Goal: Task Accomplishment & Management: Manage account settings

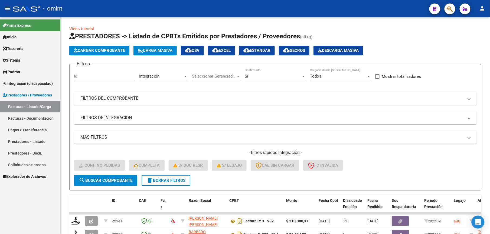
scroll to position [36, 0]
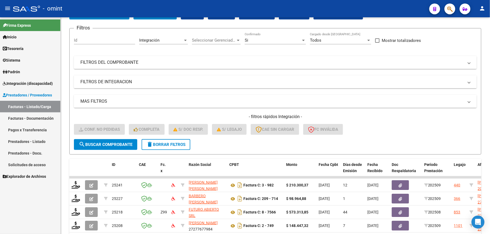
click at [30, 83] on span "Integración (discapacidad)" at bounding box center [28, 84] width 50 height 6
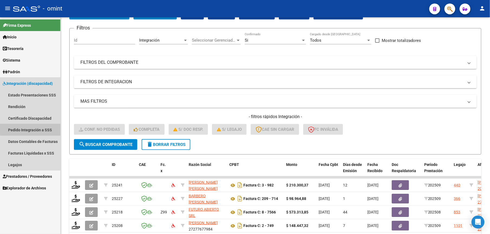
click at [41, 129] on link "Pedido Integración a SSS" at bounding box center [30, 130] width 60 height 12
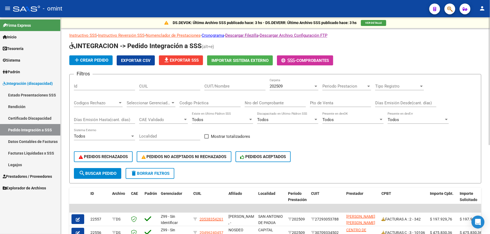
click at [107, 89] on div "Id" at bounding box center [104, 85] width 61 height 12
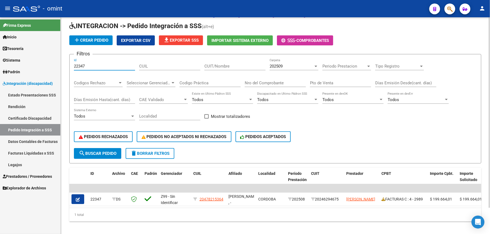
scroll to position [30, 0]
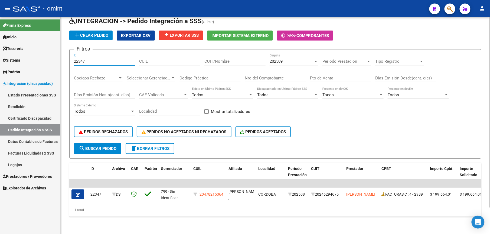
type input "22347"
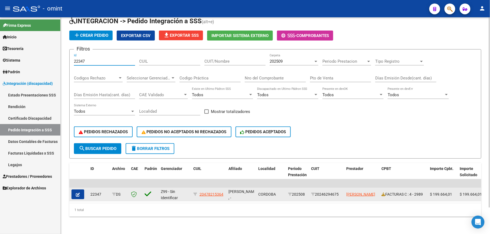
click at [78, 193] on icon "button" at bounding box center [78, 195] width 4 height 4
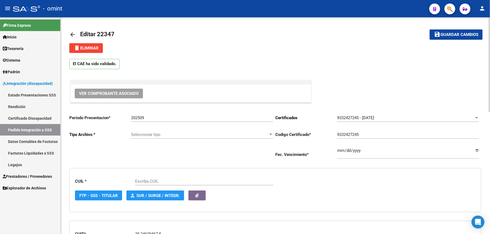
type input "20478215364"
click at [73, 35] on mat-icon "arrow_back" at bounding box center [72, 34] width 6 height 6
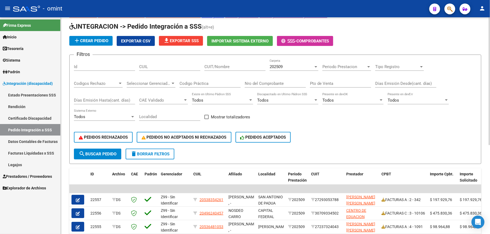
scroll to position [36, 0]
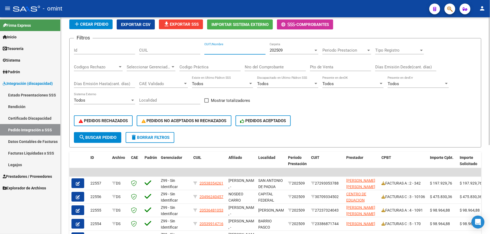
click at [214, 50] on input "CUIT/Nombre" at bounding box center [234, 50] width 61 height 5
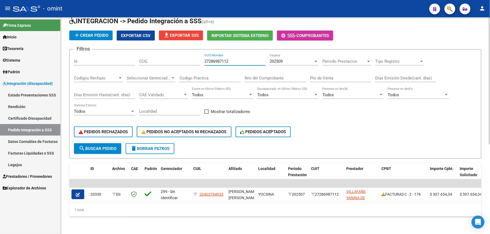
scroll to position [30, 0]
type input "27286987112"
click at [18, 166] on link "Legajos" at bounding box center [30, 165] width 60 height 12
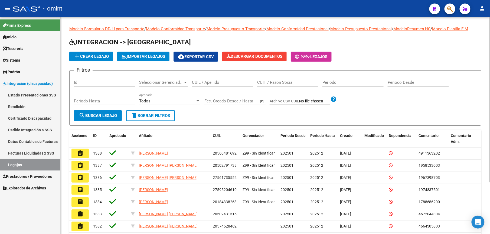
click at [216, 81] on input "CUIL / Apellido" at bounding box center [222, 82] width 61 height 5
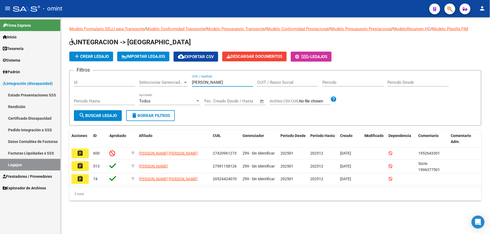
drag, startPoint x: 226, startPoint y: 82, endPoint x: 160, endPoint y: 52, distance: 72.8
click at [154, 74] on form "Filtros Id Seleccionar Gerenciador Seleccionar Gerenciador [PERSON_NAME] CUIL /…" at bounding box center [275, 97] width 412 height 55
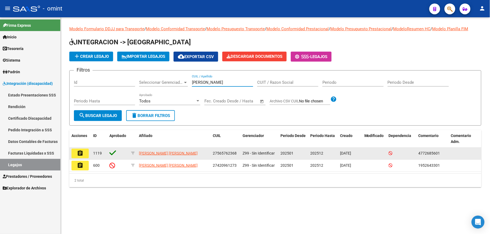
type input "[PERSON_NAME]"
click at [80, 153] on mat-icon "assignment" at bounding box center [80, 153] width 6 height 6
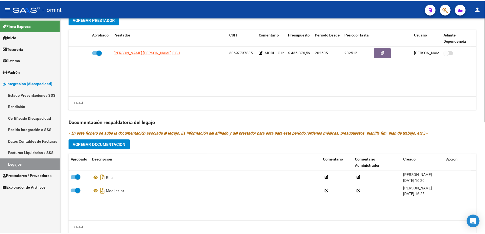
scroll to position [217, 0]
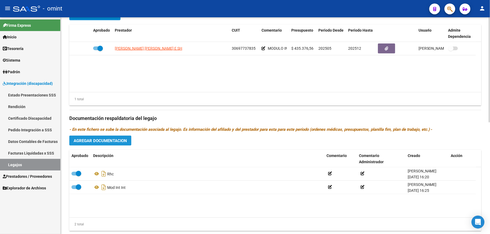
click at [116, 139] on span "Agregar Documentacion" at bounding box center [100, 141] width 53 height 5
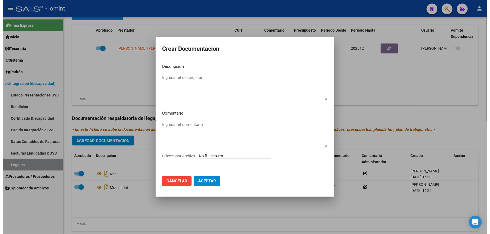
scroll to position [222, 0]
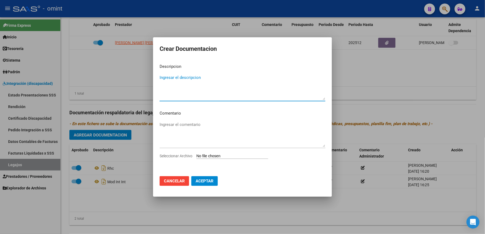
drag, startPoint x: 196, startPoint y: 77, endPoint x: 197, endPoint y: 70, distance: 7.6
click at [196, 75] on textarea "Ingresar el descripcion" at bounding box center [242, 87] width 166 height 25
type textarea "TRANSPORTE"
click at [181, 157] on span "Seleccionar Archivo" at bounding box center [175, 156] width 33 height 4
click at [196, 157] on input "Seleccionar Archivo" at bounding box center [232, 156] width 72 height 5
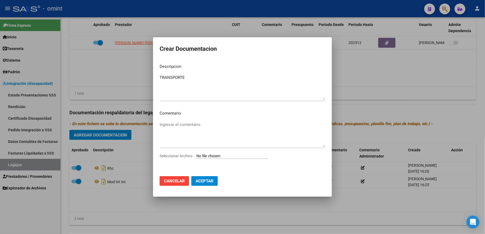
type input "C:\fakepath\DOC TRANSPORTE.pdf"
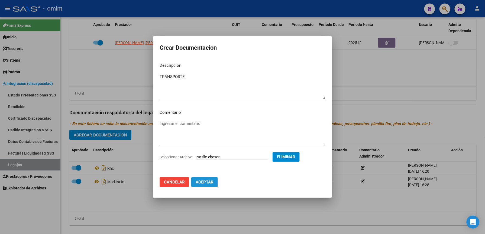
click at [206, 181] on span "Aceptar" at bounding box center [204, 182] width 18 height 5
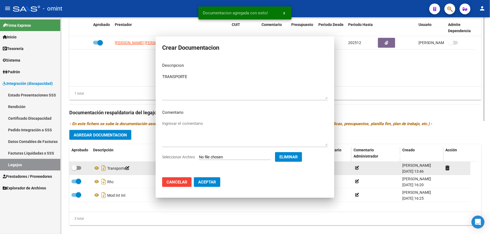
click at [78, 170] on span at bounding box center [76, 168] width 10 height 4
click at [74, 171] on input "checkbox" at bounding box center [74, 170] width 0 height 0
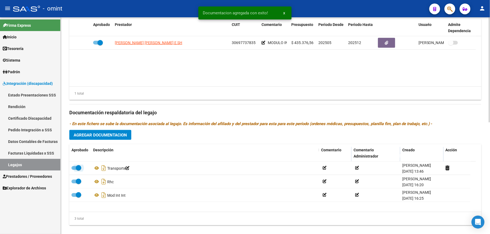
scroll to position [217, 0]
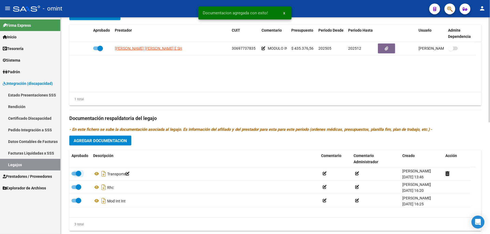
click at [77, 172] on span at bounding box center [78, 173] width 5 height 5
click at [74, 176] on input "checkbox" at bounding box center [74, 176] width 0 height 0
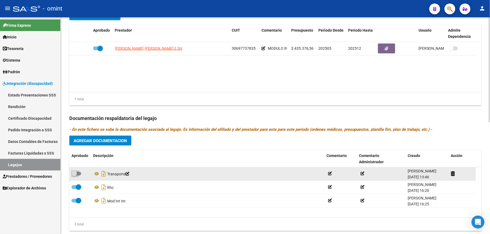
click at [75, 172] on span at bounding box center [73, 173] width 5 height 5
click at [74, 176] on input "checkbox" at bounding box center [74, 176] width 0 height 0
checkbox input "true"
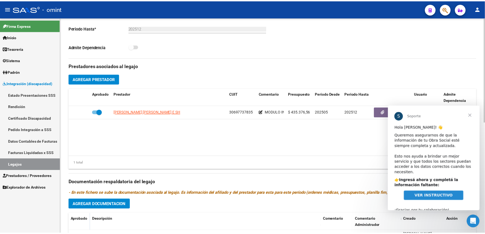
scroll to position [144, 0]
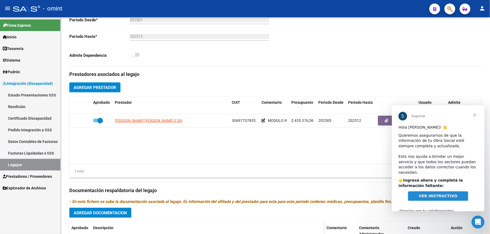
click at [477, 115] on span "Cerrar" at bounding box center [474, 114] width 19 height 19
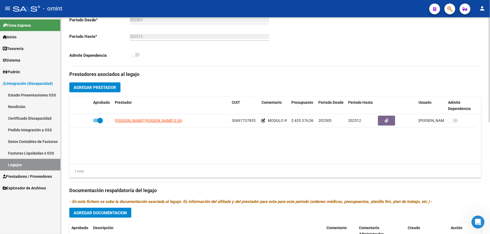
click at [104, 86] on span "Agregar Prestador" at bounding box center [95, 87] width 42 height 5
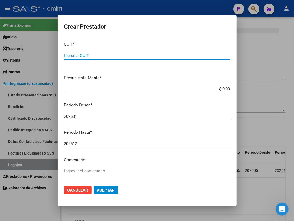
scroll to position [185, 0]
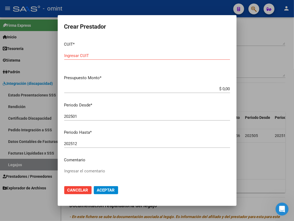
click at [221, 35] on form "Crear Prestador CUIT * Ingresar CUIT Presupuesto Monto * $ 0,00 Ingresar el mon…" at bounding box center [147, 111] width 166 height 178
click at [140, 59] on div "Ingresar CUIT" at bounding box center [147, 56] width 166 height 8
click at [124, 55] on input "Ingresar CUIT" at bounding box center [147, 55] width 166 height 5
type input "27-44563114-6"
click at [224, 86] on app-form-text-field "Presupuesto Monto * $ 0,00 Ingresar el monto" at bounding box center [149, 83] width 170 height 17
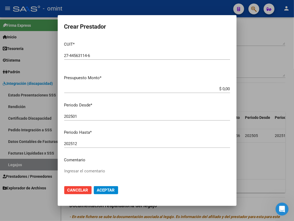
click at [222, 89] on input "$ 0,00" at bounding box center [147, 89] width 166 height 5
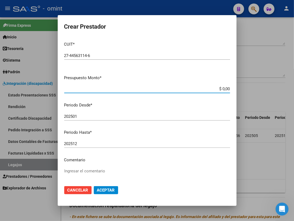
click at [222, 89] on input "$ 0,00" at bounding box center [147, 89] width 166 height 5
click at [224, 88] on app-form-text-field "Presupuesto Monto * $ 1,93 Ingresar el monto" at bounding box center [149, 83] width 170 height 17
click at [224, 88] on input "$ 1,93" at bounding box center [147, 89] width 166 height 5
type input "$ 193.084,32"
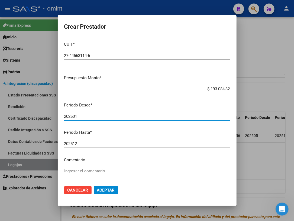
click at [113, 117] on input "202501" at bounding box center [147, 116] width 166 height 5
type input "202507"
click at [98, 145] on input "202512" at bounding box center [147, 144] width 166 height 5
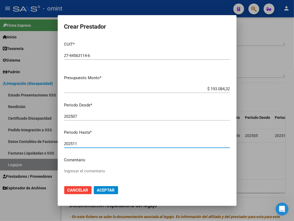
type input "202511"
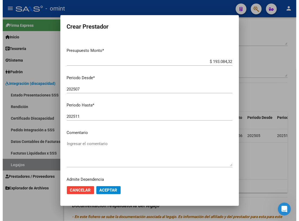
scroll to position [41, 0]
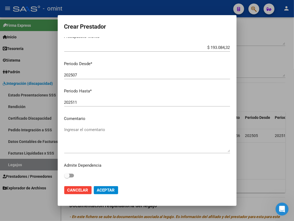
click at [84, 128] on textarea "Ingresar el comentario" at bounding box center [147, 139] width 166 height 25
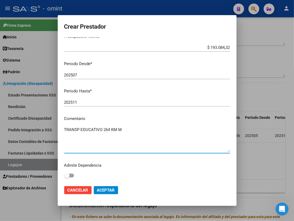
type textarea "TRANSP EDUCATIVO 264 KM M"
click at [70, 176] on span at bounding box center [69, 176] width 10 height 4
click at [67, 178] on input "checkbox" at bounding box center [67, 178] width 0 height 0
checkbox input "true"
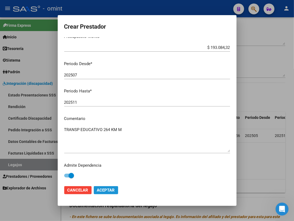
click at [113, 189] on span "Aceptar" at bounding box center [106, 190] width 18 height 5
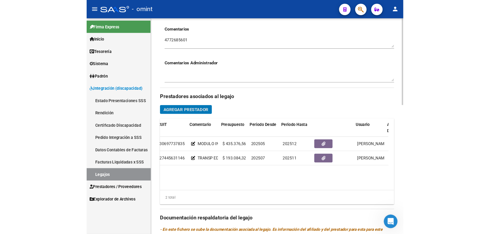
scroll to position [0, 90]
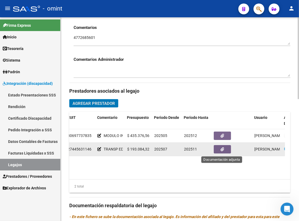
click at [224, 149] on button "button" at bounding box center [222, 149] width 17 height 8
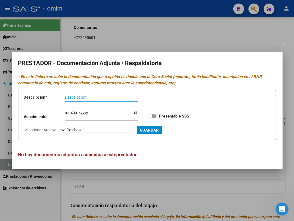
click at [70, 98] on input "Descripción" at bounding box center [101, 97] width 73 height 5
click at [73, 97] on input "HAB - LICENC - VTV - CBU - AFIP" at bounding box center [101, 97] width 73 height 5
click at [104, 97] on input "HAB (25/12)- LICENC - VTV - CBU - AFIP" at bounding box center [101, 97] width 73 height 5
click at [106, 96] on input "HAB (25/12)- LICENC - VTV - CBU - AFIP" at bounding box center [101, 97] width 73 height 5
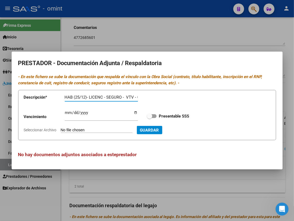
click at [121, 97] on input "HAB (25/12)- LICENC - SEGURO - VTV - CBU - AFIP" at bounding box center [101, 97] width 73 height 5
click at [97, 96] on input "HAB (25/12)- LICENC - SEGURO (27/12) - VTV - CBU - AFIP" at bounding box center [101, 97] width 73 height 5
type input "HAB (25/12)- LICENC - SEGURO (27/12) - VTV - CBU - AFIP"
click at [69, 113] on input "Ingresar vencimiento" at bounding box center [101, 115] width 73 height 9
type input "[DATE]"
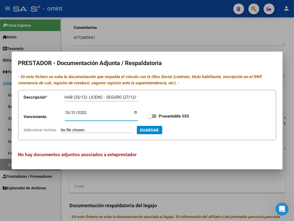
click at [155, 116] on span at bounding box center [152, 116] width 10 height 4
click at [149, 118] on input "Presentable SSS" at bounding box center [149, 118] width 0 height 0
checkbox input "true"
click at [38, 129] on span "Seleccionar Archivo" at bounding box center [40, 130] width 33 height 4
click at [61, 129] on input "Seleccionar Archivo" at bounding box center [97, 130] width 72 height 5
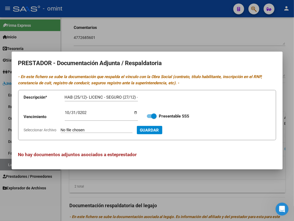
type input "C:\fakepath\DOC TRANSPORTISTA.pdf"
click at [188, 130] on span "Guardar" at bounding box center [178, 130] width 19 height 5
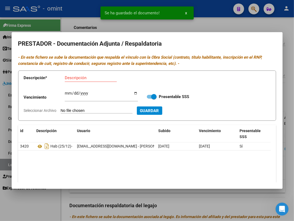
click at [216, 25] on div at bounding box center [147, 110] width 294 height 221
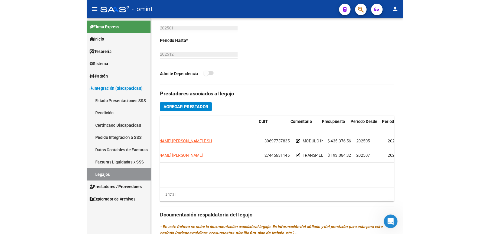
scroll to position [0, 0]
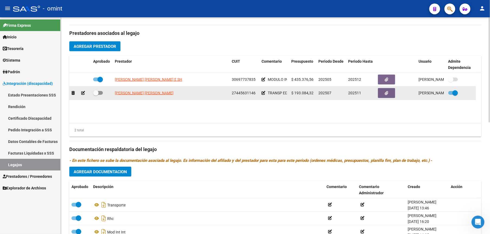
click at [100, 94] on span at bounding box center [98, 93] width 10 height 4
click at [96, 95] on input "checkbox" at bounding box center [96, 95] width 0 height 0
checkbox input "true"
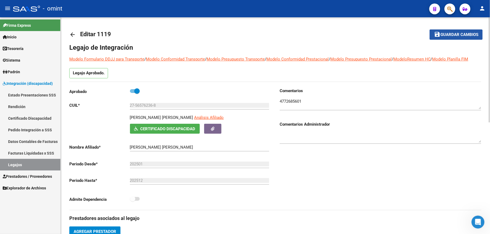
click at [460, 35] on span "Guardar cambios" at bounding box center [459, 34] width 38 height 5
click at [451, 33] on span "Guardar cambios" at bounding box center [459, 34] width 38 height 5
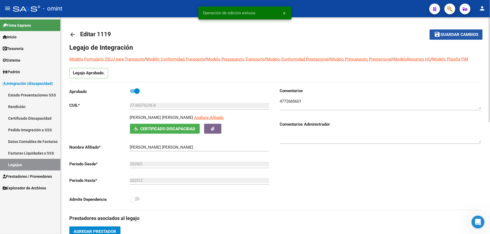
click at [456, 34] on span "Guardar cambios" at bounding box center [459, 34] width 38 height 5
click at [14, 165] on link "Legajos" at bounding box center [30, 165] width 60 height 12
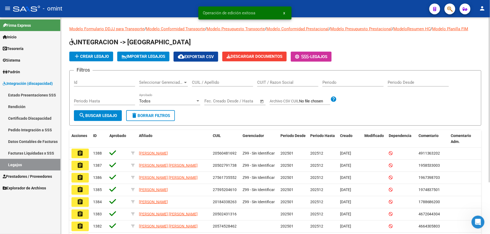
click at [217, 82] on input "CUIL / Apellido" at bounding box center [222, 82] width 61 height 5
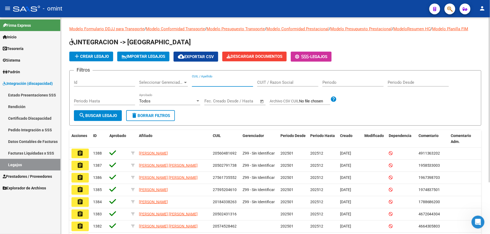
click at [220, 82] on input "CUIL / Apellido" at bounding box center [222, 82] width 61 height 5
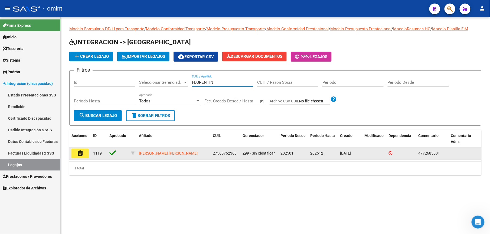
type input "FLORENTIN"
click at [81, 154] on mat-icon "assignment" at bounding box center [80, 153] width 6 height 6
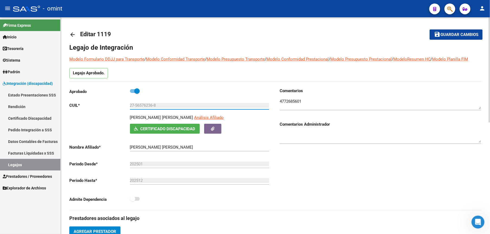
drag, startPoint x: 160, startPoint y: 107, endPoint x: 126, endPoint y: 107, distance: 34.6
click at [126, 107] on app-form-text-field "CUIL * 27-56576236-8 Ingresar CUIL" at bounding box center [169, 105] width 200 height 5
drag, startPoint x: 126, startPoint y: 107, endPoint x: 145, endPoint y: 104, distance: 19.6
click at [31, 176] on span "Prestadores / Proveedores" at bounding box center [27, 177] width 49 height 6
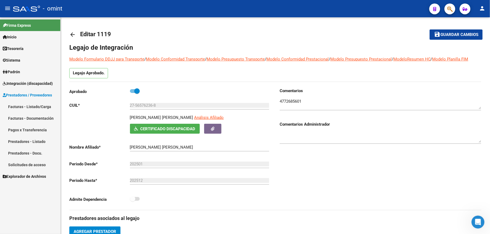
click at [20, 104] on link "Facturas - Listado/Carga" at bounding box center [30, 107] width 60 height 12
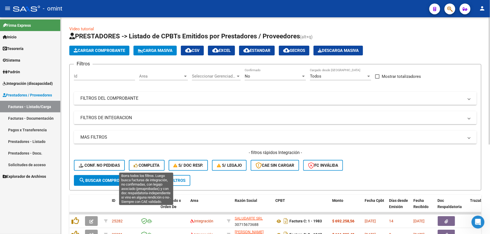
click at [141, 165] on span "Completa" at bounding box center [147, 165] width 26 height 5
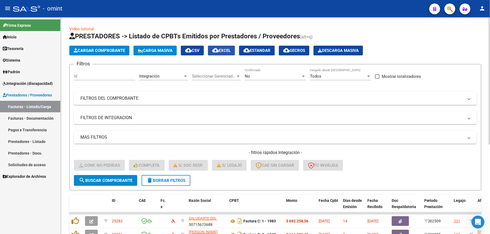
click at [230, 48] on span "cloud_download EXCEL" at bounding box center [221, 50] width 18 height 5
click at [229, 50] on span "cloud_download EXCEL" at bounding box center [221, 50] width 18 height 5
click at [30, 84] on span "Integración (discapacidad)" at bounding box center [28, 84] width 50 height 6
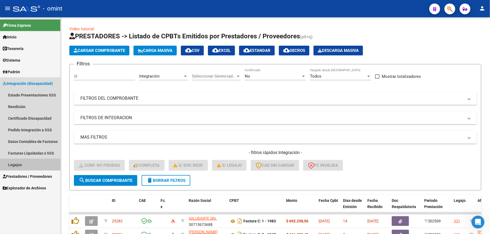
click at [19, 163] on link "Legajos" at bounding box center [30, 165] width 60 height 12
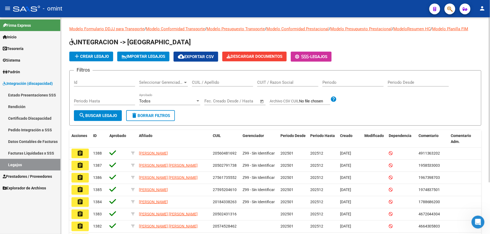
drag, startPoint x: 220, startPoint y: 84, endPoint x: 220, endPoint y: 81, distance: 3.0
click at [220, 81] on input "CUIL / Apellido" at bounding box center [222, 82] width 61 height 5
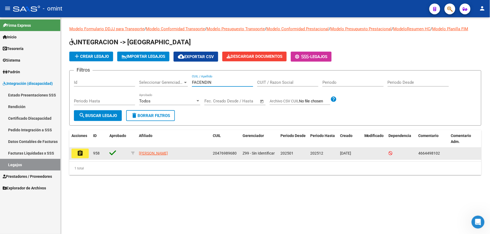
type input "FACENDIN"
drag, startPoint x: 84, startPoint y: 151, endPoint x: 191, endPoint y: 197, distance: 116.6
click at [84, 151] on button "assignment" at bounding box center [79, 154] width 17 height 10
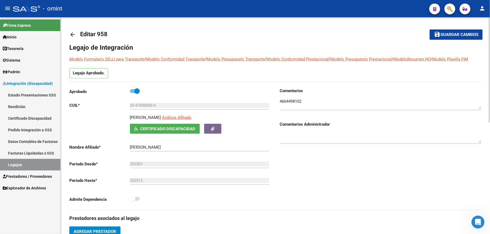
click at [332, 149] on div at bounding box center [381, 138] width 202 height 22
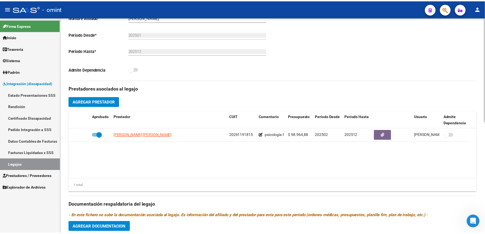
scroll to position [144, 0]
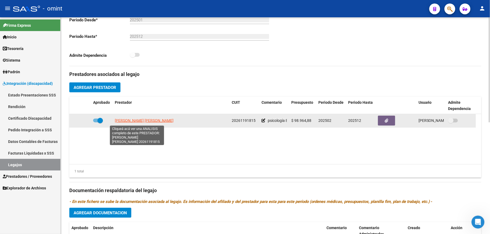
click at [149, 122] on span "[PERSON_NAME] [PERSON_NAME]" at bounding box center [144, 121] width 59 height 4
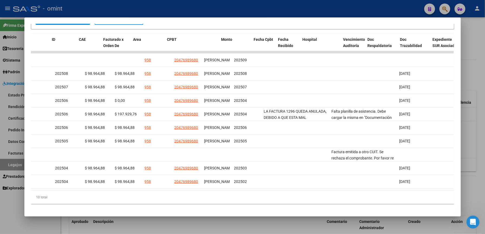
scroll to position [0, 0]
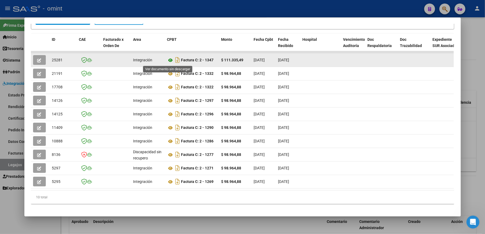
click at [169, 59] on icon at bounding box center [170, 60] width 7 height 6
click at [39, 60] on button "button" at bounding box center [39, 60] width 13 height 10
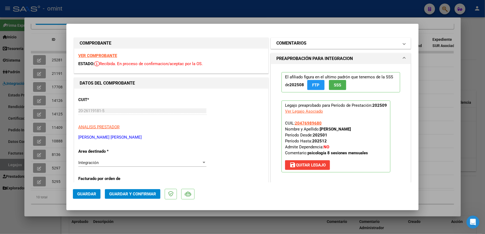
click at [403, 44] on span at bounding box center [404, 43] width 2 height 6
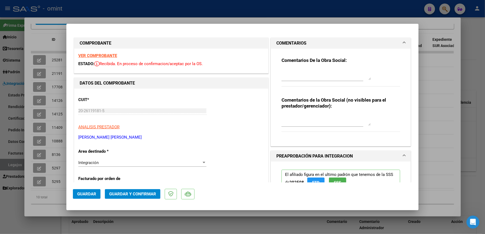
click at [336, 74] on textarea at bounding box center [325, 74] width 89 height 11
type textarea "LA PRESTACION SE ENCUENTRA HABILITADA POR UN TOTAL DE 8 SS MENSUALES. RECUERDE …"
click at [136, 194] on span "Guardar y Confirmar" at bounding box center [132, 194] width 47 height 5
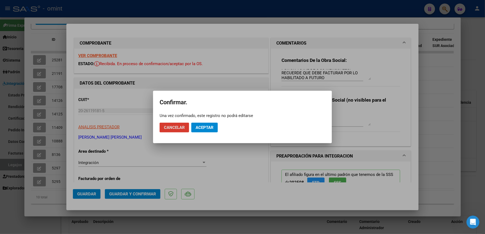
click at [204, 127] on span "Aceptar" at bounding box center [204, 127] width 18 height 5
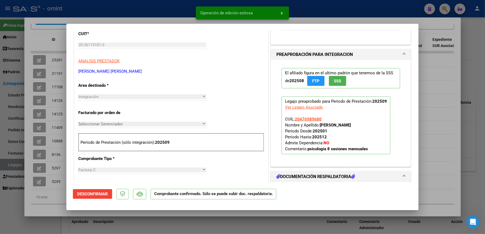
scroll to position [217, 0]
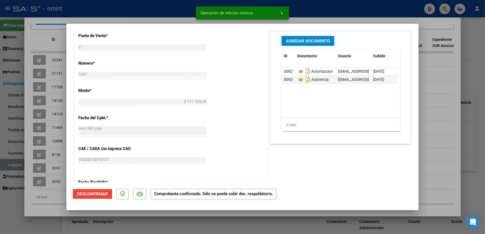
click at [354, 17] on div at bounding box center [242, 117] width 485 height 234
type input "$ 0,00"
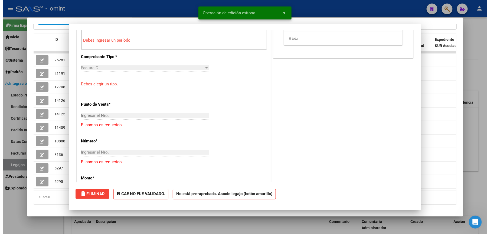
scroll to position [0, 0]
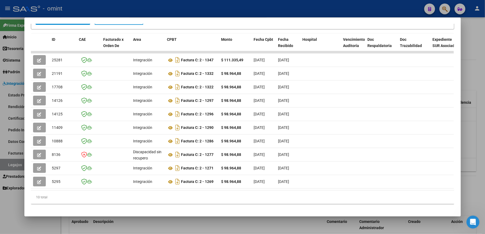
click at [348, 12] on div at bounding box center [242, 117] width 485 height 234
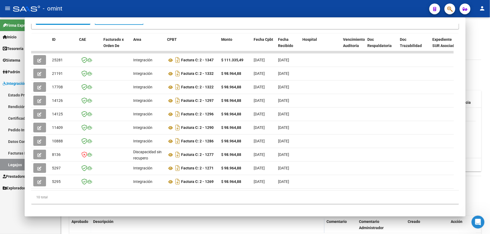
scroll to position [144, 0]
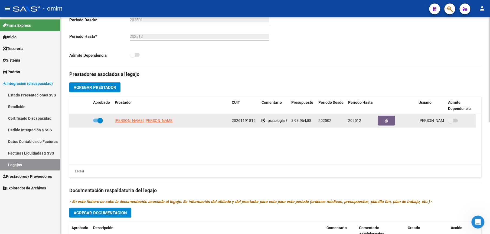
drag, startPoint x: 231, startPoint y: 120, endPoint x: 255, endPoint y: 120, distance: 23.8
click at [256, 120] on datatable-body-cell "20261191815" at bounding box center [245, 120] width 30 height 13
drag, startPoint x: 255, startPoint y: 120, endPoint x: 246, endPoint y: 121, distance: 8.5
copy span "20261191815"
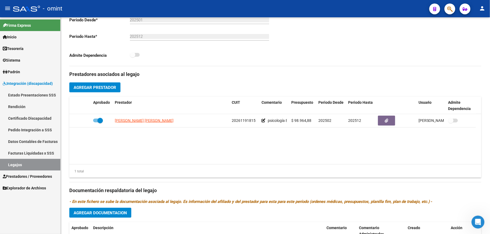
click at [34, 175] on span "Prestadores / Proveedores" at bounding box center [27, 177] width 49 height 6
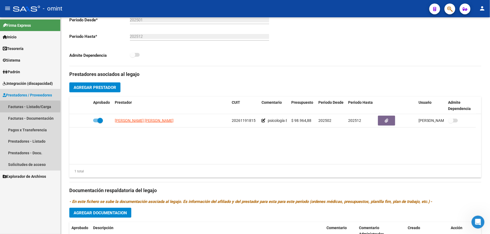
click at [24, 107] on link "Facturas - Listado/Carga" at bounding box center [30, 107] width 60 height 12
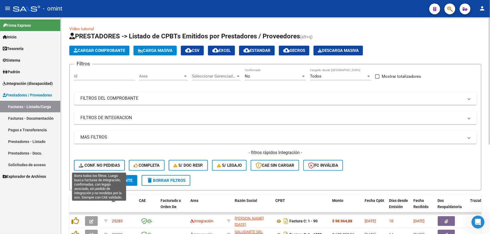
click at [96, 164] on span "Conf. no pedidas" at bounding box center [99, 165] width 41 height 5
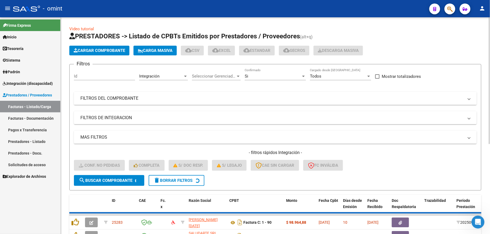
click at [129, 96] on mat-panel-title "FILTROS DEL COMPROBANTE" at bounding box center [271, 99] width 383 height 6
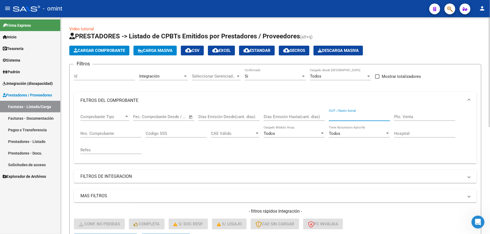
paste input "20261191815"
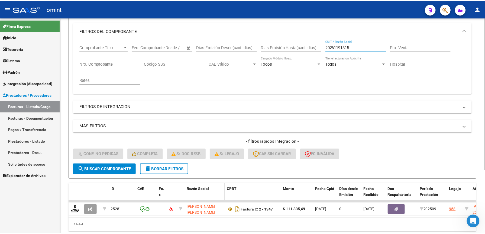
scroll to position [90, 0]
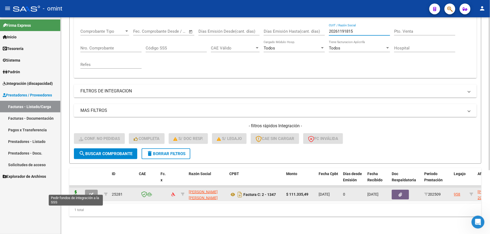
type input "20261191815"
click at [74, 191] on icon at bounding box center [75, 195] width 9 height 8
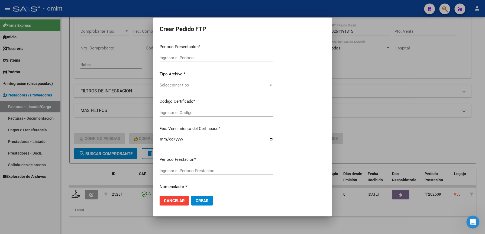
type input "202509"
type input "$ 111.335,49"
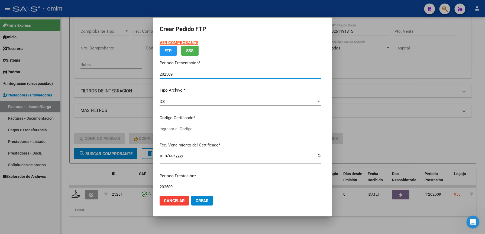
type input "3059357028"
type input "[DATE]"
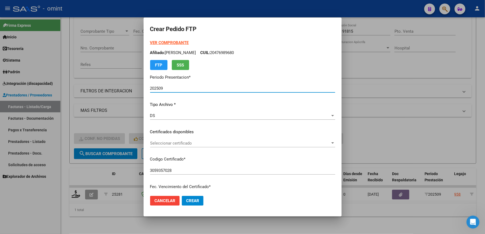
click at [173, 140] on div "Seleccionar certificado Seleccionar certificado" at bounding box center [242, 143] width 185 height 8
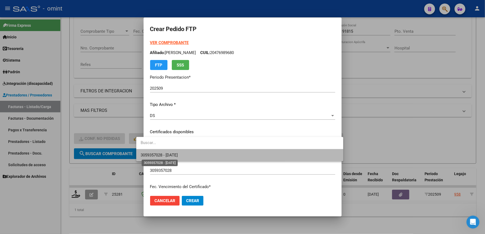
click at [176, 156] on span "3059357028 - [DATE]" at bounding box center [158, 155] width 37 height 5
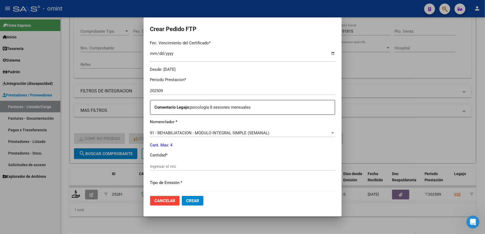
scroll to position [144, 0]
click at [168, 163] on div "Ingresar el nro" at bounding box center [242, 166] width 185 height 8
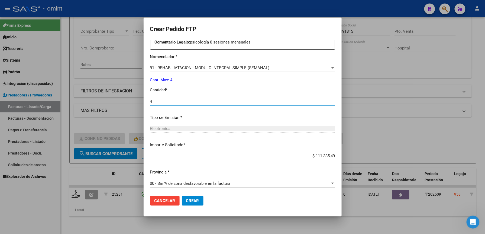
scroll to position [210, 0]
type input "4"
click at [186, 200] on span "Crear" at bounding box center [192, 201] width 13 height 5
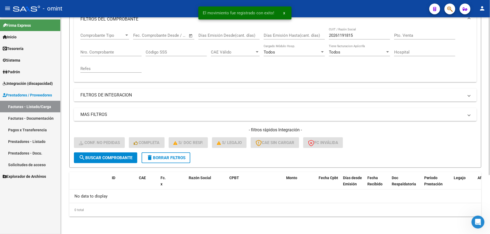
scroll to position [81, 0]
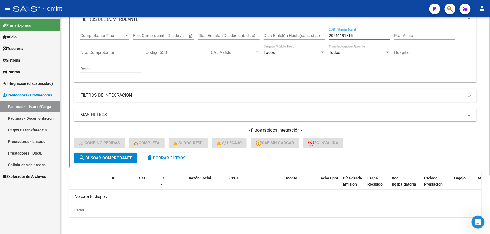
drag, startPoint x: 365, startPoint y: 36, endPoint x: 322, endPoint y: 35, distance: 43.1
click at [322, 35] on div "Comprobante Tipo Comprobante Tipo Fecha inicio – Fecha fin Fec. Comprobante Des…" at bounding box center [275, 53] width 390 height 50
paste input "30697586942"
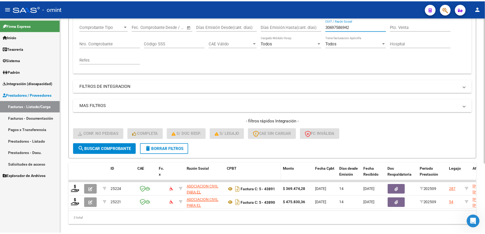
scroll to position [104, 0]
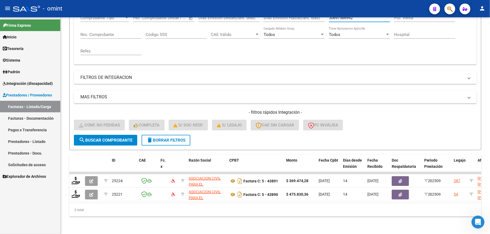
type input "30697586942"
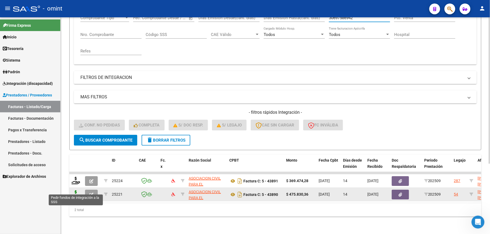
click at [76, 191] on icon at bounding box center [75, 195] width 9 height 8
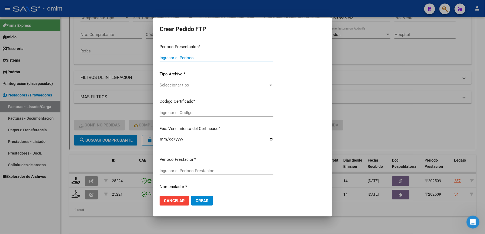
type input "202509"
type input "$ 475.830,36"
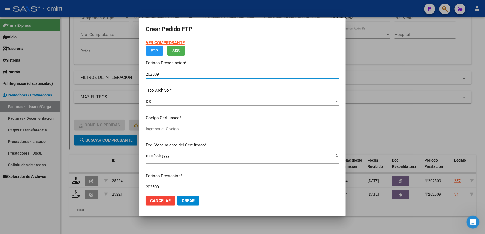
type input "8634091175"
type input "[DATE]"
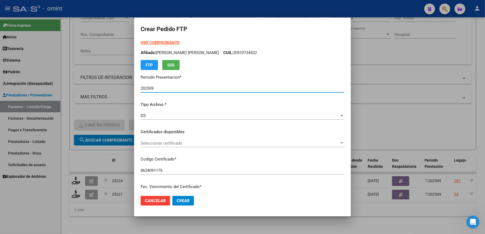
click at [175, 142] on span "Seleccionar certificado" at bounding box center [239, 143] width 199 height 5
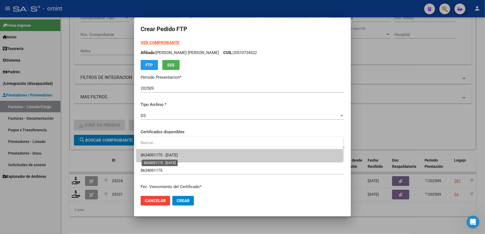
click at [176, 154] on span "8634091175 - [DATE]" at bounding box center [158, 155] width 37 height 5
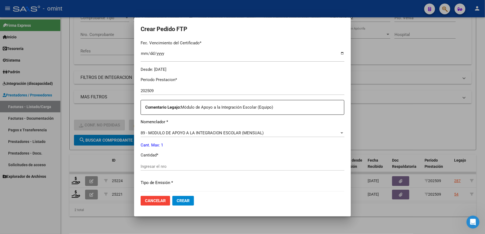
scroll to position [144, 0]
click at [175, 165] on input "Ingresar el nro" at bounding box center [242, 166] width 204 height 5
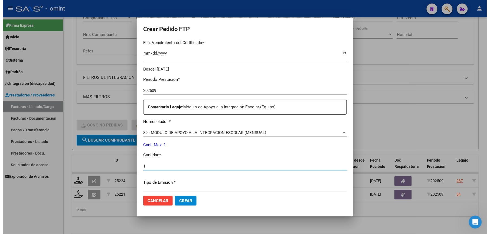
scroll to position [210, 0]
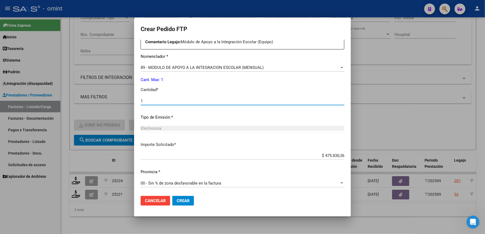
type input "1"
click at [183, 202] on span "Crear" at bounding box center [182, 201] width 13 height 5
click at [355, 13] on div at bounding box center [242, 117] width 485 height 234
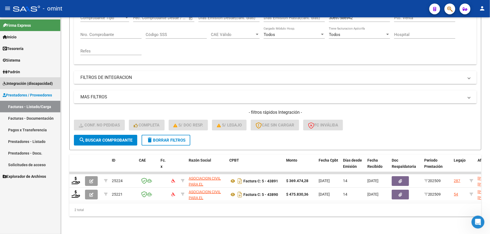
click at [37, 84] on span "Integración (discapacidad)" at bounding box center [28, 84] width 50 height 6
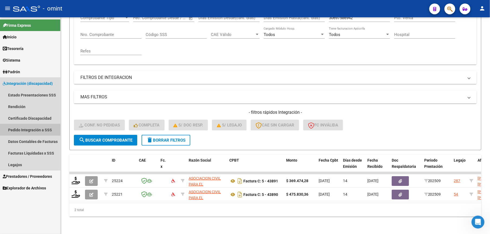
click at [40, 130] on link "Pedido Integración a SSS" at bounding box center [30, 130] width 60 height 12
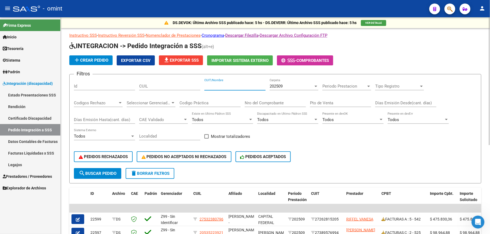
paste input "30697586942"
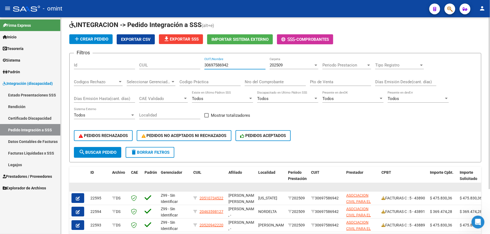
scroll to position [21, 0]
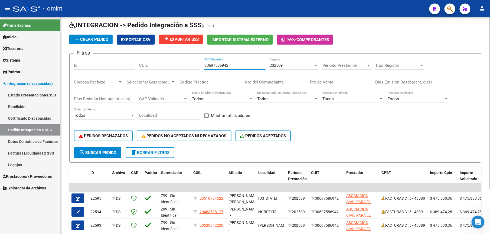
type input "30697586942"
click at [18, 178] on span "Prestadores / Proveedores" at bounding box center [27, 177] width 49 height 6
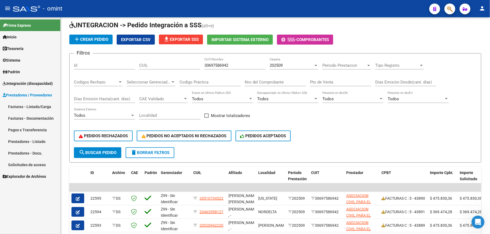
drag, startPoint x: 28, startPoint y: 105, endPoint x: 37, endPoint y: 105, distance: 8.7
click at [28, 105] on link "Facturas - Listado/Carga" at bounding box center [30, 107] width 60 height 12
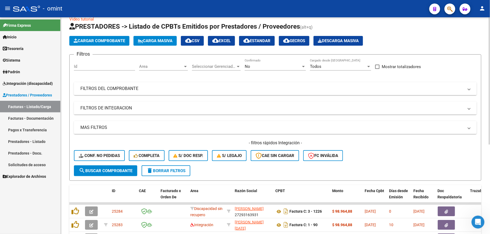
scroll to position [21, 0]
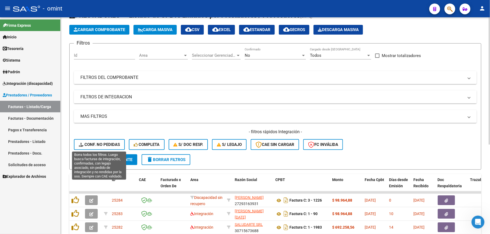
click at [106, 142] on span "Conf. no pedidas" at bounding box center [99, 144] width 41 height 5
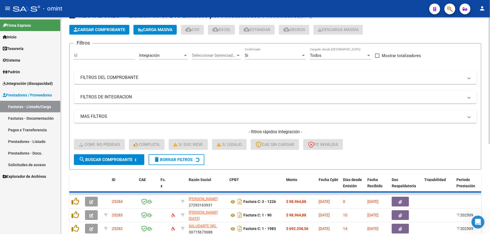
click at [178, 80] on mat-panel-title "FILTROS DEL COMPROBANTE" at bounding box center [271, 78] width 383 height 6
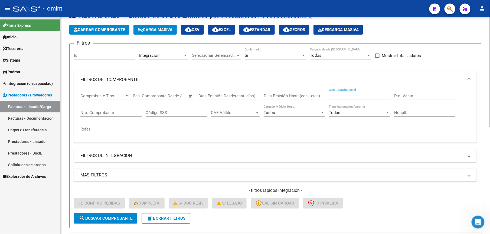
paste input "30715555081"
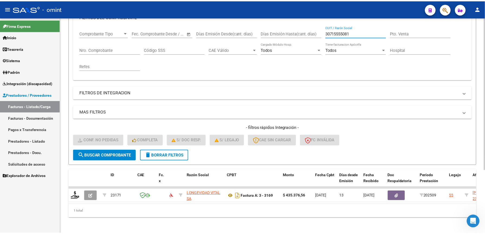
scroll to position [90, 0]
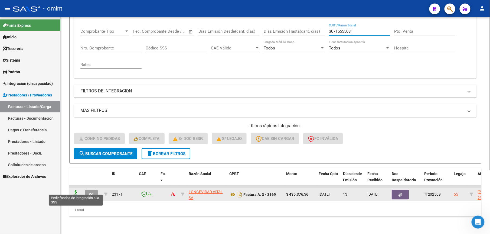
type input "30715555081"
click at [76, 191] on icon at bounding box center [75, 195] width 9 height 8
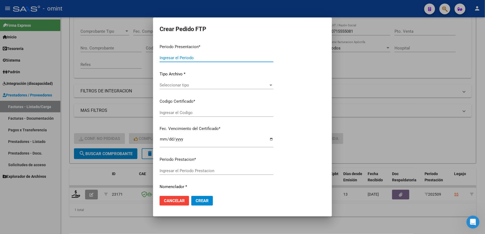
type input "202509"
type input "$ 435.376,56"
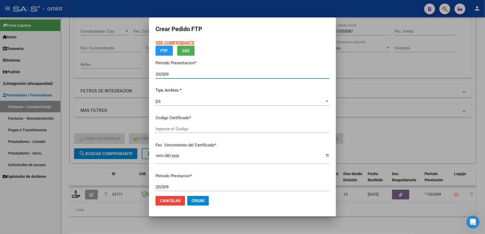
type input "9206746613"
type input "[DATE]"
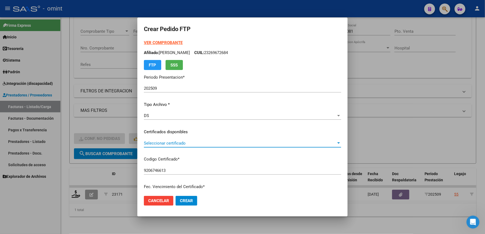
click at [178, 142] on span "Seleccionar certificado" at bounding box center [240, 143] width 192 height 5
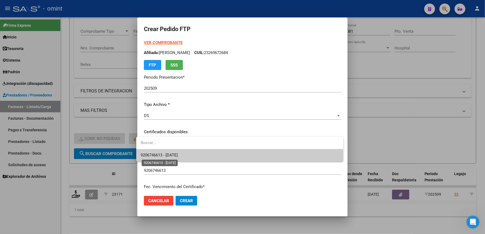
click at [176, 155] on span "9206746613 - [DATE]" at bounding box center [158, 155] width 37 height 5
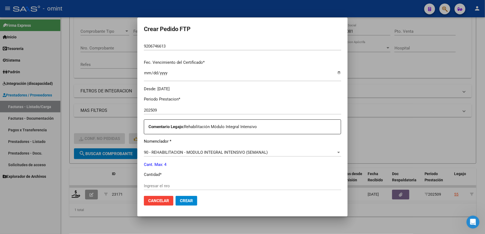
scroll to position [144, 0]
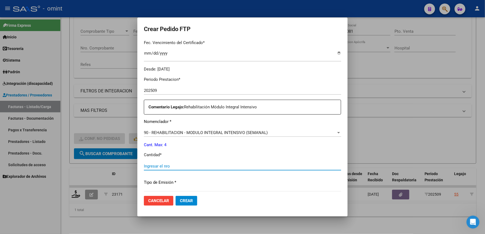
click at [171, 166] on input "Ingresar el nro" at bounding box center [242, 166] width 197 height 5
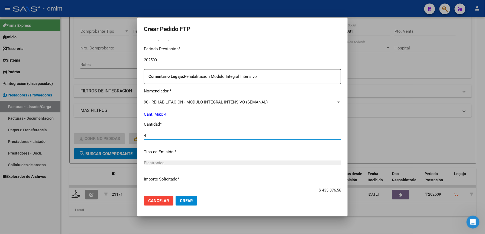
scroll to position [210, 0]
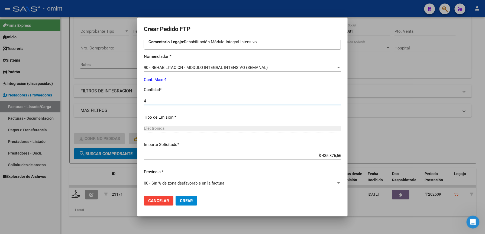
type input "4"
click at [182, 201] on span "Crear" at bounding box center [186, 201] width 13 height 5
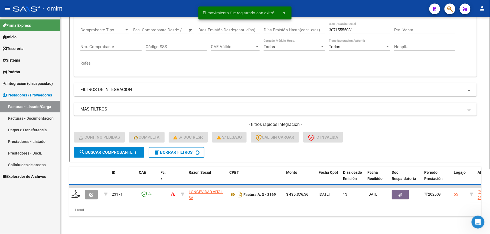
scroll to position [81, 0]
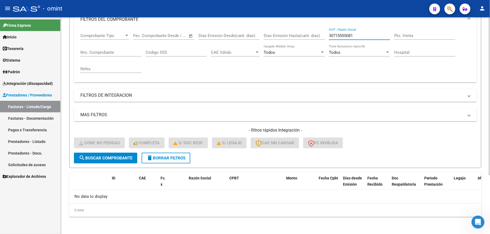
drag, startPoint x: 366, startPoint y: 36, endPoint x: 314, endPoint y: 36, distance: 52.0
click at [316, 36] on div "Comprobante Tipo Comprobante Tipo Fecha inicio – Fecha fin Fec. Comprobante Des…" at bounding box center [275, 53] width 390 height 50
paste input "27136169799"
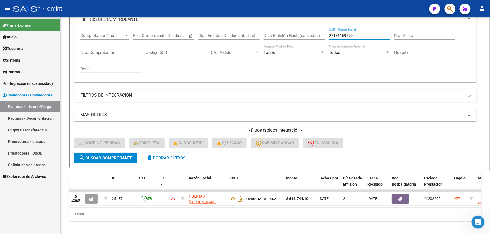
type input "27136169799"
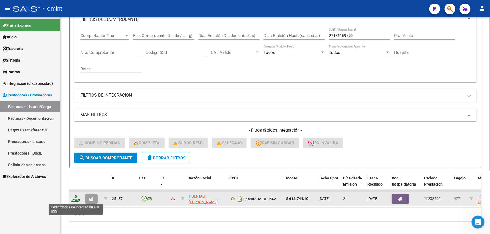
click at [80, 199] on icon at bounding box center [75, 199] width 9 height 8
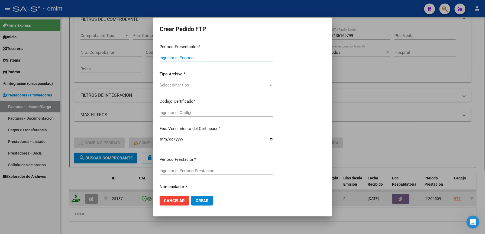
type input "202509"
type input "$ 618.744,10"
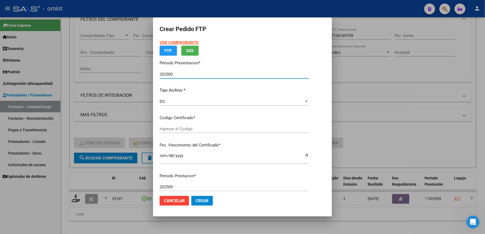
type input "7987107375"
type input "[DATE]"
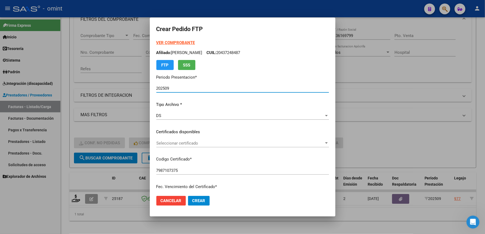
click at [179, 142] on span "Seleccionar certificado" at bounding box center [240, 143] width 168 height 5
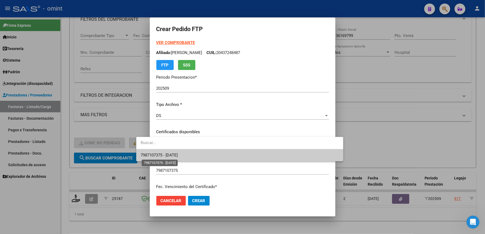
click at [178, 158] on span "7987107375 - [DATE]" at bounding box center [158, 155] width 37 height 5
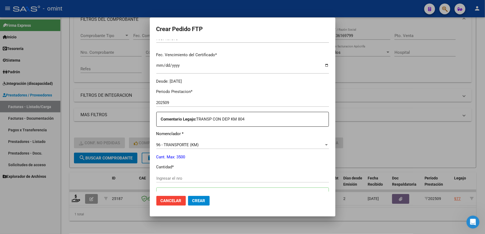
scroll to position [144, 0]
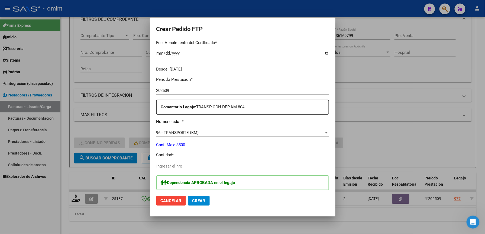
click at [169, 167] on input "Ingresar el nro" at bounding box center [242, 166] width 172 height 5
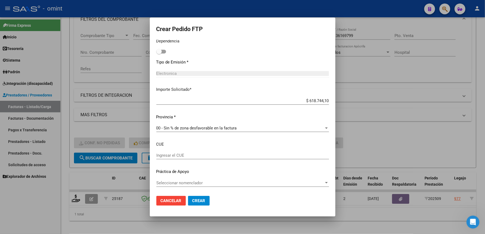
type input "846"
click at [192, 199] on span "Crear" at bounding box center [198, 201] width 13 height 5
drag, startPoint x: 427, startPoint y: 136, endPoint x: 411, endPoint y: 137, distance: 16.0
click at [428, 135] on div at bounding box center [242, 117] width 485 height 234
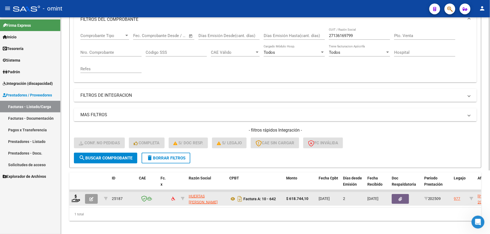
click at [74, 203] on div at bounding box center [75, 199] width 9 height 8
click at [76, 199] on icon at bounding box center [75, 199] width 9 height 8
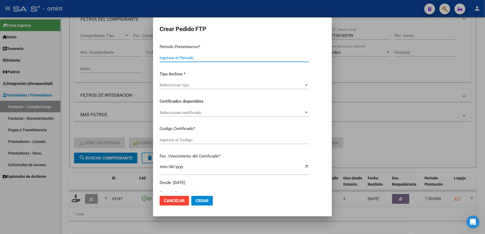
type input "202509"
type input "$ 618.744,10"
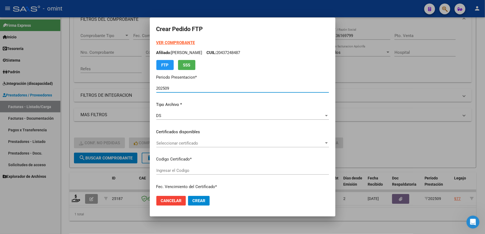
type input "7987107375"
type input "[DATE]"
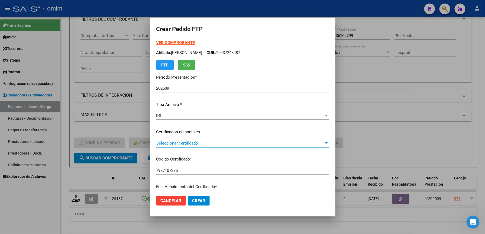
click at [161, 143] on span "Seleccionar certificado" at bounding box center [240, 143] width 168 height 5
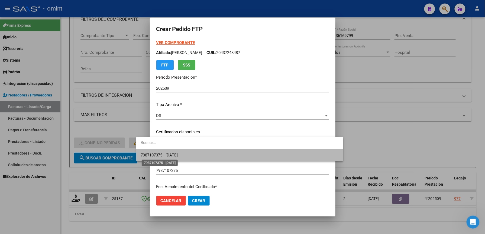
click at [159, 153] on span "7987107375 - [DATE]" at bounding box center [158, 155] width 37 height 5
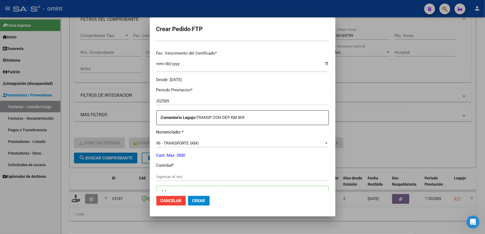
scroll to position [144, 0]
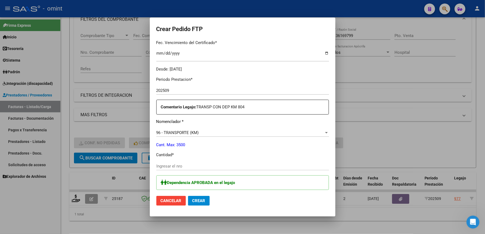
click at [158, 164] on input "Ingresar el nro" at bounding box center [242, 166] width 172 height 5
type input "846"
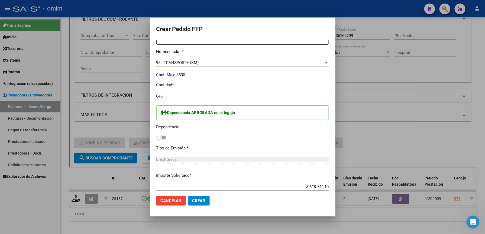
scroll to position [300, 0]
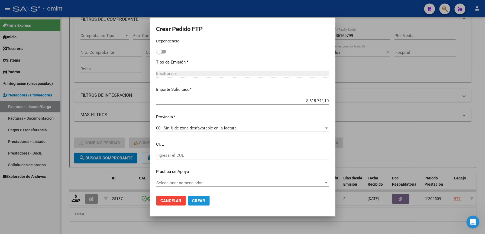
click at [192, 203] on span "Crear" at bounding box center [198, 201] width 13 height 5
click at [424, 90] on div at bounding box center [242, 117] width 485 height 234
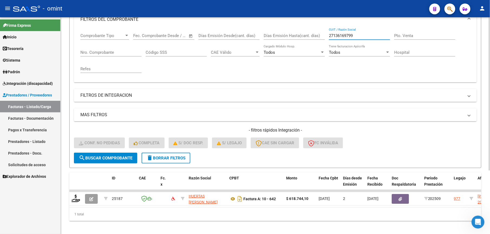
drag, startPoint x: 354, startPoint y: 37, endPoint x: 326, endPoint y: 36, distance: 28.4
click at [326, 36] on div "Comprobante Tipo Comprobante Tipo Fecha inicio – Fecha fin Fec. Comprobante Des…" at bounding box center [275, 53] width 390 height 50
paste input "30716250667"
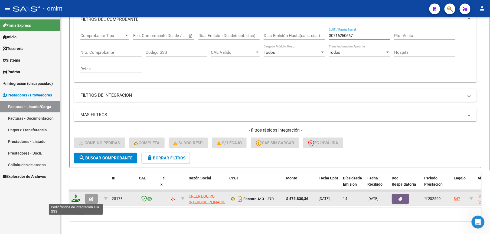
type input "30716250667"
click at [75, 198] on icon at bounding box center [75, 199] width 9 height 8
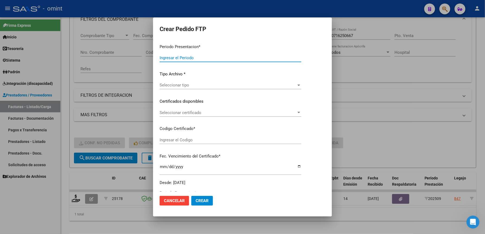
type input "202509"
type input "$ 475.830,36"
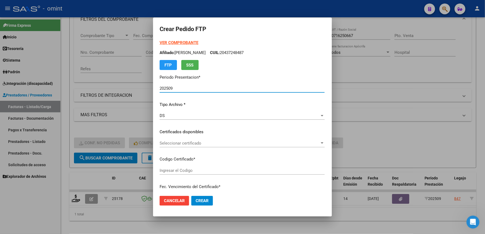
type input "183596589"
type input "[DATE]"
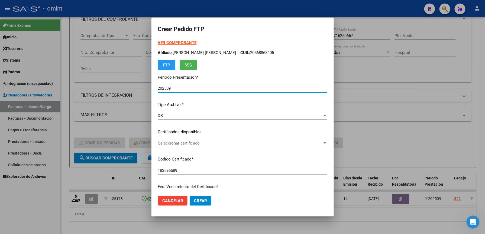
click at [195, 142] on span "Seleccionar certificado" at bounding box center [240, 143] width 164 height 5
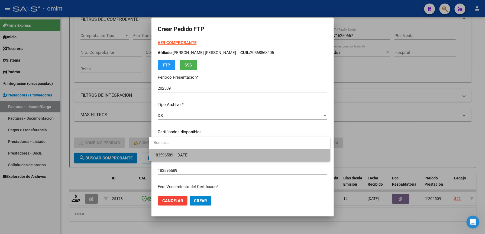
click at [201, 154] on span "183596589 - [DATE]" at bounding box center [239, 155] width 172 height 12
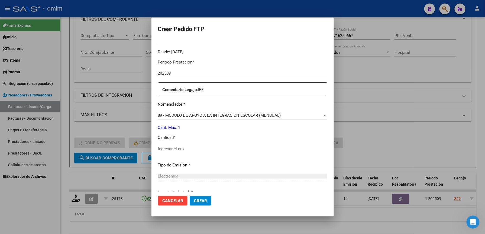
scroll to position [180, 0]
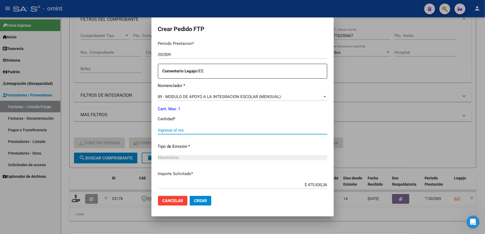
click at [195, 130] on input "Ingresar el nro" at bounding box center [242, 130] width 169 height 5
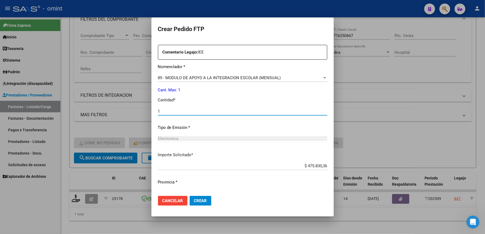
scroll to position [210, 0]
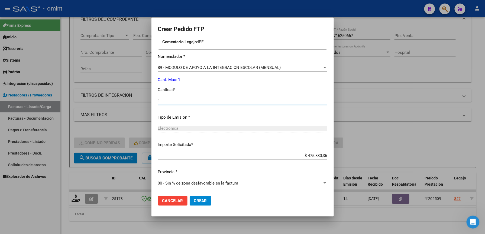
type input "1"
click at [201, 201] on span "Crear" at bounding box center [200, 201] width 13 height 5
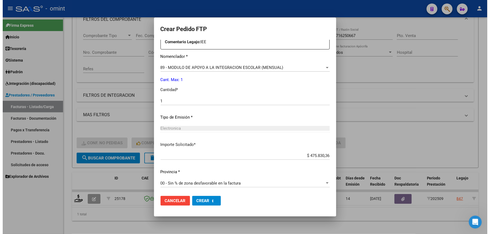
scroll to position [0, 0]
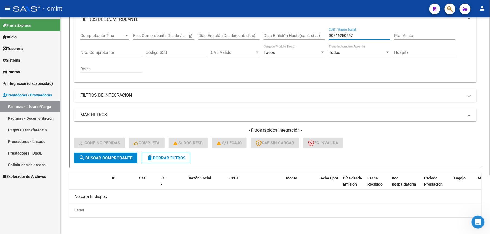
drag, startPoint x: 365, startPoint y: 37, endPoint x: 306, endPoint y: 35, distance: 59.9
click at [306, 35] on div "Comprobante Tipo Comprobante Tipo Fecha inicio – Fecha fin Fec. Comprobante Des…" at bounding box center [275, 53] width 390 height 50
paste input "27371431824"
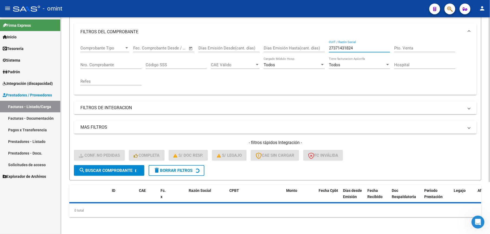
scroll to position [81, 0]
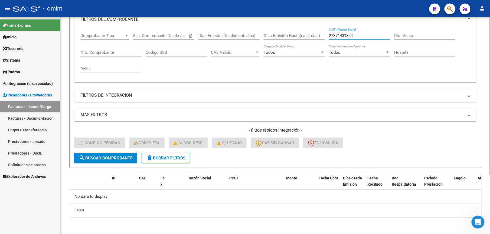
drag, startPoint x: 365, startPoint y: 36, endPoint x: 326, endPoint y: 36, distance: 38.7
click at [326, 36] on div "Comprobante Tipo Comprobante Tipo Fecha inicio – Fecha fin Fec. Comprobante Des…" at bounding box center [275, 53] width 390 height 50
paste input "text"
type input "27371431824"
click at [366, 36] on input "27371431824" at bounding box center [359, 35] width 61 height 5
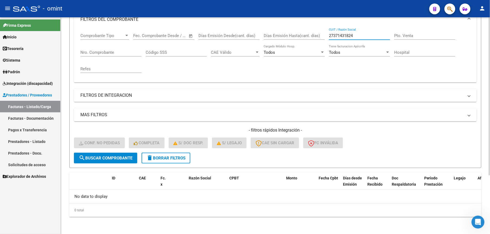
drag, startPoint x: 364, startPoint y: 36, endPoint x: 323, endPoint y: 36, distance: 41.4
click at [323, 36] on div "Comprobante Tipo Comprobante Tipo Fecha inicio – Fecha fin Fec. Comprobante Des…" at bounding box center [275, 53] width 390 height 50
click at [41, 82] on span "Integración (discapacidad)" at bounding box center [28, 84] width 50 height 6
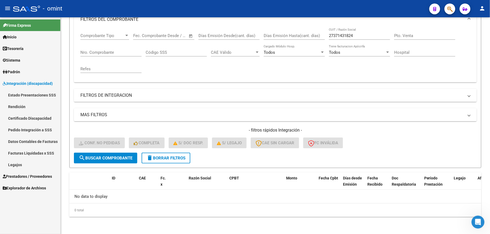
click at [33, 130] on link "Pedido Integración a SSS" at bounding box center [30, 130] width 60 height 12
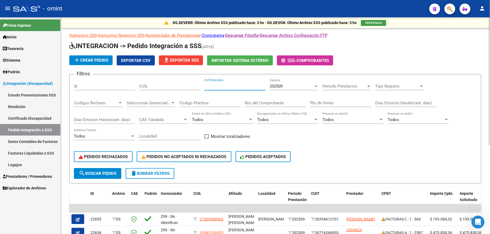
paste input "27371431824"
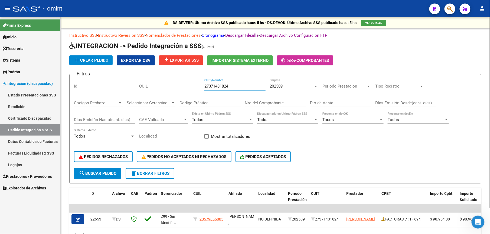
type input "27371431824"
click at [33, 179] on span "Prestadores / Proveedores" at bounding box center [27, 177] width 49 height 6
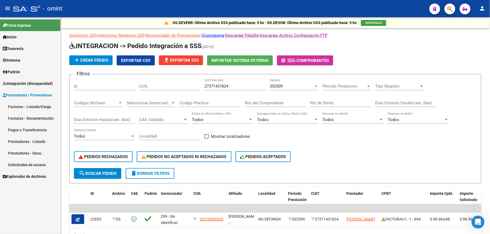
click at [37, 106] on link "Facturas - Listado/Carga" at bounding box center [30, 107] width 60 height 12
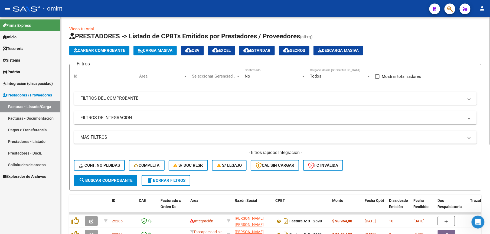
click at [150, 100] on mat-panel-title "FILTROS DEL COMPROBANTE" at bounding box center [271, 99] width 383 height 6
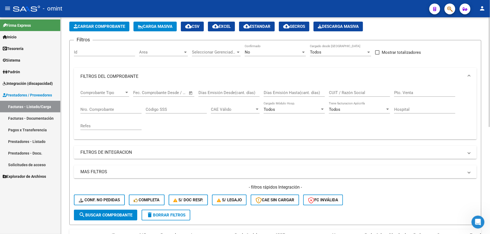
scroll to position [36, 0]
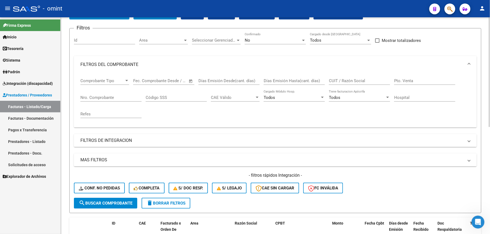
click at [346, 80] on input "CUIT / Razón Social" at bounding box center [359, 80] width 61 height 5
paste input "23376343944"
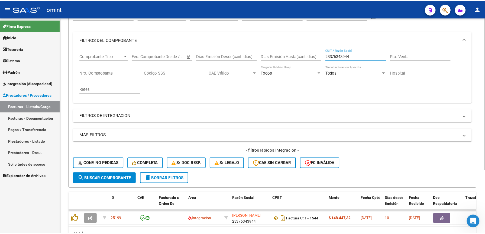
scroll to position [90, 0]
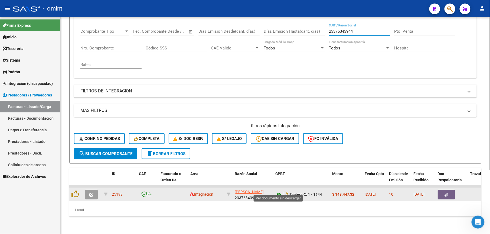
type input "23376343944"
click at [277, 192] on icon at bounding box center [278, 195] width 7 height 6
click at [89, 193] on icon "button" at bounding box center [91, 195] width 4 height 4
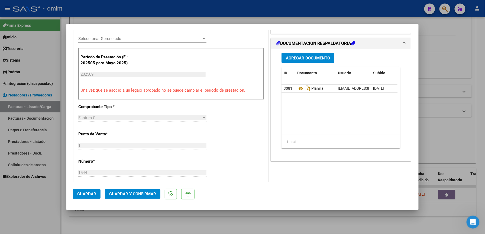
scroll to position [180, 0]
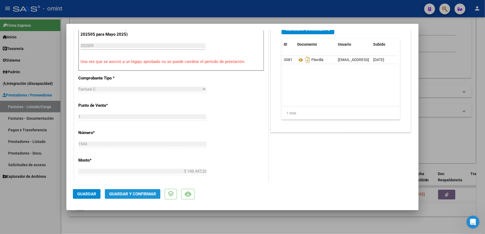
click at [143, 193] on span "Guardar y Confirmar" at bounding box center [132, 194] width 47 height 5
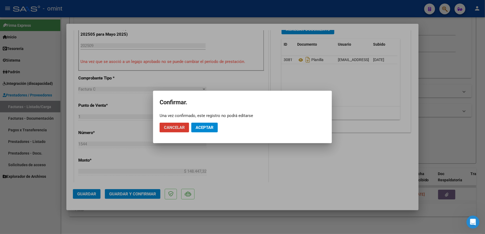
click at [207, 128] on span "Aceptar" at bounding box center [204, 127] width 18 height 5
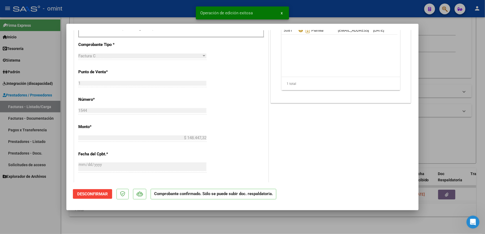
click at [456, 96] on div at bounding box center [242, 117] width 485 height 234
type input "$ 0,00"
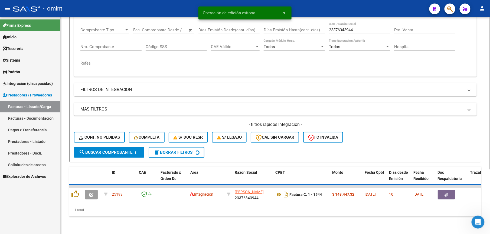
scroll to position [81, 0]
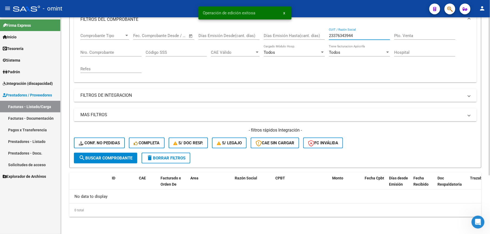
drag, startPoint x: 339, startPoint y: 36, endPoint x: 323, endPoint y: 37, distance: 16.5
click at [323, 37] on div "Comprobante Tipo Comprobante Tipo Fecha inicio – Fecha fin Fec. Comprobante Des…" at bounding box center [275, 53] width 390 height 50
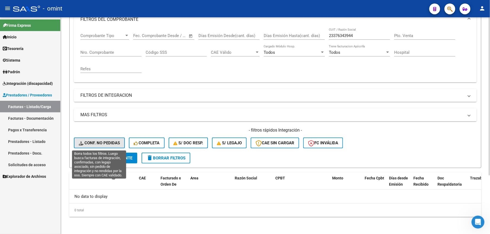
click at [98, 143] on span "Conf. no pedidas" at bounding box center [99, 143] width 41 height 5
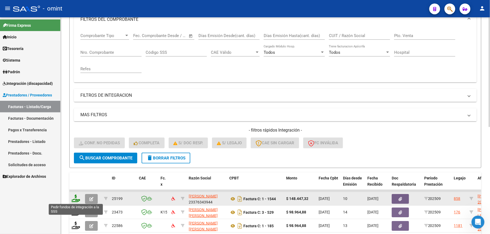
drag, startPoint x: 350, startPoint y: 35, endPoint x: 75, endPoint y: 199, distance: 320.9
click at [75, 199] on icon at bounding box center [75, 199] width 9 height 8
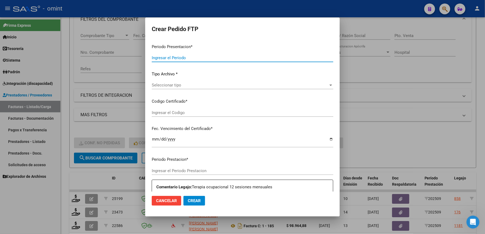
type input "202509"
type input "$ 148.447,32"
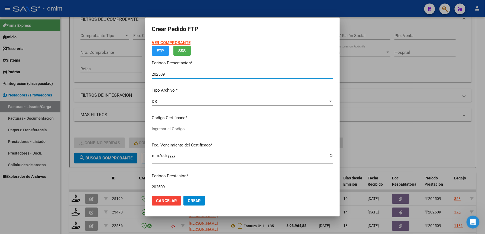
type input "8404988665"
type input "[DATE]"
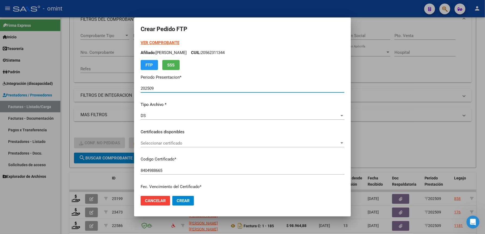
click at [169, 142] on span "Seleccionar certificado" at bounding box center [239, 143] width 199 height 5
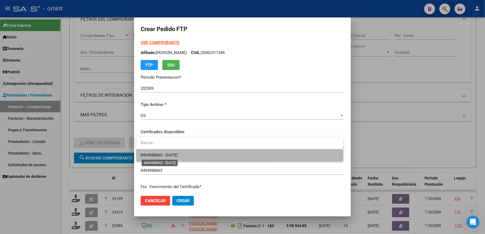
click at [171, 153] on span "8404988665 - [DATE]" at bounding box center [158, 155] width 37 height 5
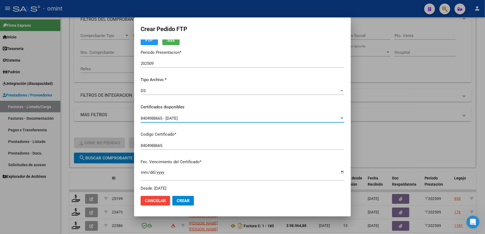
scroll to position [180, 0]
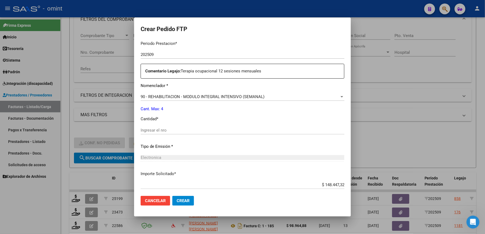
click at [171, 133] on div "Ingresar el nro" at bounding box center [242, 130] width 204 height 8
type input "4"
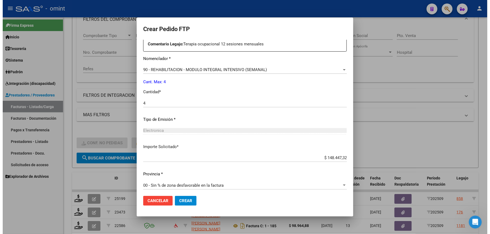
scroll to position [210, 0]
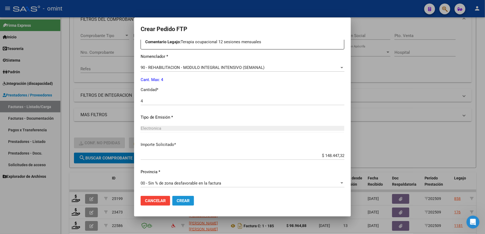
click at [181, 200] on span "Crear" at bounding box center [182, 201] width 13 height 5
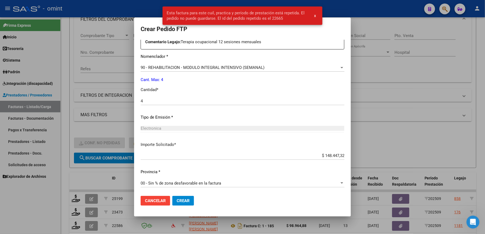
click at [417, 139] on div at bounding box center [242, 117] width 485 height 234
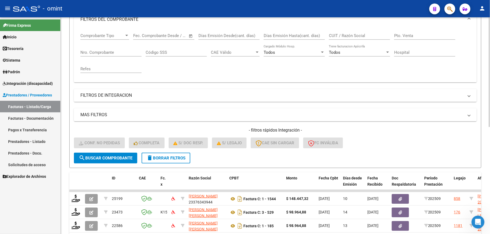
click at [356, 35] on input "CUIT / Razón Social" at bounding box center [359, 35] width 61 height 5
paste input "27205432790"
type input "27205432790"
click at [169, 158] on span "delete Borrar Filtros" at bounding box center [165, 158] width 39 height 5
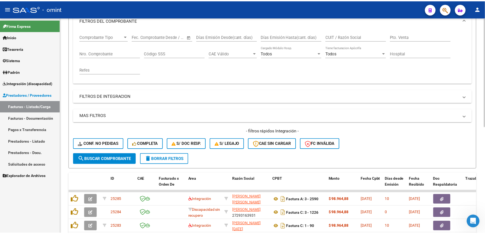
scroll to position [81, 0]
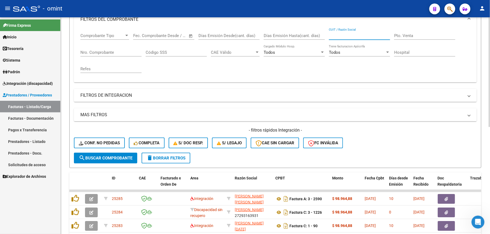
paste input "27205432790"
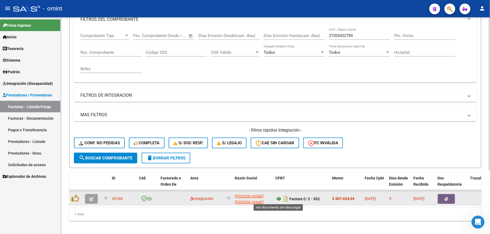
click at [279, 198] on icon at bounding box center [278, 199] width 7 height 6
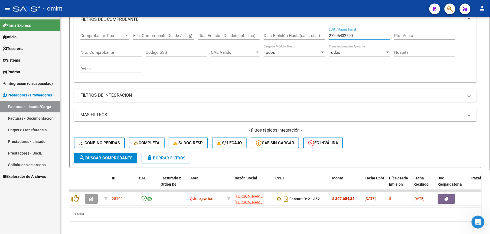
drag, startPoint x: 374, startPoint y: 37, endPoint x: 322, endPoint y: 40, distance: 52.0
click at [322, 40] on div "Comprobante Tipo Comprobante Tipo Fecha inicio – Fecha fin Fec. Comprobante Des…" at bounding box center [275, 53] width 390 height 50
paste input "30572327"
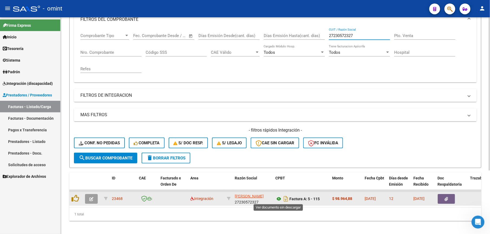
type input "27230572327"
click at [278, 199] on icon at bounding box center [278, 199] width 7 height 6
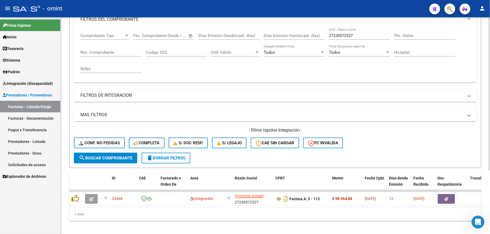
drag, startPoint x: 406, startPoint y: 139, endPoint x: 397, endPoint y: 143, distance: 9.9
click at [406, 139] on div "- filtros rápidos Integración - Conf. no pedidas Completa S/ Doc Resp. S/ legaj…" at bounding box center [275, 139] width 403 height 25
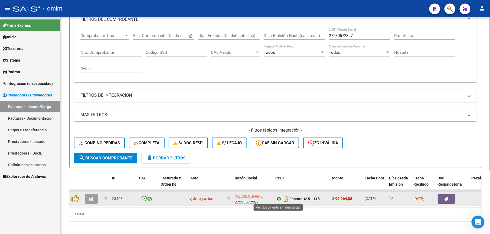
click at [277, 199] on icon at bounding box center [278, 199] width 7 height 6
click at [92, 199] on icon "button" at bounding box center [91, 199] width 4 height 4
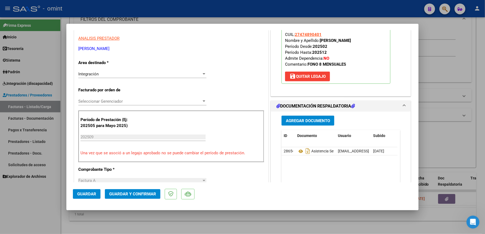
scroll to position [108, 0]
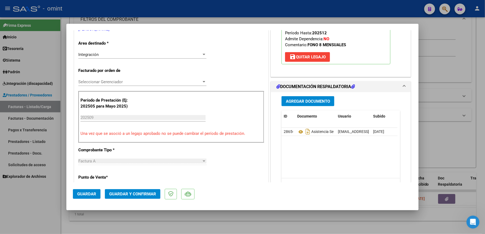
click at [142, 194] on span "Guardar y Confirmar" at bounding box center [132, 194] width 47 height 5
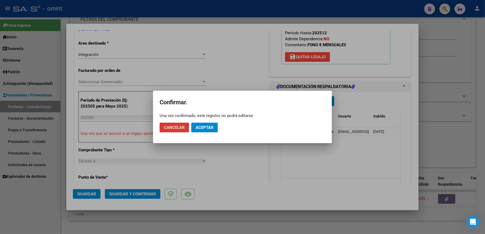
click at [210, 129] on span "Aceptar" at bounding box center [204, 127] width 18 height 5
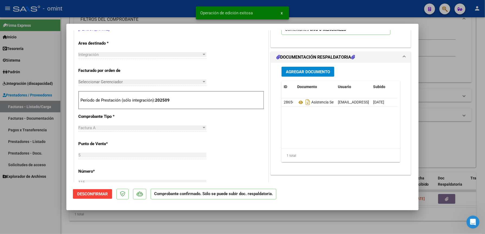
click at [443, 76] on div at bounding box center [242, 117] width 485 height 234
type input "$ 0,00"
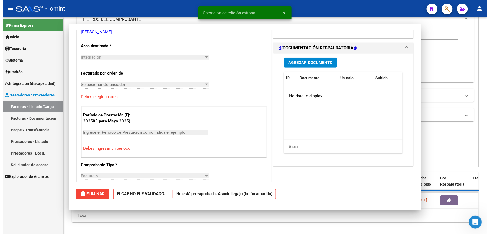
scroll to position [0, 0]
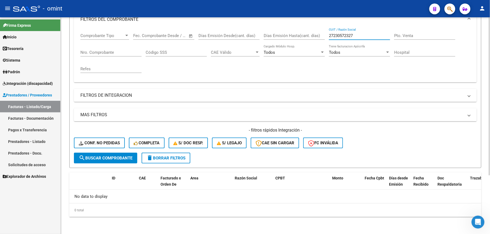
drag, startPoint x: 354, startPoint y: 36, endPoint x: 323, endPoint y: 35, distance: 31.4
click at [323, 35] on div "Comprobante Tipo Comprobante Tipo Fecha inicio – Fecha fin Fec. Comprobante Des…" at bounding box center [275, 53] width 390 height 50
paste input "0328267994"
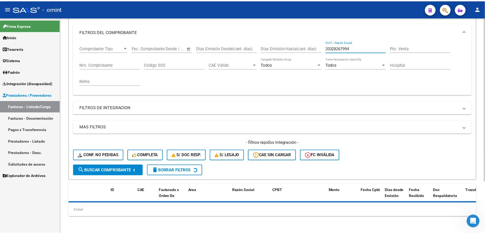
scroll to position [81, 0]
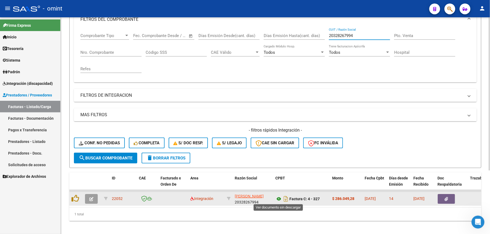
click at [279, 199] on icon at bounding box center [278, 199] width 7 height 6
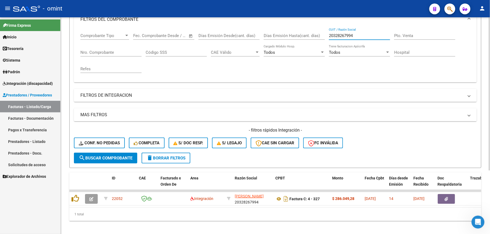
drag, startPoint x: 370, startPoint y: 37, endPoint x: 317, endPoint y: 35, distance: 53.1
click at [317, 35] on div "Comprobante Tipo Comprobante Tipo Fecha inicio – Fecha fin Fec. Comprobante Des…" at bounding box center [275, 53] width 390 height 50
paste input "7350821525"
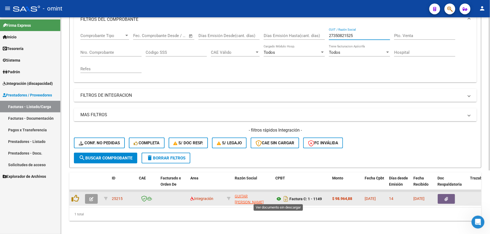
type input "27350821525"
click at [280, 198] on icon at bounding box center [278, 199] width 7 height 6
click at [91, 198] on icon "button" at bounding box center [91, 199] width 4 height 4
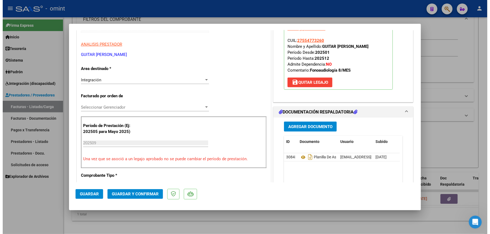
scroll to position [108, 0]
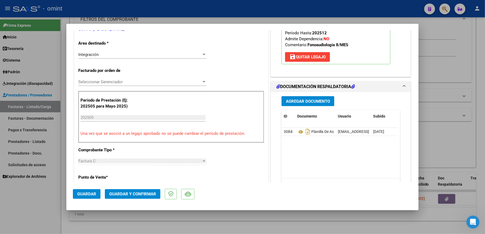
click at [139, 194] on span "Guardar y Confirmar" at bounding box center [132, 194] width 47 height 5
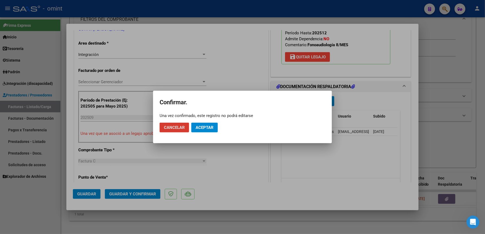
click at [208, 128] on span "Aceptar" at bounding box center [204, 127] width 18 height 5
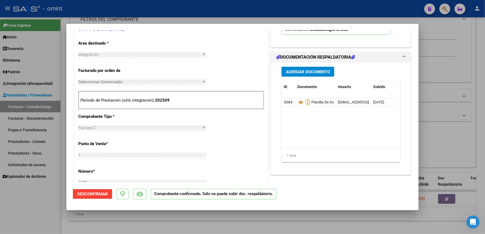
click at [428, 155] on div at bounding box center [242, 117] width 485 height 234
type input "$ 0,00"
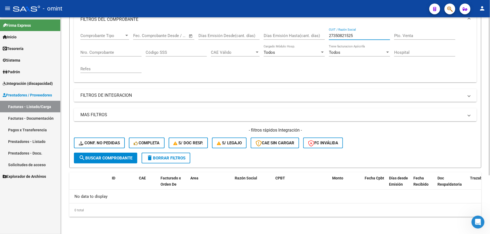
drag, startPoint x: 371, startPoint y: 35, endPoint x: 300, endPoint y: 37, distance: 70.9
click at [302, 36] on div "Comprobante Tipo Comprobante Tipo Fecha inicio – Fecha fin Fec. Comprobante Des…" at bounding box center [275, 53] width 390 height 50
paste input "30715746499"
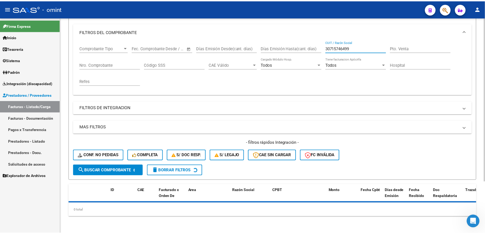
scroll to position [81, 0]
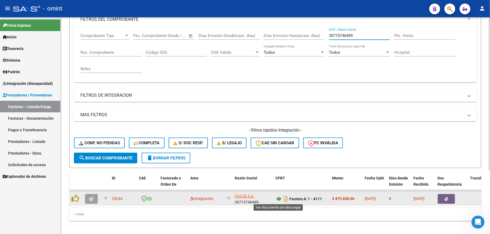
type input "30715746499"
click at [279, 199] on icon at bounding box center [278, 199] width 7 height 6
click at [91, 197] on icon "button" at bounding box center [91, 199] width 4 height 4
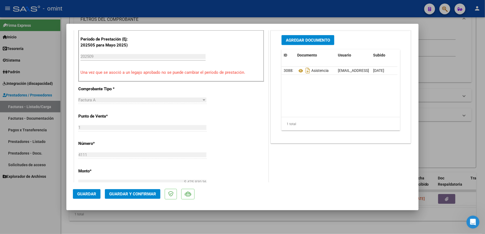
scroll to position [180, 0]
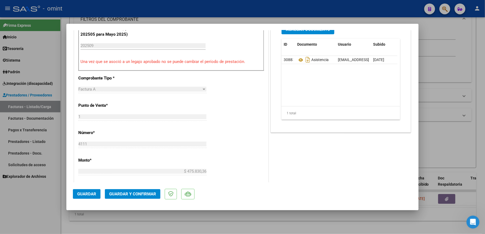
click at [135, 195] on span "Guardar y Confirmar" at bounding box center [132, 194] width 47 height 5
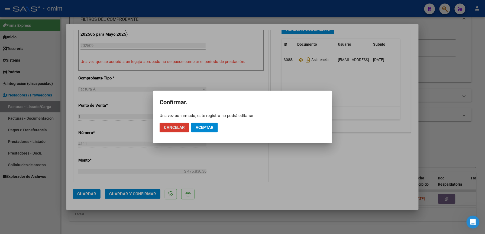
click at [206, 129] on span "Aceptar" at bounding box center [204, 127] width 18 height 5
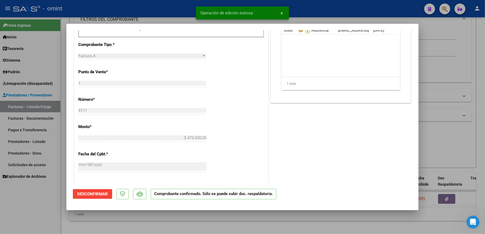
click at [349, 11] on div at bounding box center [242, 117] width 485 height 234
type input "$ 0,00"
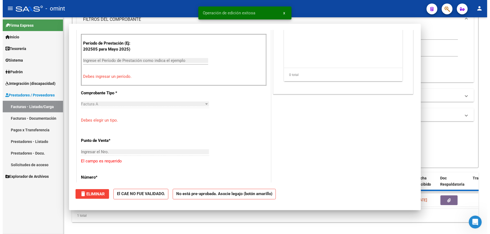
scroll to position [0, 0]
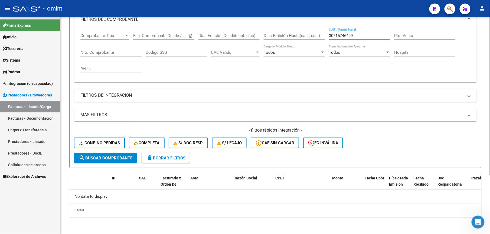
drag, startPoint x: 368, startPoint y: 35, endPoint x: 297, endPoint y: 37, distance: 71.5
click at [297, 37] on div "Comprobante Tipo Comprobante Tipo Fecha inicio – Fecha fin Fec. Comprobante Des…" at bounding box center [275, 53] width 390 height 50
paste input "371450923"
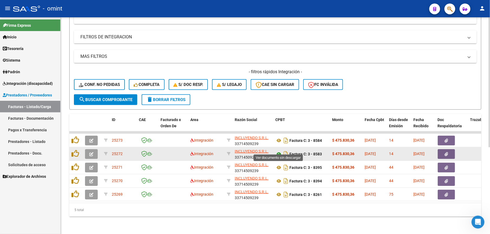
type input "33714509239"
click at [280, 151] on icon at bounding box center [278, 154] width 7 height 6
click at [94, 149] on button "button" at bounding box center [91, 154] width 13 height 10
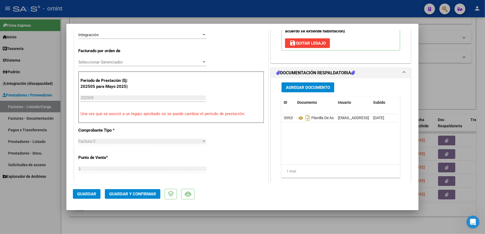
scroll to position [144, 0]
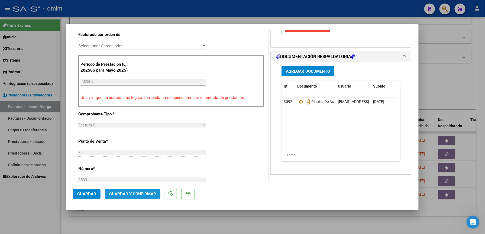
click at [139, 193] on span "Guardar y Confirmar" at bounding box center [132, 194] width 47 height 5
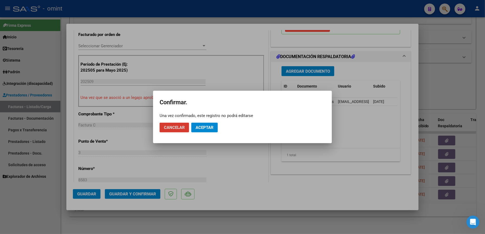
click at [203, 129] on span "Aceptar" at bounding box center [204, 127] width 18 height 5
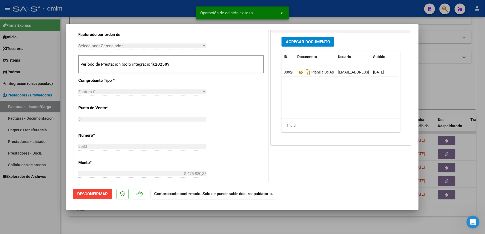
click at [313, 6] on div at bounding box center [242, 117] width 485 height 234
type input "$ 0,00"
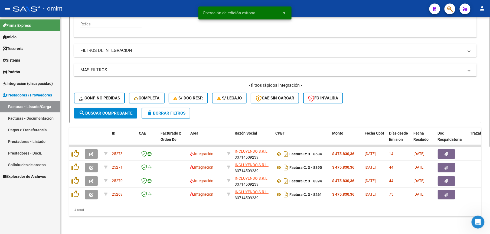
scroll to position [131, 0]
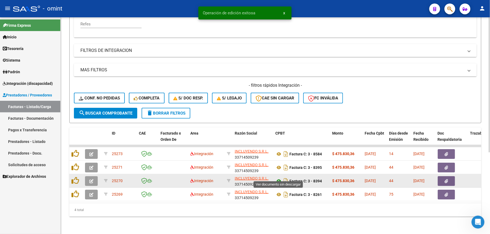
click at [279, 178] on icon at bounding box center [278, 181] width 7 height 6
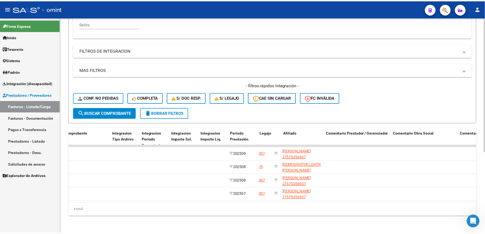
scroll to position [0, 0]
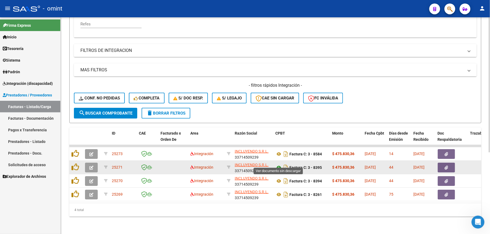
click at [277, 165] on icon at bounding box center [278, 168] width 7 height 6
click at [91, 166] on icon "button" at bounding box center [91, 168] width 4 height 4
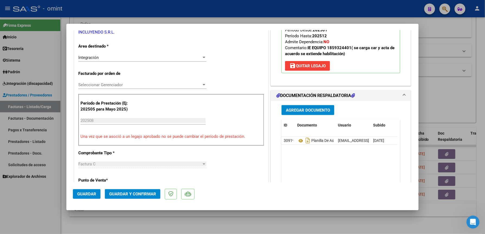
scroll to position [144, 0]
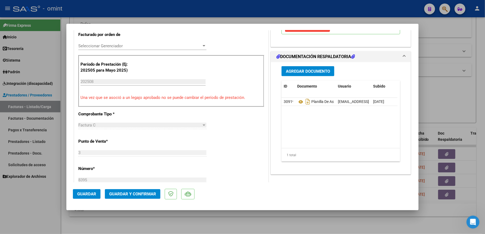
click at [146, 194] on span "Guardar y Confirmar" at bounding box center [132, 194] width 47 height 5
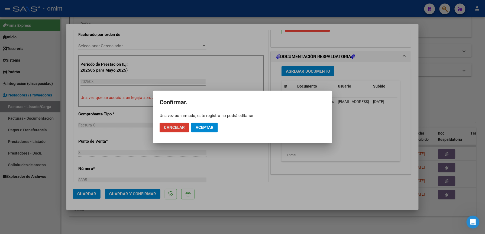
click at [209, 127] on span "Aceptar" at bounding box center [204, 127] width 18 height 5
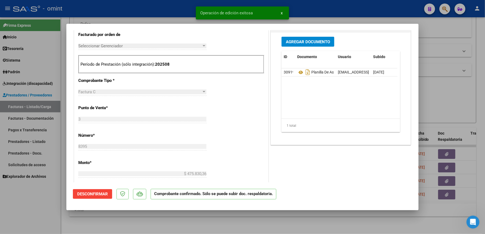
click at [361, 8] on div at bounding box center [242, 117] width 485 height 234
type input "$ 0,00"
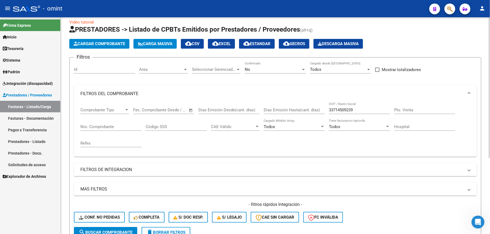
scroll to position [0, 0]
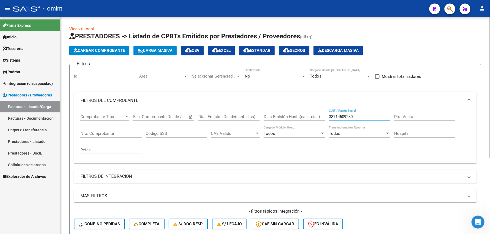
drag, startPoint x: 364, startPoint y: 115, endPoint x: 285, endPoint y: 115, distance: 79.3
click at [285, 115] on div "Comprobante Tipo Comprobante Tipo Fecha inicio – Fecha fin Fec. Comprobante Des…" at bounding box center [275, 134] width 390 height 50
paste input "20302089761"
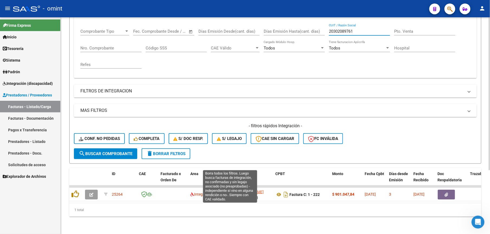
scroll to position [90, 0]
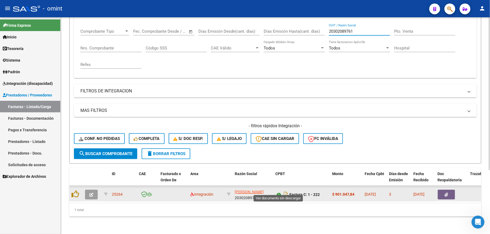
click at [279, 192] on icon at bounding box center [278, 195] width 7 height 6
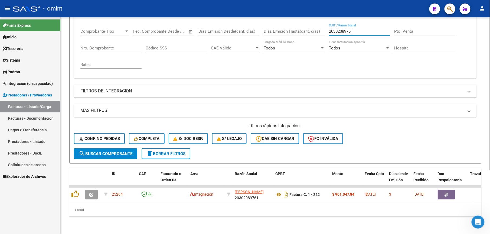
drag, startPoint x: 363, startPoint y: 26, endPoint x: 317, endPoint y: 30, distance: 46.4
click at [317, 30] on div "Comprobante Tipo Comprobante Tipo Fecha inicio – Fecha fin Fec. Comprobante Des…" at bounding box center [275, 49] width 390 height 50
paste input "30697586942"
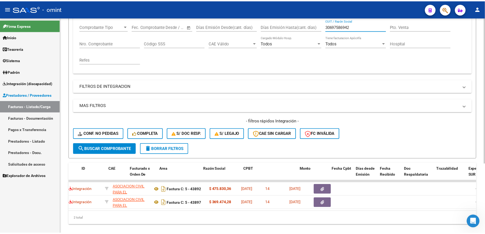
scroll to position [0, 0]
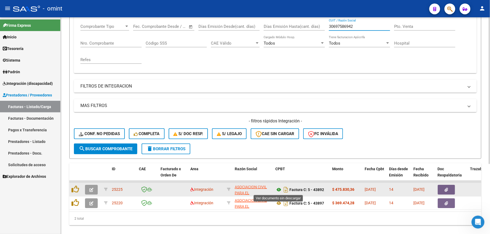
type input "30697586942"
click at [278, 188] on icon at bounding box center [278, 190] width 7 height 6
click at [89, 188] on icon "button" at bounding box center [91, 190] width 4 height 4
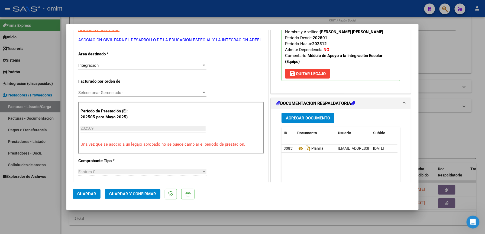
scroll to position [108, 0]
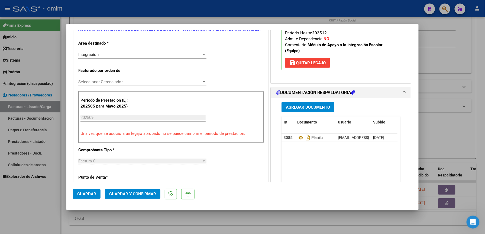
click at [144, 194] on span "Guardar y Confirmar" at bounding box center [132, 194] width 47 height 5
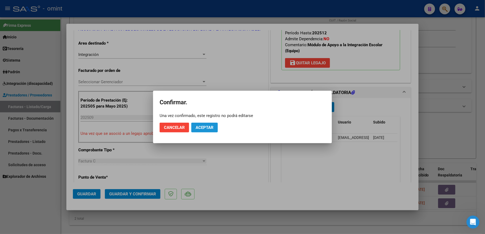
click at [208, 127] on span "Aceptar" at bounding box center [204, 127] width 18 height 5
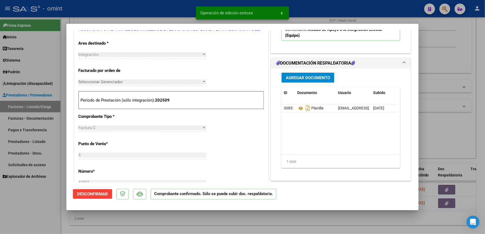
click at [364, 5] on div at bounding box center [242, 117] width 485 height 234
type input "$ 0,00"
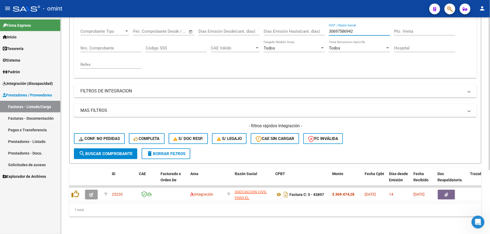
drag, startPoint x: 325, startPoint y: 25, endPoint x: 305, endPoint y: 25, distance: 20.0
click at [305, 25] on div "Comprobante Tipo Comprobante Tipo Fecha inicio – Fecha fin Fec. Comprobante Des…" at bounding box center [275, 49] width 390 height 50
paste input "27412639443"
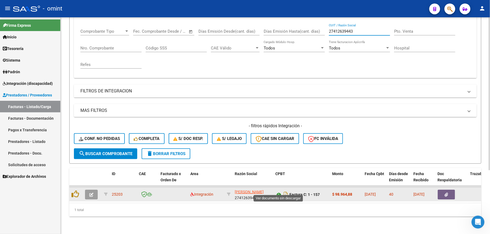
type input "27412639443"
click at [279, 192] on icon at bounding box center [278, 195] width 7 height 6
click at [91, 193] on icon "button" at bounding box center [91, 195] width 4 height 4
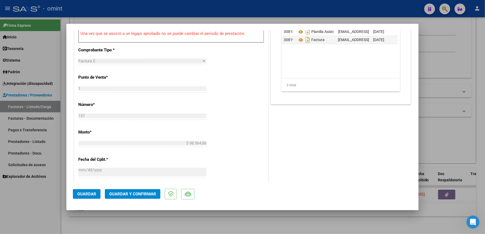
scroll to position [217, 0]
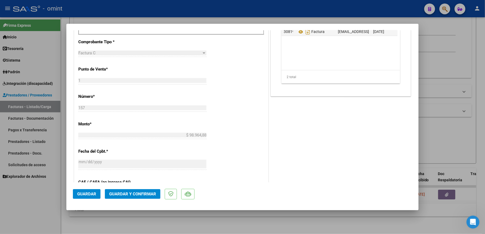
click at [133, 193] on span "Guardar y Confirmar" at bounding box center [132, 194] width 47 height 5
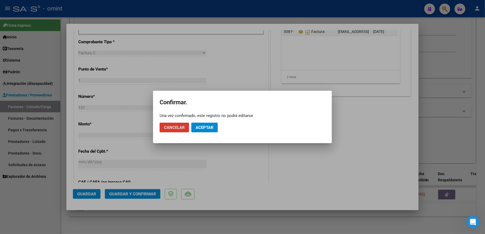
click at [205, 130] on span "Aceptar" at bounding box center [204, 127] width 18 height 5
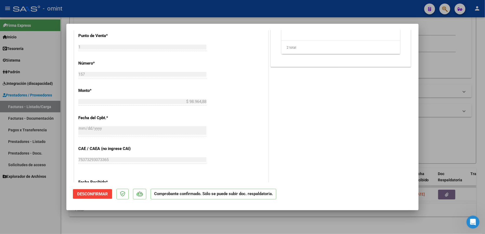
click at [189, 12] on div at bounding box center [242, 117] width 485 height 234
type input "$ 0,00"
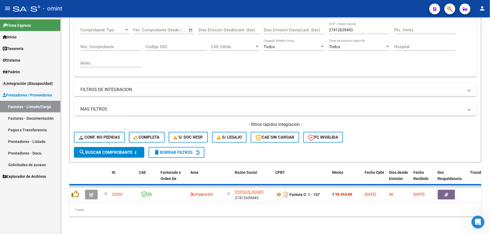
scroll to position [81, 0]
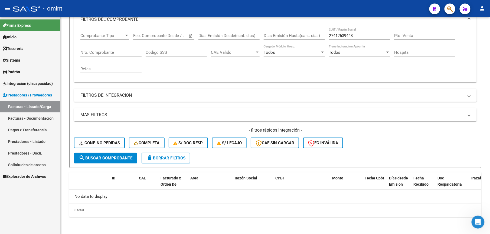
click at [34, 83] on span "Integración (discapacidad)" at bounding box center [28, 84] width 50 height 6
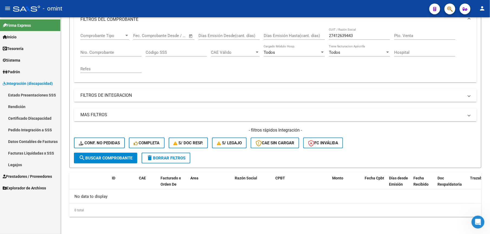
click at [22, 163] on link "Legajos" at bounding box center [30, 165] width 60 height 12
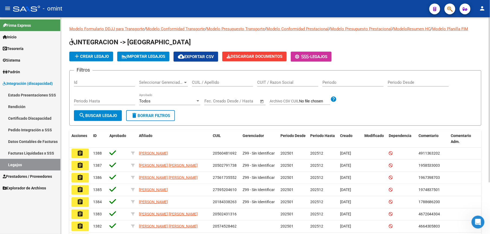
click at [224, 83] on input "CUIL / Apellido" at bounding box center [222, 82] width 61 height 5
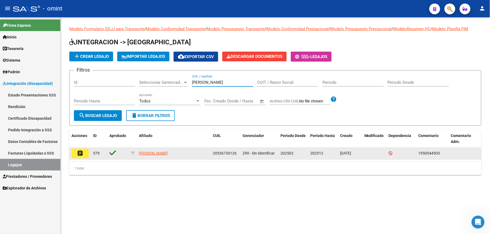
type input "[PERSON_NAME]"
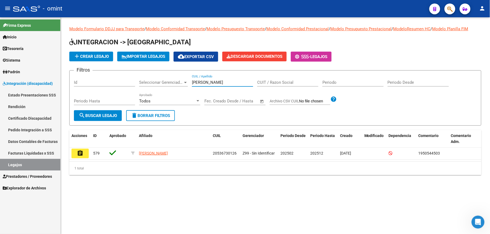
click at [84, 152] on button "assignment" at bounding box center [79, 154] width 17 height 10
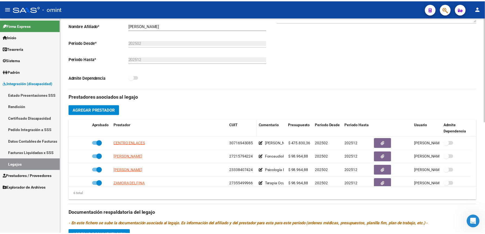
scroll to position [144, 0]
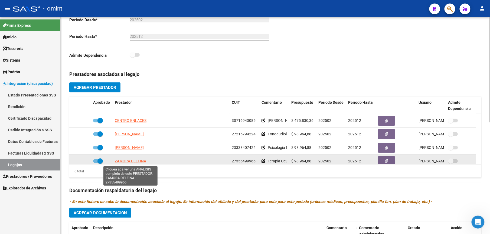
click at [134, 163] on span "ZAMORA DELFINA" at bounding box center [130, 161] width 31 height 4
type textarea "27355499966"
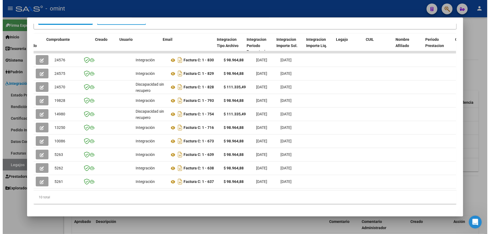
scroll to position [0, 747]
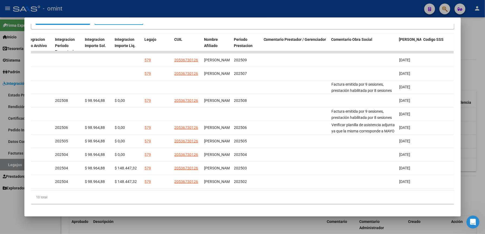
click at [273, 0] on div at bounding box center [242, 117] width 485 height 234
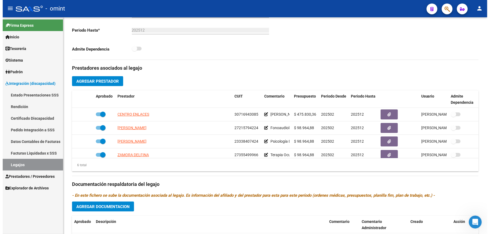
scroll to position [144, 0]
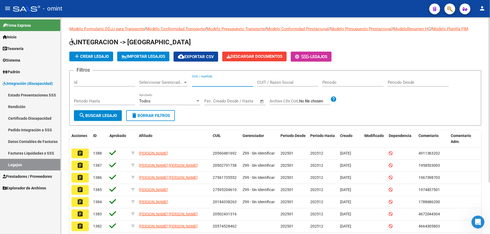
click at [215, 84] on input "CUIL / Apellido" at bounding box center [222, 82] width 61 height 5
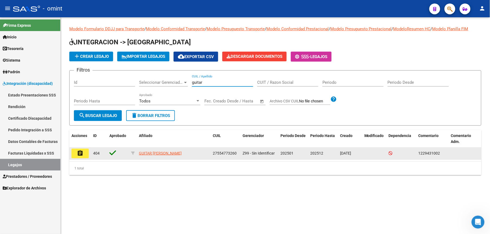
type input "guitar"
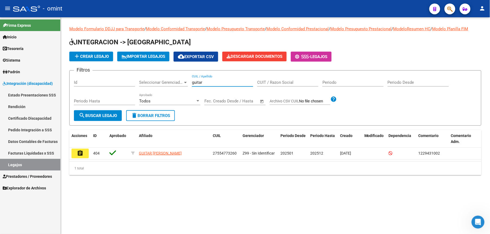
drag, startPoint x: 79, startPoint y: 153, endPoint x: 115, endPoint y: 162, distance: 37.0
click at [80, 153] on mat-icon "assignment" at bounding box center [80, 153] width 6 height 6
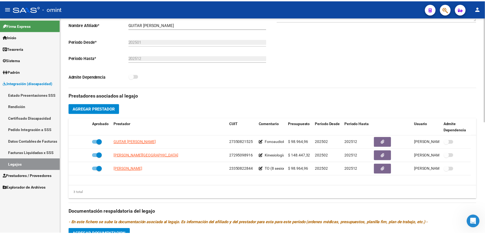
scroll to position [144, 0]
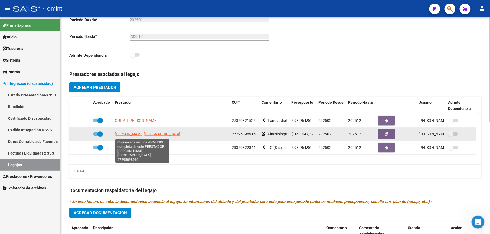
click at [142, 136] on span "[PERSON_NAME][GEOGRAPHIC_DATA]" at bounding box center [148, 134] width 66 height 4
type textarea "27295098916"
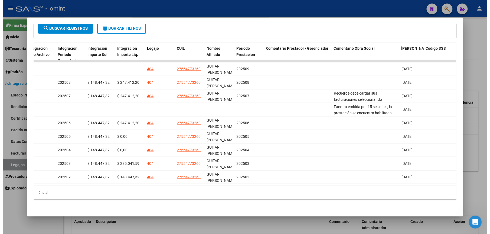
scroll to position [0, 678]
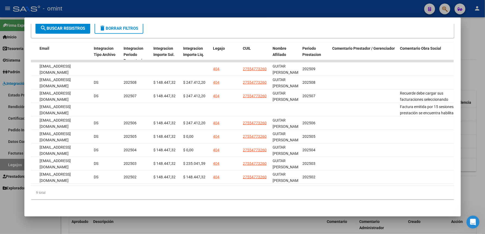
click at [288, 10] on div at bounding box center [242, 117] width 485 height 234
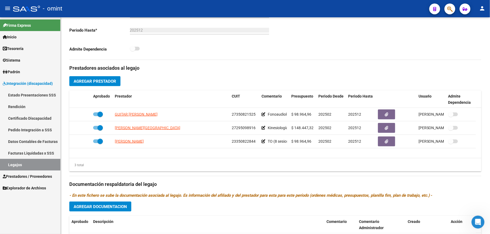
scroll to position [144, 0]
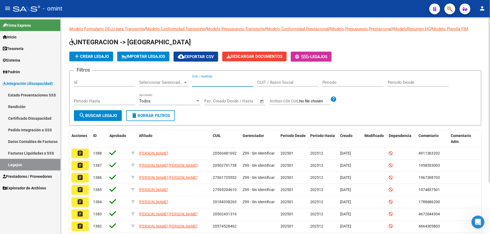
click at [233, 84] on input "CUIL / Apellido" at bounding box center [222, 82] width 61 height 5
type input "[PERSON_NAME]"
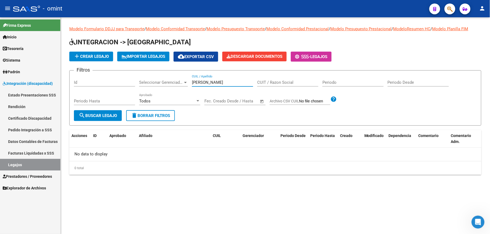
drag, startPoint x: 211, startPoint y: 82, endPoint x: 188, endPoint y: 83, distance: 23.0
click at [188, 83] on div "Filtros Id Seleccionar Gerenciador Seleccionar Gerenciador [PERSON_NAME] CUIL /…" at bounding box center [275, 92] width 403 height 35
drag, startPoint x: 214, startPoint y: 81, endPoint x: 162, endPoint y: 76, distance: 52.5
click at [162, 76] on div "Filtros Id Seleccionar Gerenciador Seleccionar Gerenciador [PERSON_NAME] CUIL /…" at bounding box center [275, 92] width 403 height 35
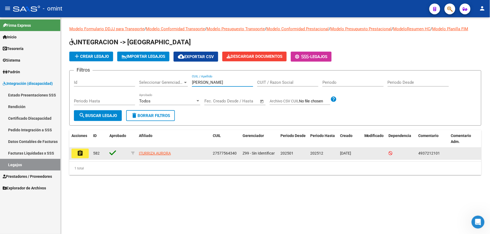
type input "[PERSON_NAME]"
click at [79, 152] on mat-icon "assignment" at bounding box center [80, 153] width 6 height 6
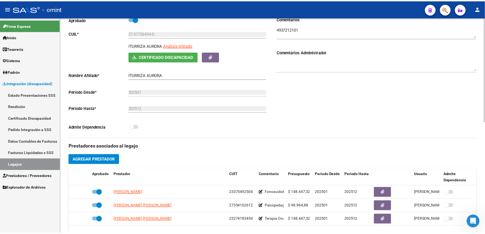
scroll to position [108, 0]
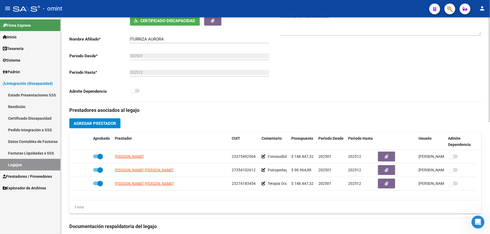
click at [201, 123] on div "Prestadores asociados al legajo Agregar Prestador Aprobado Prestador CUIT Comen…" at bounding box center [275, 223] width 412 height 242
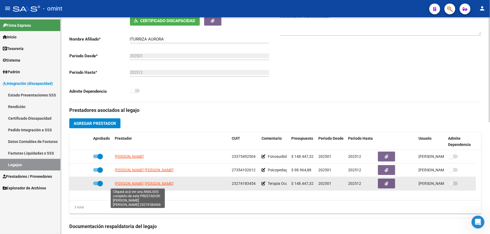
click at [139, 184] on span "[PERSON_NAME] [PERSON_NAME]" at bounding box center [144, 184] width 59 height 4
type textarea "23274183454"
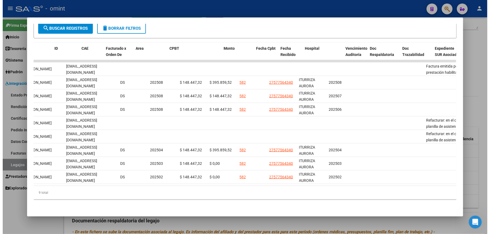
scroll to position [0, 0]
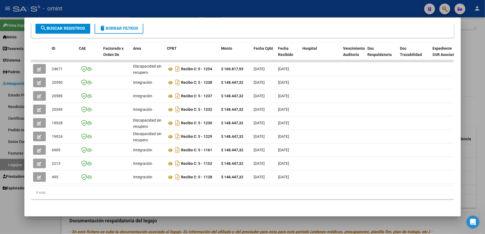
click at [297, 12] on div at bounding box center [242, 117] width 485 height 234
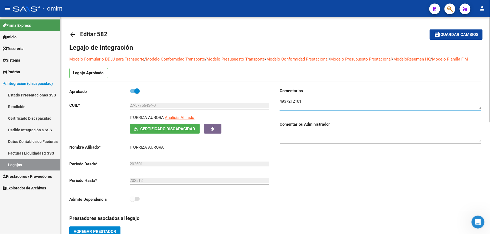
drag, startPoint x: 306, startPoint y: 101, endPoint x: 273, endPoint y: 101, distance: 32.8
click at [273, 101] on div "Aprobado CUIL * 27-57756434-0 Ingresar CUIL [PERSON_NAME] Análisis Afiliado Cer…" at bounding box center [275, 149] width 412 height 122
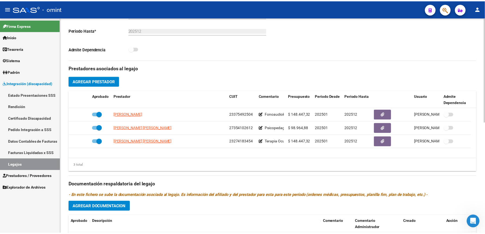
scroll to position [180, 0]
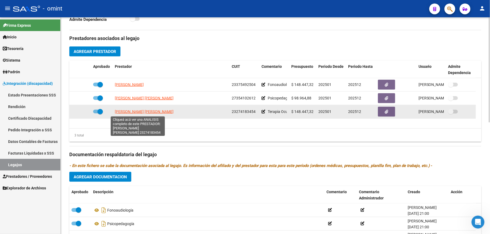
click at [142, 112] on span "[PERSON_NAME] [PERSON_NAME]" at bounding box center [144, 112] width 59 height 4
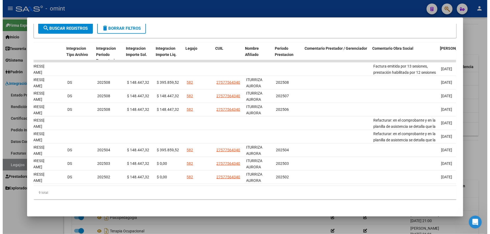
scroll to position [0, 747]
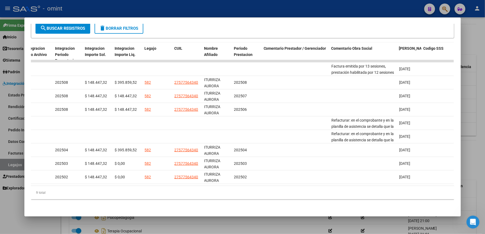
click at [242, 11] on div at bounding box center [242, 117] width 485 height 234
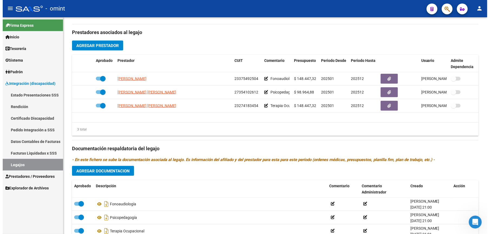
scroll to position [180, 0]
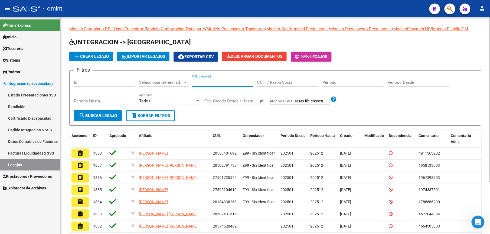
click at [226, 83] on input "CUIL / Apellido" at bounding box center [222, 82] width 61 height 5
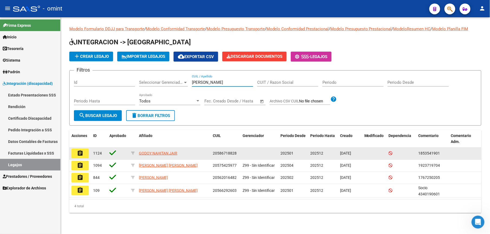
type input "[PERSON_NAME]"
click at [84, 153] on button "assignment" at bounding box center [79, 154] width 17 height 10
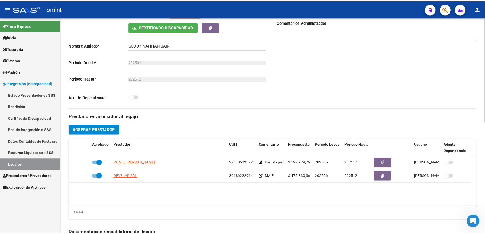
scroll to position [108, 0]
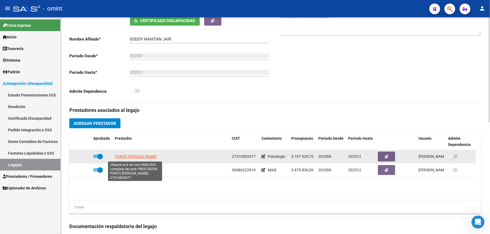
click at [144, 158] on span "PONTE [PERSON_NAME]" at bounding box center [136, 157] width 42 height 4
type textarea "27310503377"
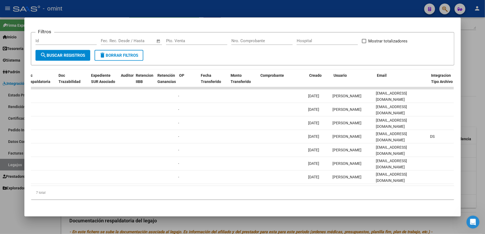
scroll to position [0, 0]
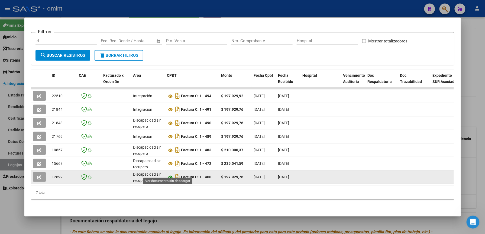
click at [169, 174] on icon at bounding box center [170, 177] width 7 height 6
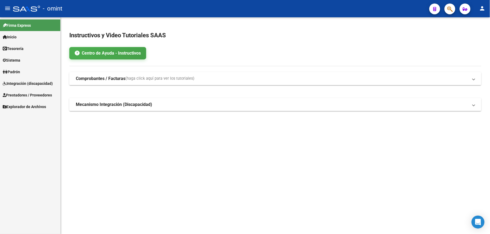
click at [36, 84] on span "Integración (discapacidad)" at bounding box center [28, 84] width 50 height 6
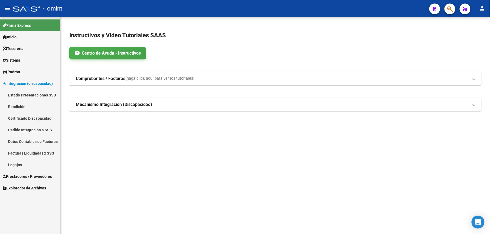
click at [24, 165] on link "Legajos" at bounding box center [30, 165] width 60 height 12
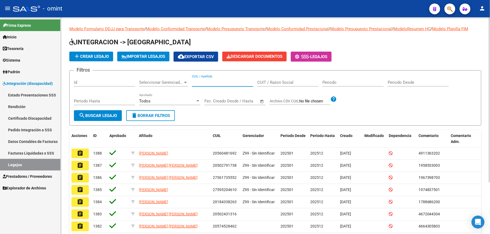
click at [203, 81] on input "CUIL / Apellido" at bounding box center [222, 82] width 61 height 5
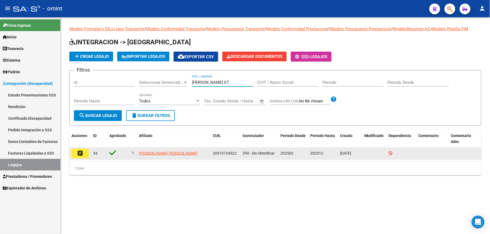
type input "FERNANDEZ ET"
click at [84, 153] on button "assignment" at bounding box center [79, 154] width 17 height 10
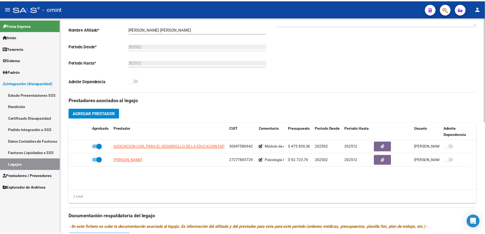
scroll to position [144, 0]
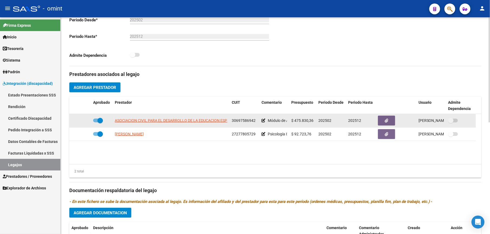
click at [198, 118] on app-link-go-to "ASOCIACION CIVIL PARA EL DESARROLLO DE LA EDUCACION ESPECIAL Y LA INTEGRACION A…" at bounding box center [199, 121] width 168 height 6
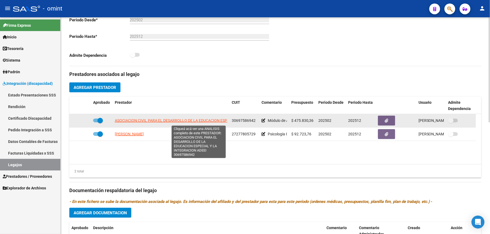
click at [197, 120] on span "ASOCIACION CIVIL PARA EL DESARROLLO DE LA EDUCACION ESPECIAL Y LA INTEGRACION A…" at bounding box center [199, 121] width 168 height 4
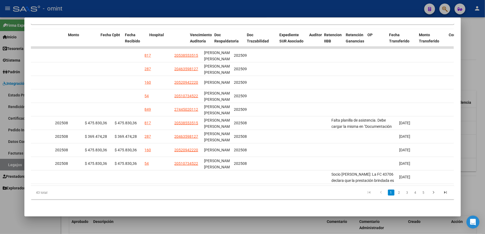
scroll to position [0, 0]
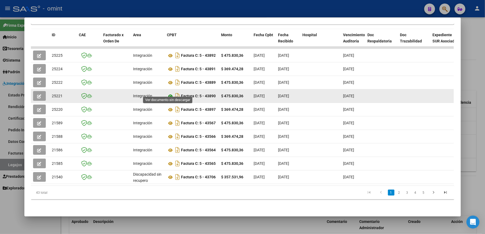
click at [168, 93] on icon at bounding box center [170, 96] width 7 height 6
click at [37, 91] on button "button" at bounding box center [39, 96] width 13 height 10
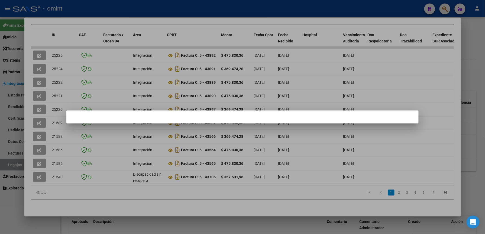
click at [288, 9] on div at bounding box center [242, 117] width 485 height 234
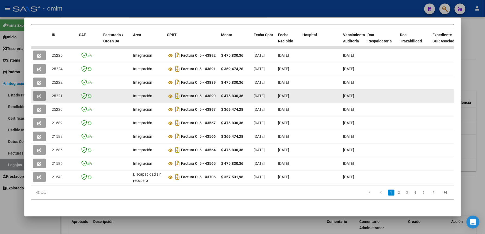
click at [37, 94] on icon "button" at bounding box center [39, 96] width 4 height 4
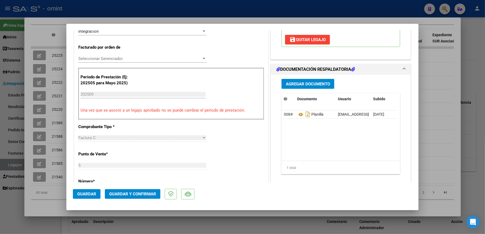
scroll to position [144, 0]
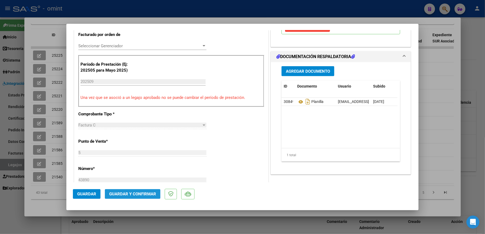
click at [144, 193] on span "Guardar y Confirmar" at bounding box center [132, 194] width 47 height 5
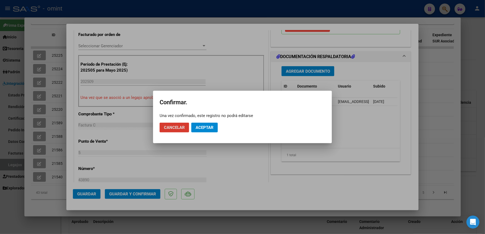
click at [206, 129] on span "Aceptar" at bounding box center [204, 127] width 18 height 5
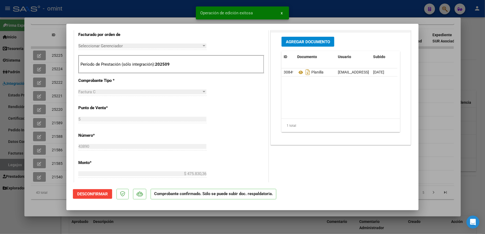
click at [317, 8] on div at bounding box center [242, 117] width 485 height 234
type input "$ 0,00"
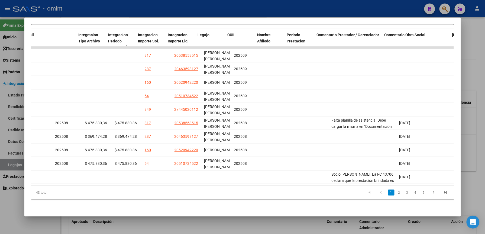
scroll to position [0, 0]
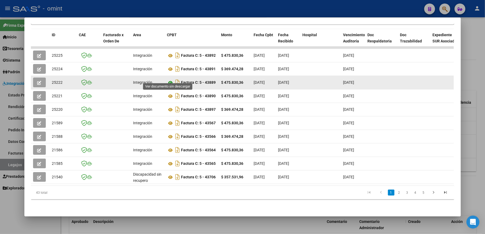
click at [168, 80] on icon at bounding box center [170, 83] width 7 height 6
click at [37, 81] on icon "button" at bounding box center [39, 83] width 4 height 4
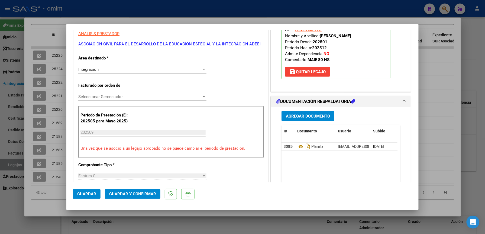
scroll to position [108, 0]
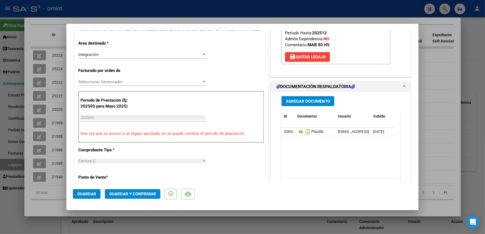
click at [132, 191] on button "Guardar y Confirmar" at bounding box center [132, 194] width 55 height 10
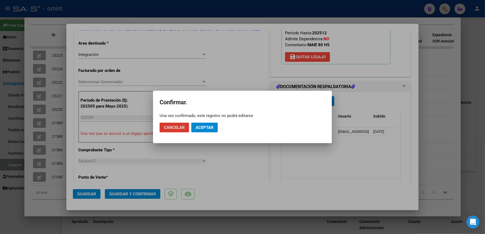
click at [207, 126] on span "Aceptar" at bounding box center [204, 127] width 18 height 5
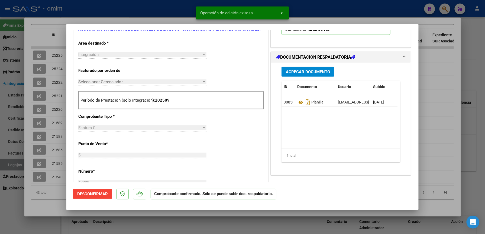
click at [316, 11] on div at bounding box center [242, 117] width 485 height 234
type input "$ 0,00"
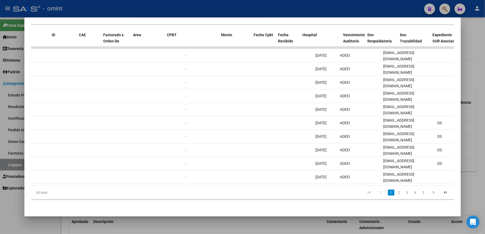
scroll to position [0, 0]
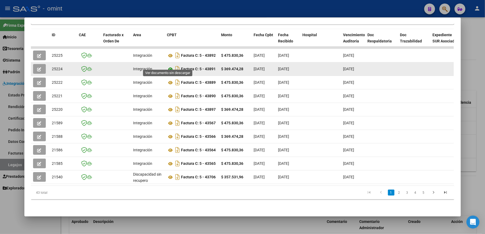
click at [169, 66] on icon at bounding box center [170, 69] width 7 height 6
click at [40, 64] on button "button" at bounding box center [39, 69] width 13 height 10
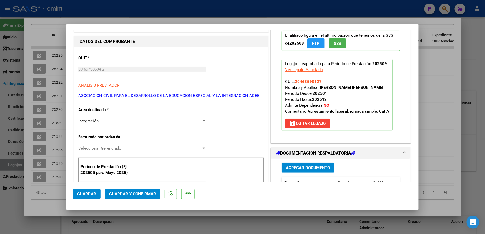
scroll to position [144, 0]
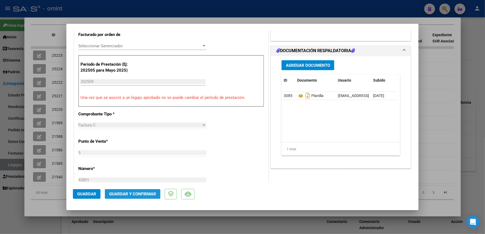
click at [145, 191] on button "Guardar y Confirmar" at bounding box center [132, 194] width 55 height 10
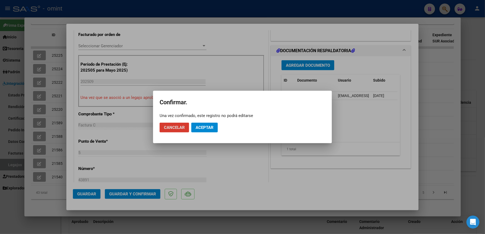
click at [211, 126] on span "Aceptar" at bounding box center [204, 127] width 18 height 5
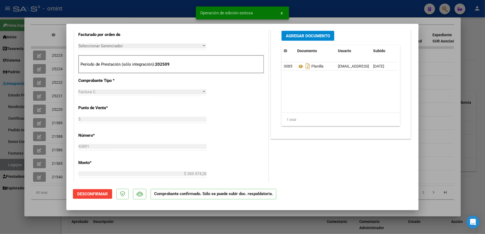
click at [358, 7] on div at bounding box center [242, 117] width 485 height 234
type input "$ 0,00"
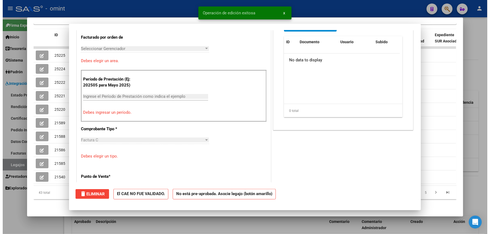
scroll to position [0, 0]
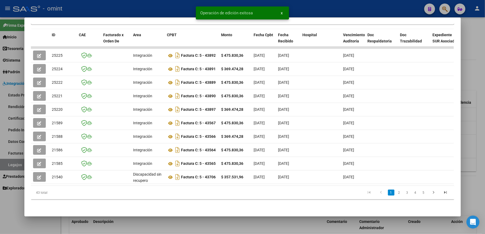
click at [354, 6] on div at bounding box center [242, 117] width 485 height 234
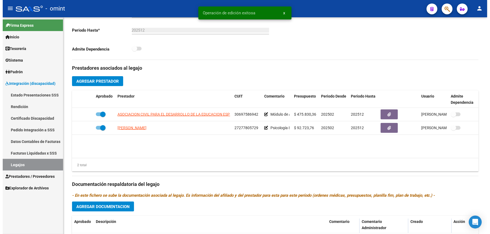
scroll to position [144, 0]
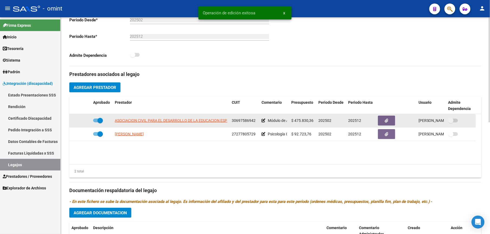
drag, startPoint x: 232, startPoint y: 120, endPoint x: 256, endPoint y: 121, distance: 23.8
click at [256, 121] on div "30697586942" at bounding box center [244, 121] width 25 height 6
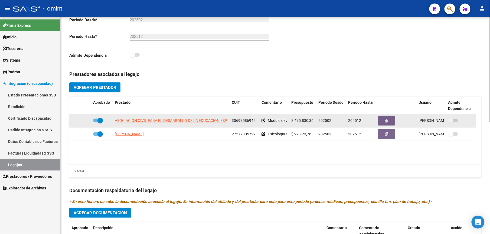
copy span "30697586942"
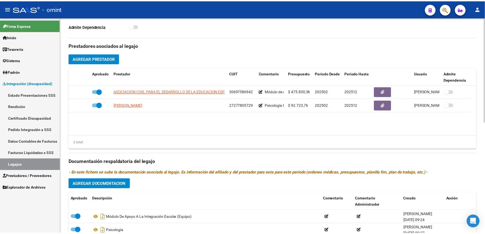
scroll to position [217, 0]
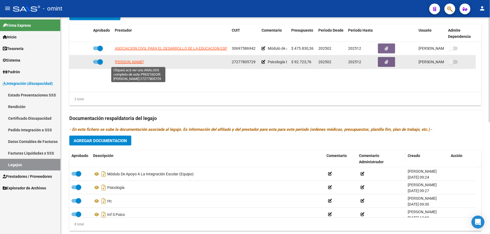
click at [143, 64] on span "RAMIREZ NOELIA SOLEDAD" at bounding box center [129, 62] width 29 height 4
type textarea "27277805729"
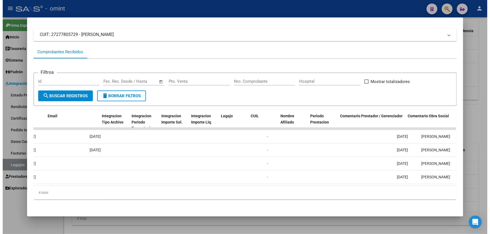
scroll to position [0, 747]
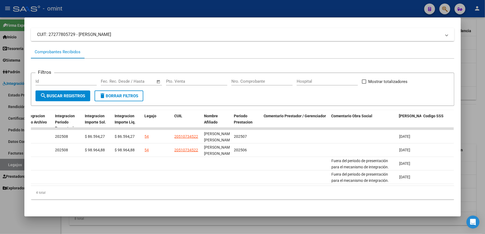
click at [369, 11] on div at bounding box center [242, 117] width 485 height 234
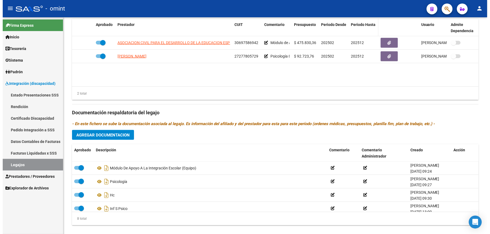
scroll to position [217, 0]
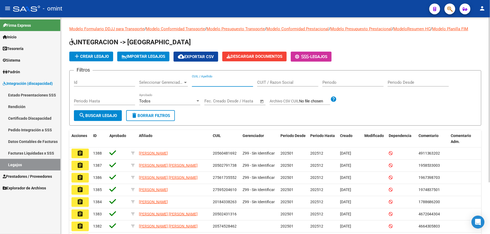
click at [205, 82] on input "CUIL / Apellido" at bounding box center [222, 82] width 61 height 5
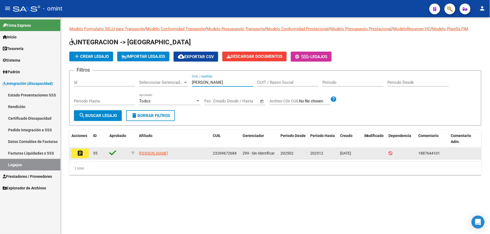
type input "FERNANDEZ R"
click at [78, 153] on mat-icon "assignment" at bounding box center [80, 153] width 6 height 6
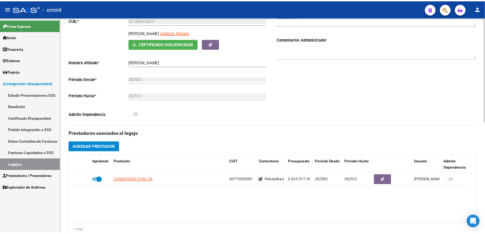
scroll to position [108, 0]
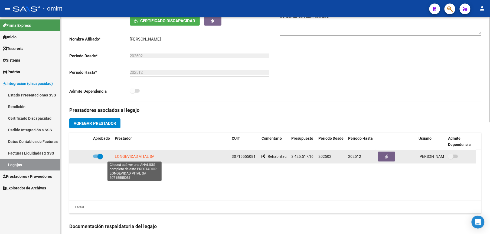
click at [151, 157] on span "LONGEVIDAD VITAL SA" at bounding box center [135, 157] width 40 height 4
type textarea "30715555081"
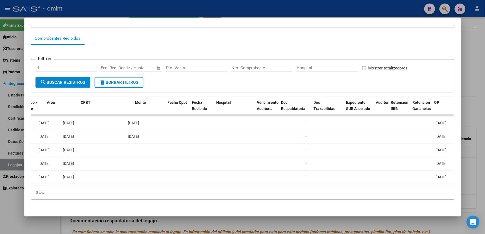
scroll to position [0, 0]
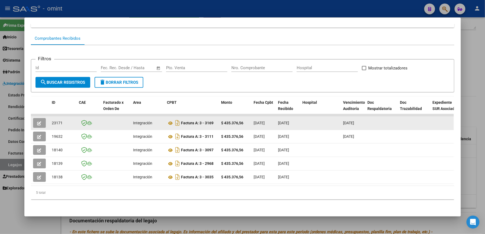
click at [37, 122] on icon "button" at bounding box center [39, 124] width 4 height 4
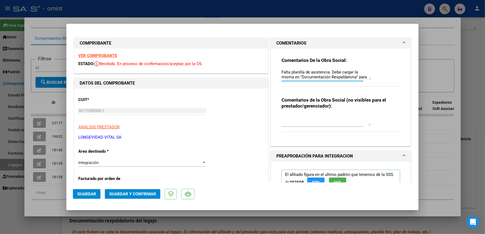
scroll to position [5, 0]
drag, startPoint x: 279, startPoint y: 71, endPoint x: 364, endPoint y: 77, distance: 85.2
click at [365, 79] on textarea "Falta planilla de asistencia. Debe cargar la misma en "Documentación Respaldato…" at bounding box center [325, 74] width 89 height 11
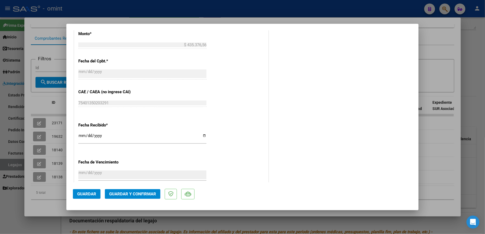
scroll to position [325, 0]
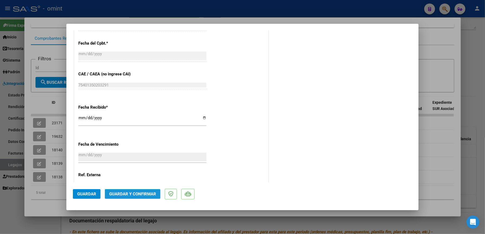
click at [143, 193] on span "Guardar y Confirmar" at bounding box center [132, 194] width 47 height 5
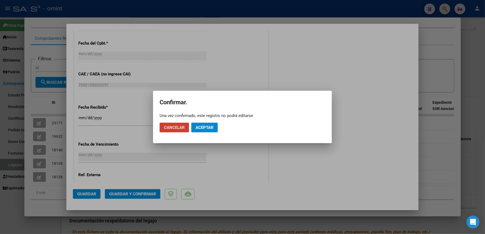
click at [205, 128] on span "Aceptar" at bounding box center [204, 127] width 18 height 5
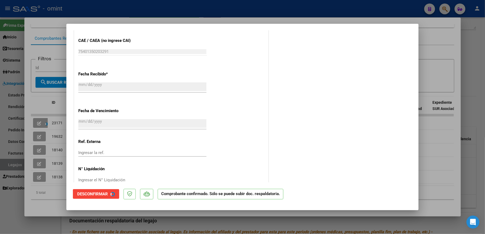
scroll to position [291, 0]
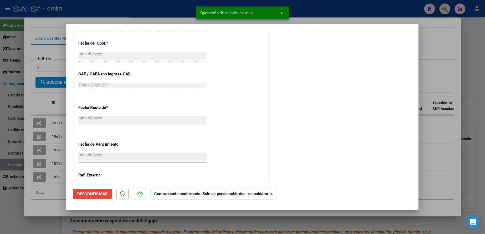
click at [313, 9] on div at bounding box center [242, 117] width 485 height 234
type input "$ 0,00"
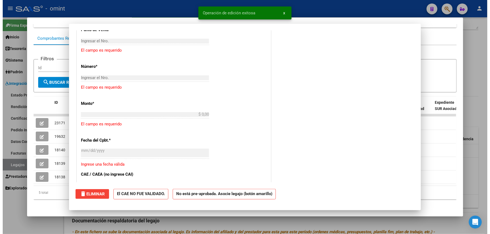
scroll to position [0, 0]
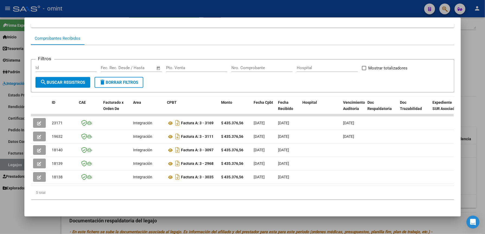
click at [212, 11] on div at bounding box center [242, 117] width 485 height 234
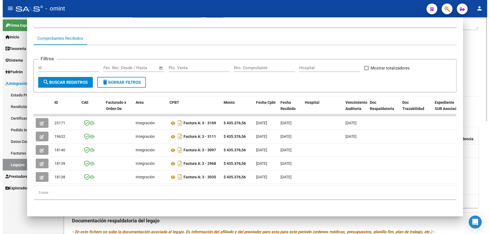
scroll to position [108, 0]
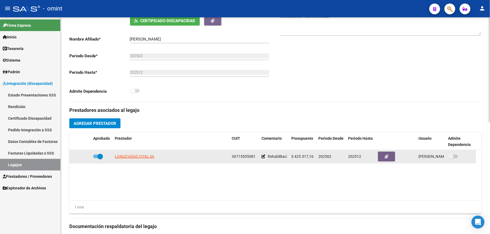
drag, startPoint x: 231, startPoint y: 156, endPoint x: 255, endPoint y: 156, distance: 24.1
click at [255, 156] on datatable-body-cell "30715555081" at bounding box center [245, 156] width 30 height 13
drag, startPoint x: 255, startPoint y: 156, endPoint x: 251, endPoint y: 156, distance: 4.3
copy span "30715555081"
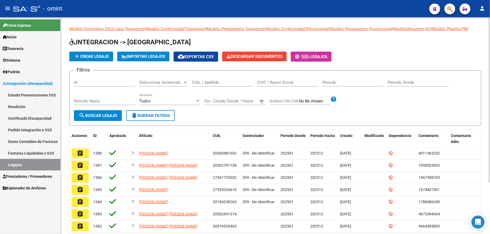
drag, startPoint x: 209, startPoint y: 80, endPoint x: 218, endPoint y: 78, distance: 9.1
click at [217, 78] on div "CUIL / Apellido" at bounding box center [222, 81] width 61 height 12
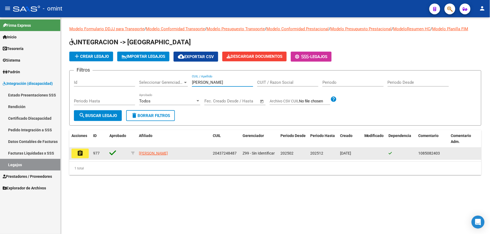
type input "FINKE"
click at [79, 152] on mat-icon "assignment" at bounding box center [80, 153] width 6 height 6
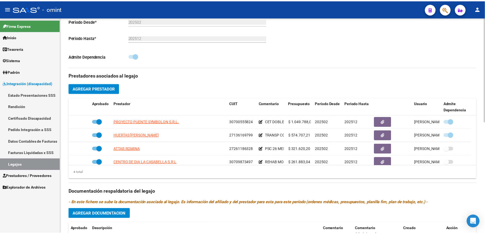
scroll to position [144, 0]
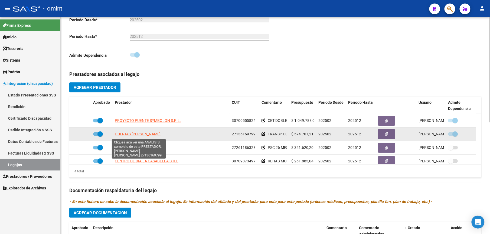
click at [153, 133] on span "HUERTAS [PERSON_NAME]" at bounding box center [138, 134] width 46 height 4
type textarea "27136169799"
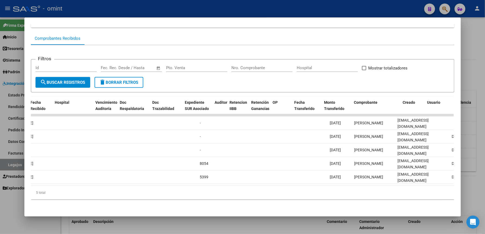
scroll to position [0, 0]
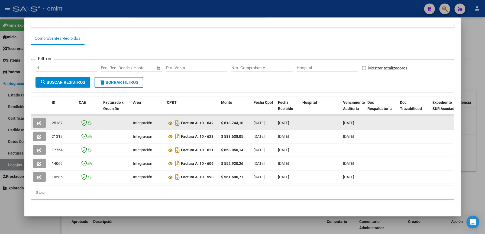
click at [38, 121] on span "button" at bounding box center [39, 123] width 4 height 5
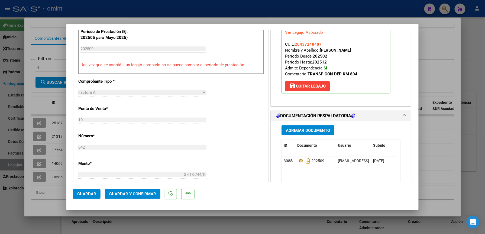
scroll to position [180, 0]
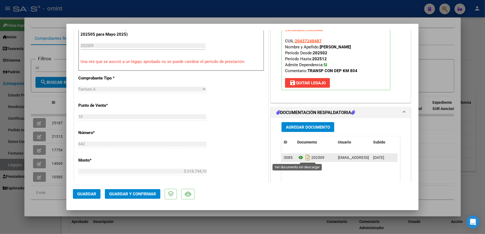
click at [298, 158] on icon at bounding box center [300, 158] width 7 height 6
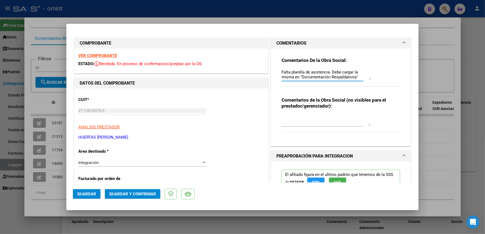
scroll to position [5, 0]
drag, startPoint x: 279, startPoint y: 71, endPoint x: 355, endPoint y: 80, distance: 77.2
click at [355, 80] on div "Falta planilla de asistencia. Debe cargar la misma en "Documentación Respaldato…" at bounding box center [325, 74] width 89 height 13
type textarea "SE SOLICITA UNICAMENTE CARGAR LA PLANILLA DE ASISTENCIA EN DOC RESPALDATORIA"
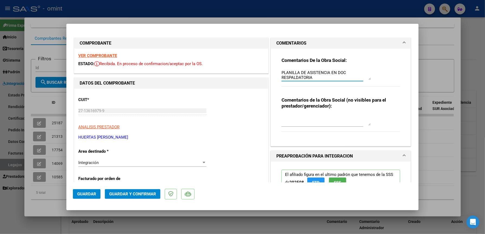
click at [315, 122] on textarea at bounding box center [325, 120] width 89 height 11
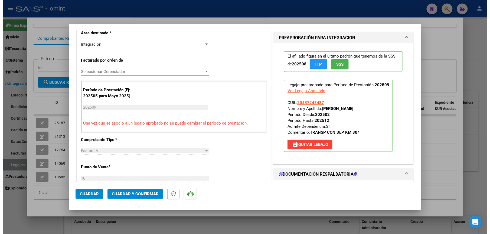
scroll to position [180, 0]
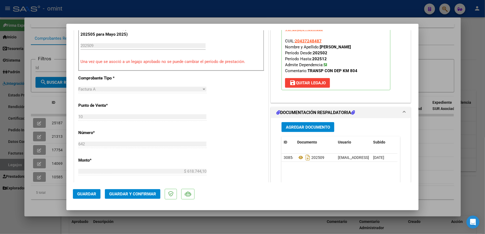
type textarea "PLANILLA DE ASIST ADJUNTA"
click at [148, 194] on span "Guardar y Confirmar" at bounding box center [132, 194] width 47 height 5
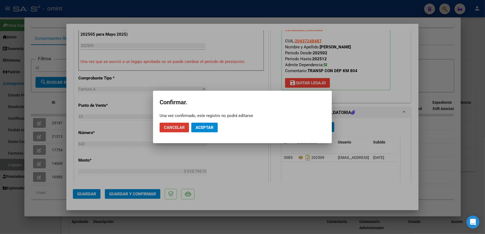
click at [202, 128] on span "Aceptar" at bounding box center [204, 127] width 18 height 5
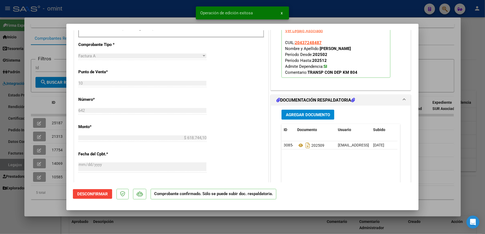
click at [361, 11] on div at bounding box center [242, 117] width 485 height 234
type input "$ 0,00"
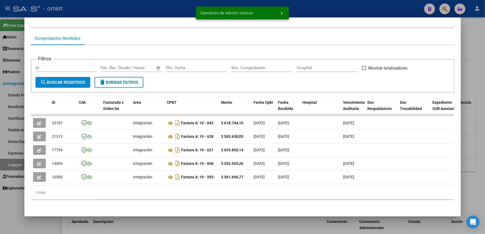
click at [331, 11] on div at bounding box center [242, 117] width 485 height 234
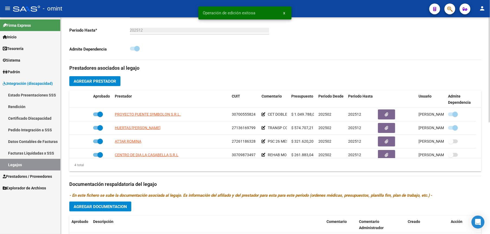
scroll to position [144, 0]
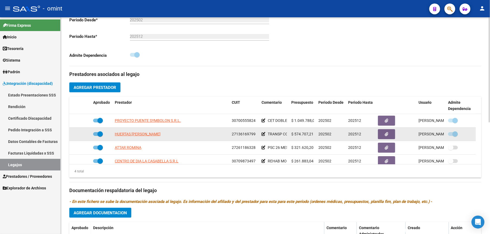
drag, startPoint x: 231, startPoint y: 134, endPoint x: 255, endPoint y: 134, distance: 23.8
click at [255, 134] on datatable-body-cell "27136169799" at bounding box center [245, 134] width 30 height 13
drag, startPoint x: 255, startPoint y: 134, endPoint x: 247, endPoint y: 134, distance: 7.6
copy span "27136169799"
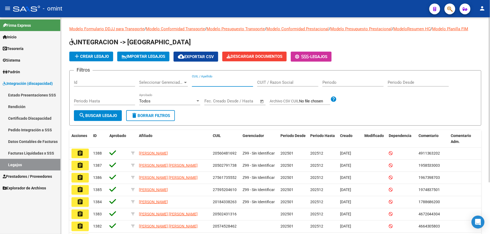
click at [225, 82] on input "CUIL / Apellido" at bounding box center [222, 82] width 61 height 5
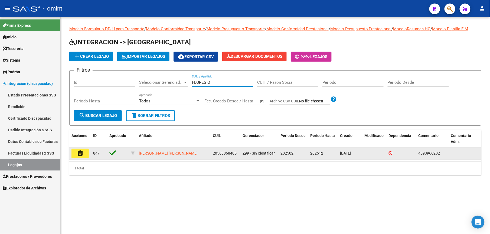
type input "FLORES O"
click at [78, 156] on mat-icon "assignment" at bounding box center [80, 153] width 6 height 6
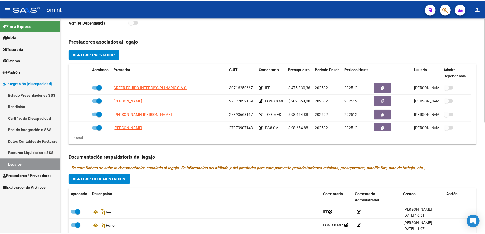
scroll to position [180, 0]
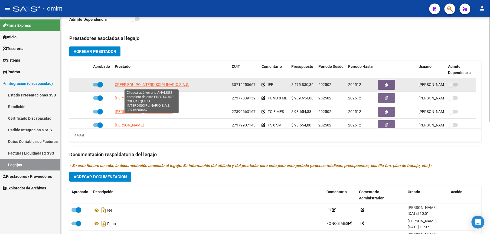
click at [152, 84] on span "CREER EQUIPO INTERDISCIPLINARIO S.A.S." at bounding box center [152, 85] width 74 height 4
type textarea "30716250667"
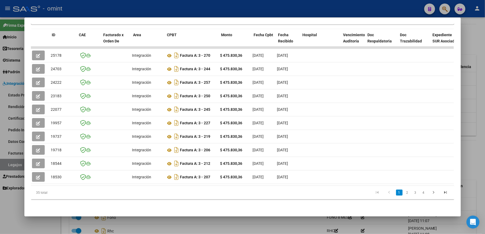
scroll to position [0, 0]
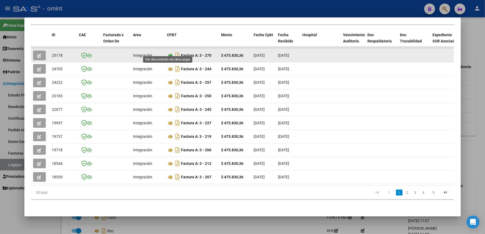
click at [168, 53] on icon at bounding box center [170, 56] width 7 height 6
click at [37, 54] on icon "button" at bounding box center [39, 56] width 4 height 4
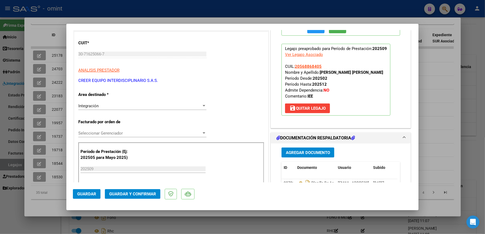
scroll to position [108, 0]
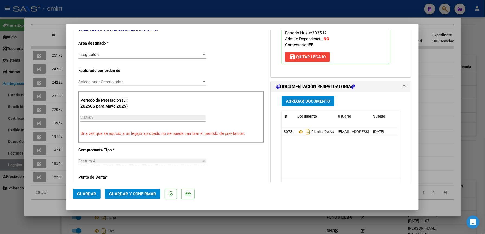
click at [139, 194] on span "Guardar y Confirmar" at bounding box center [132, 194] width 47 height 5
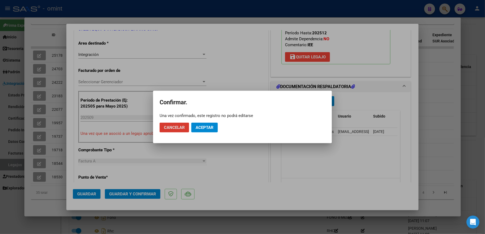
click at [208, 129] on span "Aceptar" at bounding box center [204, 127] width 18 height 5
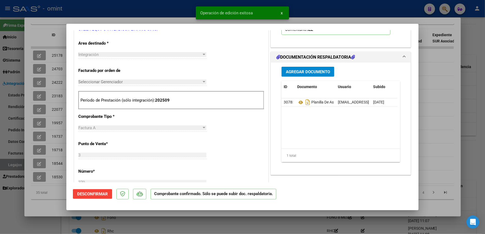
click at [349, 11] on div at bounding box center [242, 117] width 485 height 234
type input "$ 0,00"
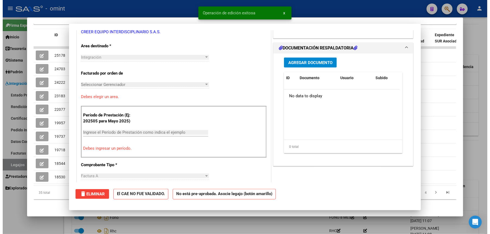
scroll to position [0, 0]
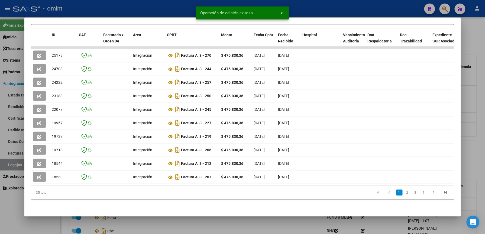
click at [348, 9] on div at bounding box center [242, 117] width 485 height 234
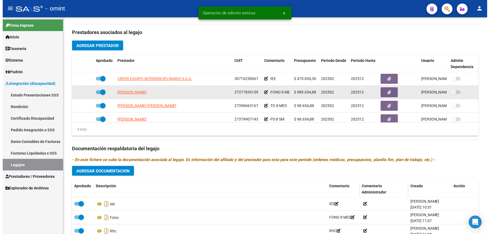
scroll to position [180, 0]
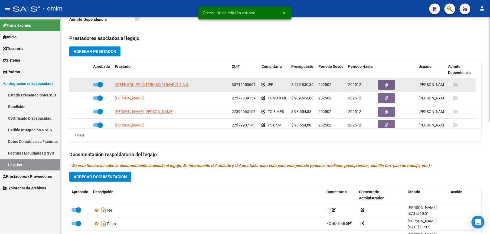
drag, startPoint x: 232, startPoint y: 84, endPoint x: 256, endPoint y: 86, distance: 23.6
click at [256, 86] on div "30716250667" at bounding box center [244, 85] width 25 height 6
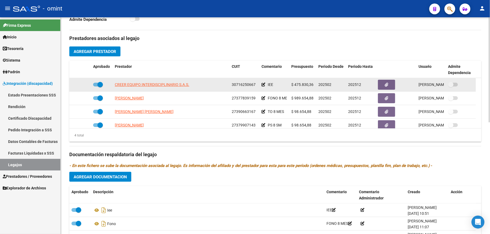
drag, startPoint x: 256, startPoint y: 86, endPoint x: 246, endPoint y: 87, distance: 10.1
copy span "30716250667"
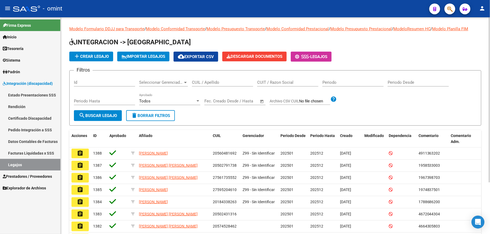
click at [203, 80] on input "CUIL / Apellido" at bounding box center [222, 82] width 61 height 5
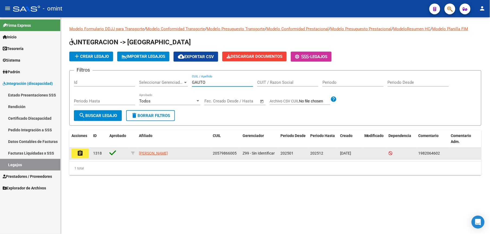
type input "GAUTO"
click at [84, 155] on button "assignment" at bounding box center [79, 154] width 17 height 10
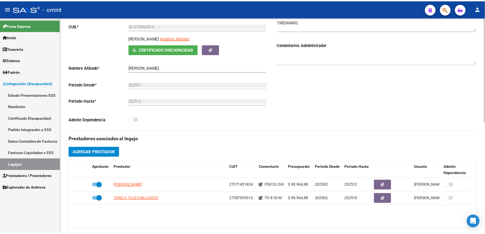
scroll to position [108, 0]
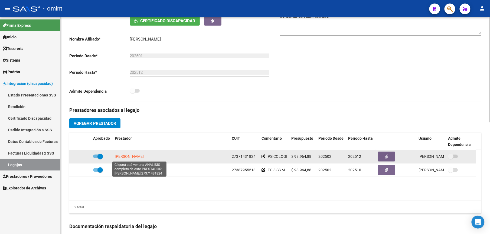
click at [144, 158] on span "[PERSON_NAME]" at bounding box center [129, 157] width 29 height 4
type textarea "27371431824"
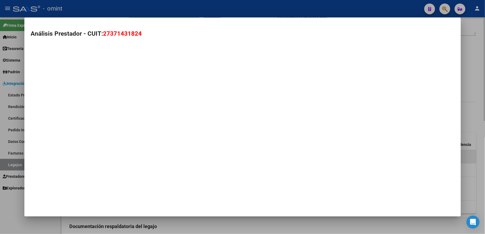
scroll to position [114, 0]
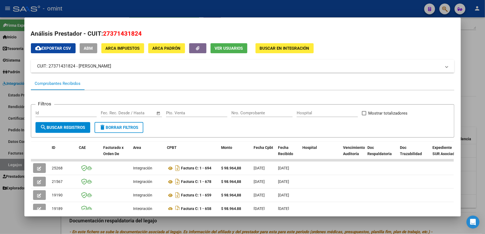
click at [325, 61] on mat-expansion-panel-header "CUIT: 27371431824 - BABOUR SANCHEZ MELANIE" at bounding box center [242, 66] width 423 height 13
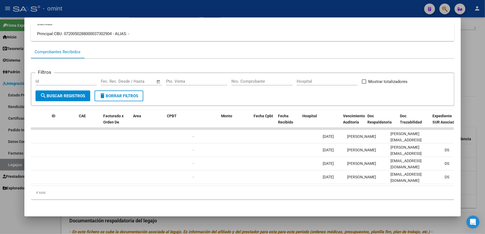
scroll to position [0, 0]
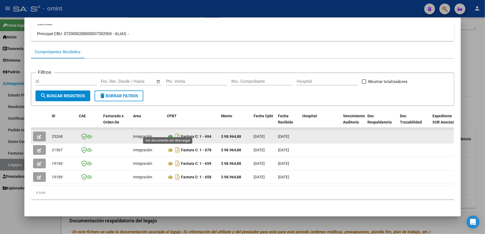
click at [167, 134] on icon at bounding box center [170, 137] width 7 height 6
click at [33, 132] on button "button" at bounding box center [39, 137] width 13 height 10
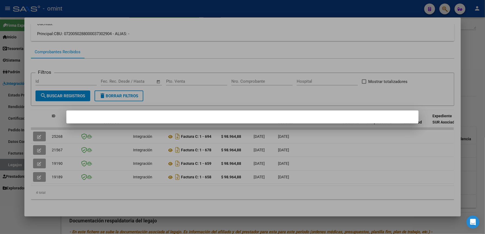
click at [215, 35] on div at bounding box center [242, 117] width 485 height 234
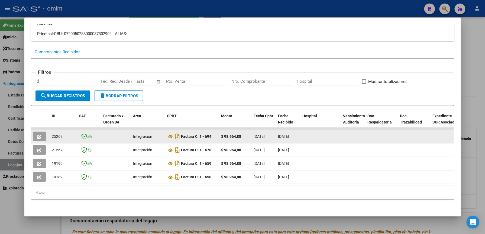
click at [37, 135] on icon "button" at bounding box center [39, 137] width 4 height 4
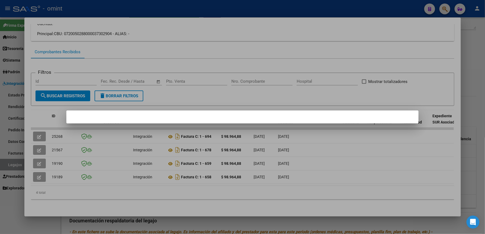
click at [297, 36] on div at bounding box center [242, 117] width 485 height 234
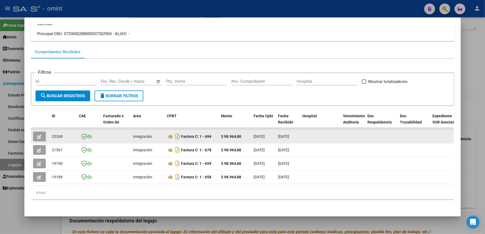
click at [38, 135] on icon "button" at bounding box center [39, 137] width 4 height 4
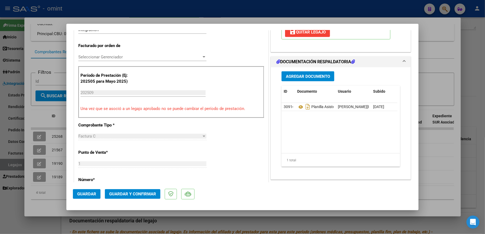
scroll to position [144, 0]
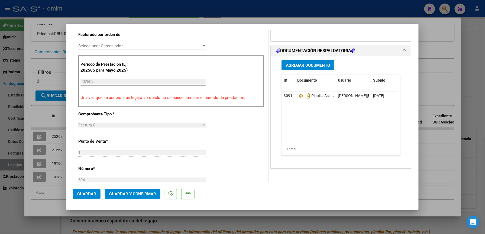
click at [142, 195] on span "Guardar y Confirmar" at bounding box center [132, 194] width 47 height 5
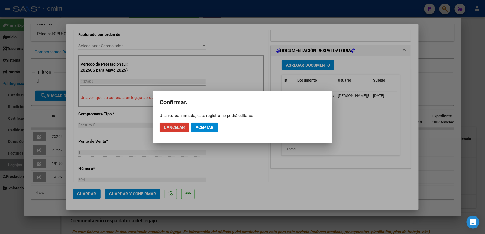
click at [208, 125] on span "Aceptar" at bounding box center [204, 127] width 18 height 5
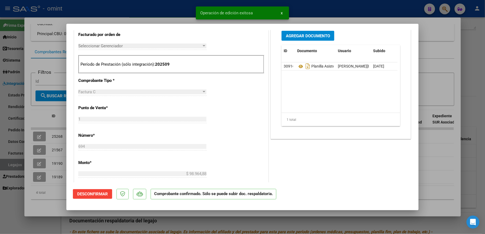
click at [337, 16] on div at bounding box center [242, 117] width 485 height 234
type input "$ 0,00"
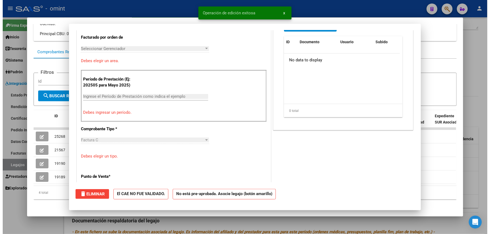
scroll to position [0, 0]
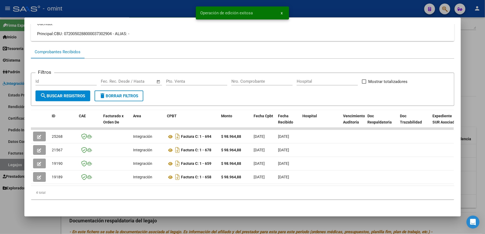
click at [337, 12] on div at bounding box center [242, 117] width 485 height 234
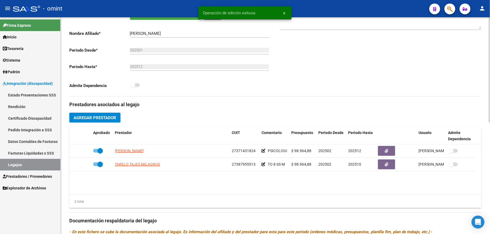
scroll to position [108, 0]
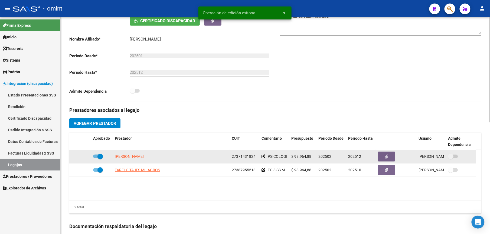
drag, startPoint x: 231, startPoint y: 157, endPoint x: 254, endPoint y: 157, distance: 23.5
click at [254, 157] on datatable-body-cell "27371431824" at bounding box center [245, 156] width 30 height 13
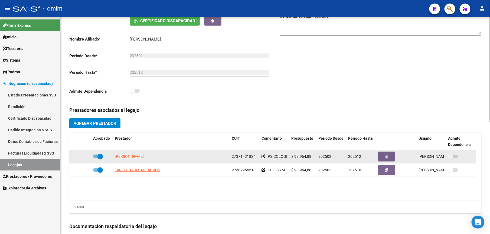
copy span "27371431824"
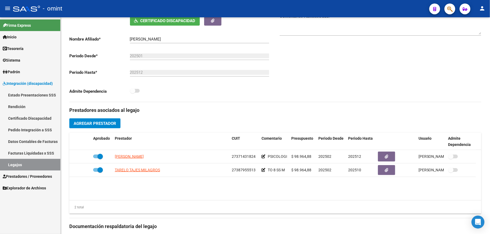
click at [25, 175] on span "Prestadores / Proveedores" at bounding box center [27, 177] width 49 height 6
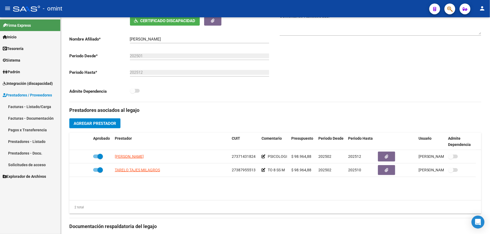
click at [44, 106] on link "Facturas - Listado/Carga" at bounding box center [30, 107] width 60 height 12
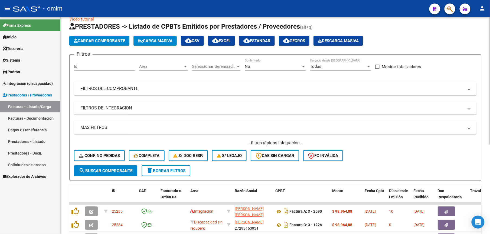
scroll to position [108, 0]
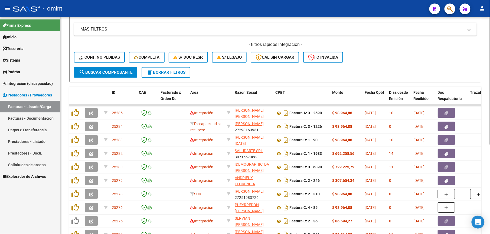
click at [109, 152] on datatable-body-cell at bounding box center [106, 153] width 8 height 13
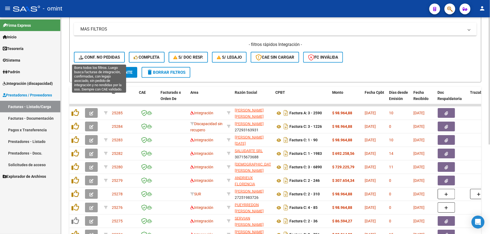
click at [109, 59] on span "Conf. no pedidas" at bounding box center [99, 57] width 41 height 5
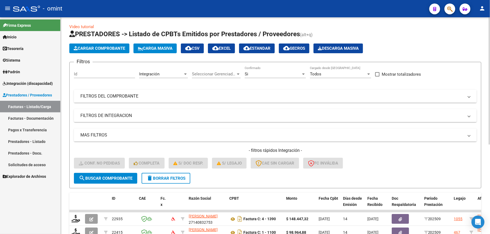
scroll to position [0, 0]
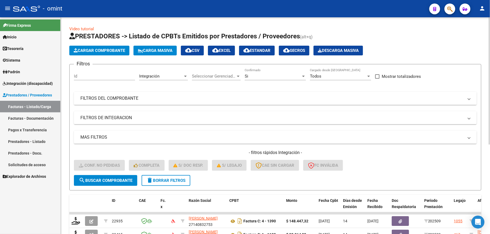
click at [292, 101] on mat-panel-title "FILTROS DEL COMPROBANTE" at bounding box center [271, 99] width 383 height 6
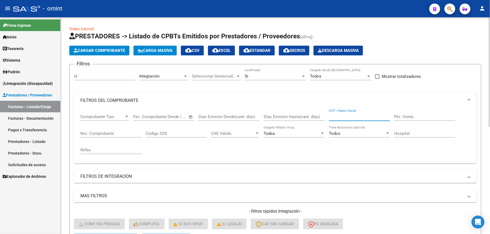
paste input "27230572327"
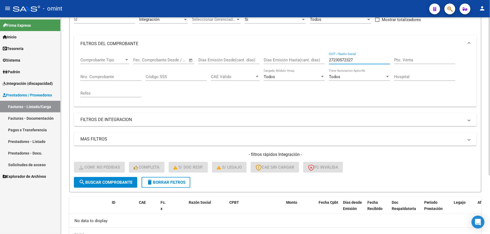
scroll to position [72, 0]
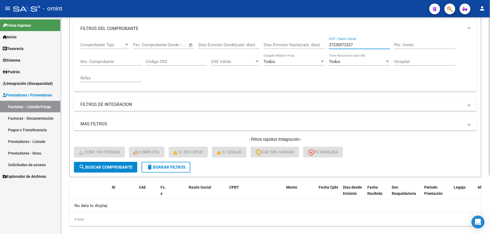
drag, startPoint x: 366, startPoint y: 47, endPoint x: 315, endPoint y: 45, distance: 51.2
click at [315, 45] on div "Comprobante Tipo Comprobante Tipo Fecha inicio – Fecha fin Fec. Comprobante Des…" at bounding box center [275, 62] width 390 height 50
paste input "350821525"
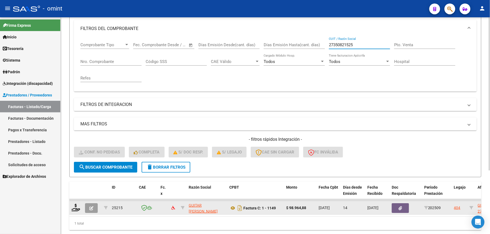
type input "27350821525"
click at [70, 209] on datatable-body-cell at bounding box center [76, 208] width 14 height 13
click at [73, 208] on icon at bounding box center [75, 208] width 9 height 8
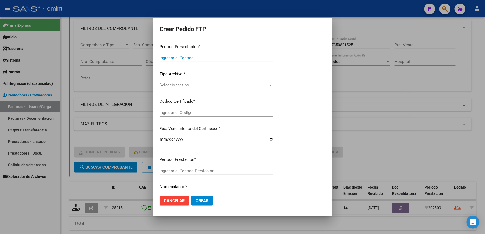
type input "202509"
type input "$ 98.964,88"
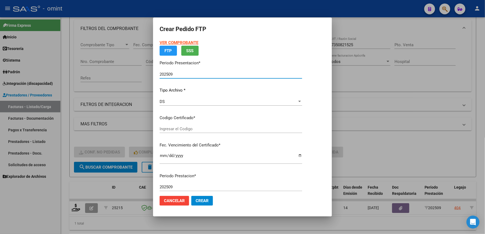
type input "5272018348"
type input "2027-08-30"
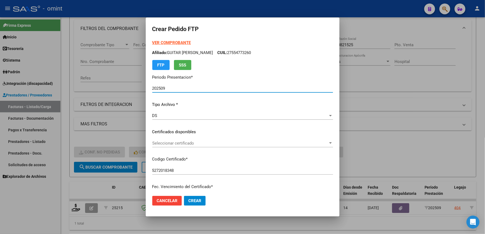
click at [181, 141] on span "Seleccionar certificado" at bounding box center [240, 143] width 176 height 5
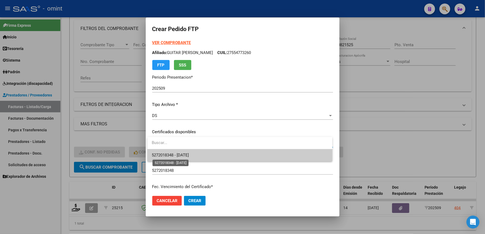
click at [182, 153] on span "5272018348 - 2027-08-30" at bounding box center [170, 155] width 37 height 5
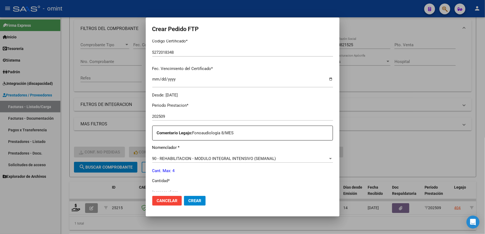
scroll to position [144, 0]
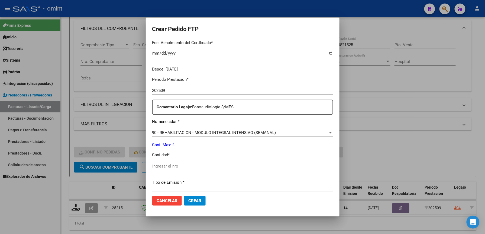
click at [163, 165] on input "Ingresar el nro" at bounding box center [242, 166] width 181 height 5
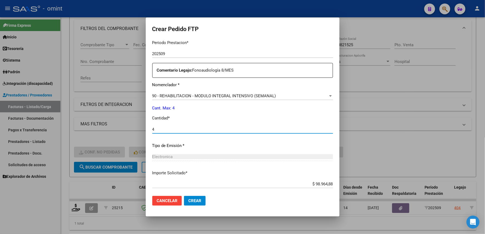
scroll to position [210, 0]
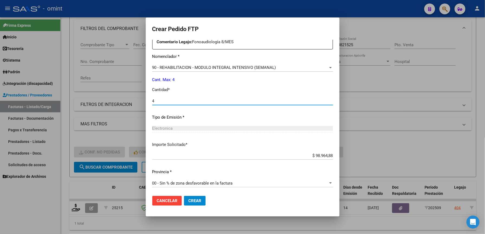
type input "4"
click at [189, 200] on span "Crear" at bounding box center [194, 201] width 13 height 5
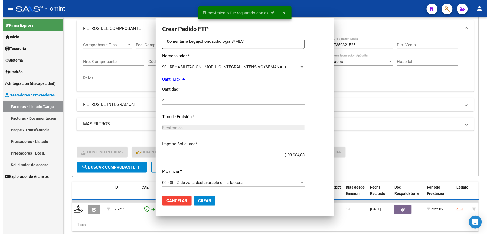
scroll to position [179, 0]
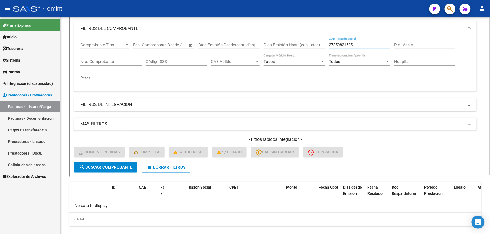
drag, startPoint x: 363, startPoint y: 44, endPoint x: 303, endPoint y: 45, distance: 60.1
click at [303, 45] on div "Comprobante Tipo Comprobante Tipo Fecha inicio – Fecha fin Fec. Comprobante Des…" at bounding box center [275, 62] width 390 height 50
paste input "30715746499"
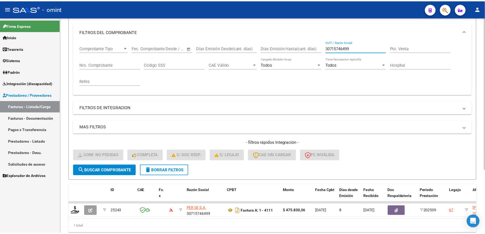
scroll to position [72, 0]
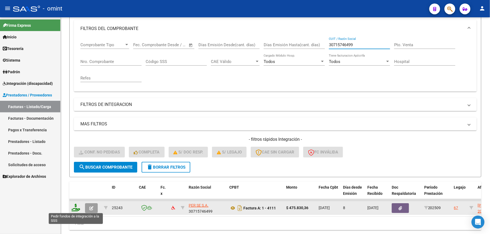
type input "30715746499"
click at [78, 207] on icon at bounding box center [75, 208] width 9 height 8
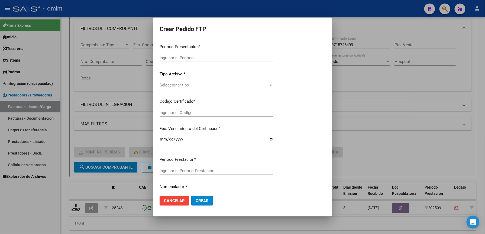
type input "202509"
type input "$ 475.830,36"
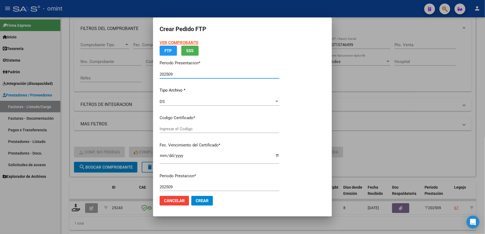
type input "4708410115"
type input "2031-05-21"
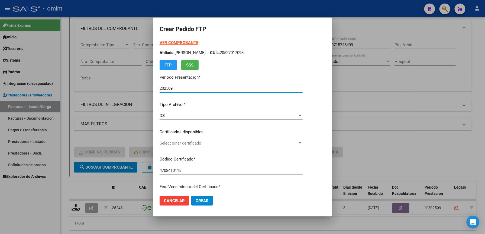
click at [183, 141] on span "Seleccionar certificado" at bounding box center [228, 143] width 138 height 5
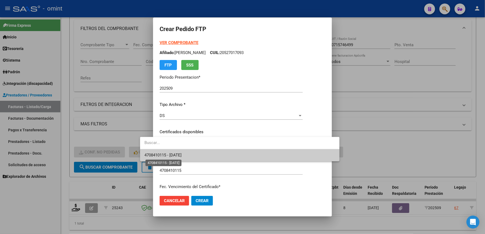
click at [181, 154] on span "4708410115 - 2031-05-21" at bounding box center [162, 155] width 37 height 5
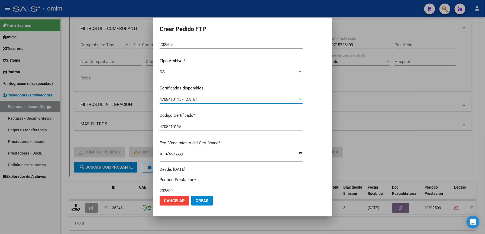
scroll to position [144, 0]
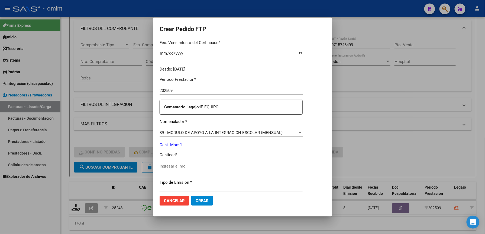
click at [169, 166] on input "Ingresar el nro" at bounding box center [230, 166] width 143 height 5
type input "1"
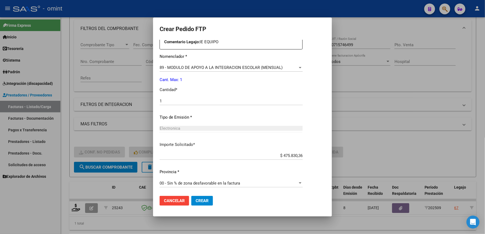
click at [195, 202] on span "Crear" at bounding box center [201, 201] width 13 height 5
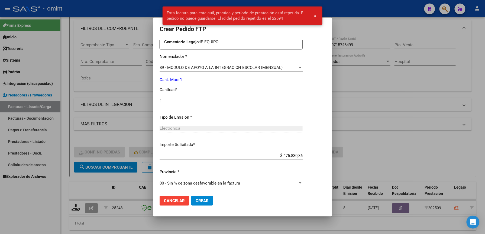
click at [402, 106] on div at bounding box center [242, 117] width 485 height 234
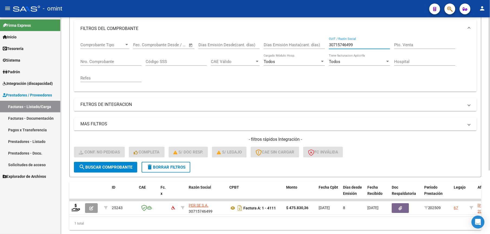
drag, startPoint x: 367, startPoint y: 43, endPoint x: 302, endPoint y: 44, distance: 65.2
click at [302, 44] on div "Comprobante Tipo Comprobante Tipo Fecha inicio – Fecha fin Fec. Comprobante Des…" at bounding box center [275, 62] width 390 height 50
paste input "371450923"
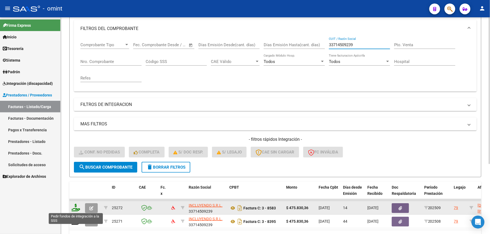
type input "33714509239"
click at [77, 206] on icon at bounding box center [75, 208] width 9 height 8
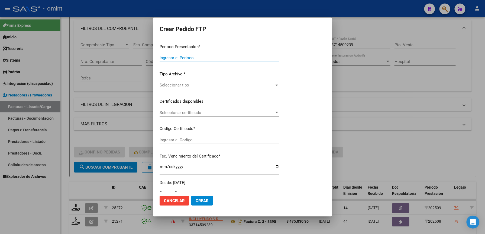
type input "202509"
type input "$ 475.830,36"
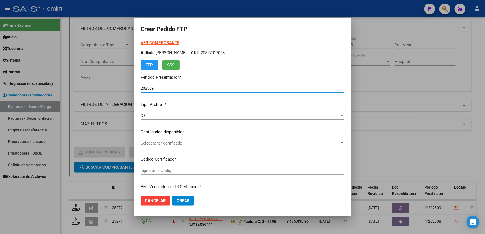
type input "3429649551"
type input "2026-06-30"
click at [191, 142] on span "Seleccionar certificado" at bounding box center [239, 143] width 199 height 5
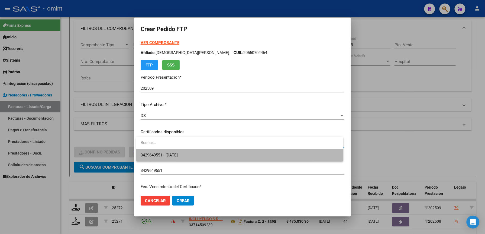
click at [191, 151] on span "3429649551 - 2026-06-30" at bounding box center [239, 155] width 198 height 12
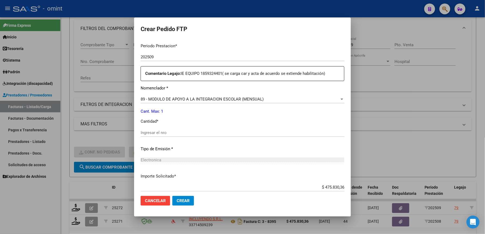
scroll to position [180, 0]
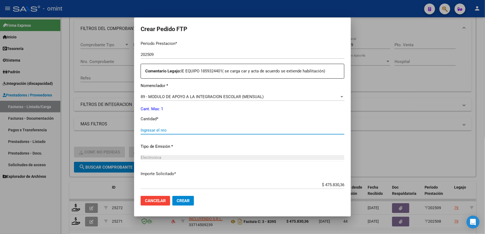
click at [178, 128] on input "Ingresar el nro" at bounding box center [242, 130] width 204 height 5
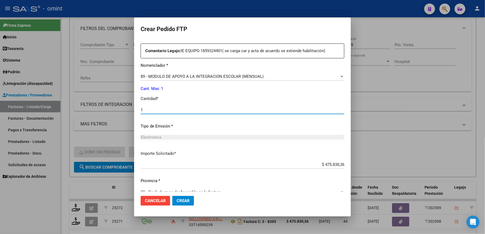
scroll to position [210, 0]
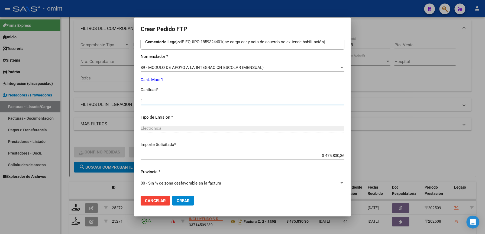
type input "1"
click at [188, 200] on span "Crear" at bounding box center [182, 201] width 13 height 5
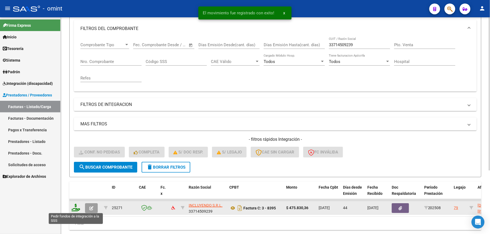
click at [77, 207] on icon at bounding box center [75, 208] width 9 height 8
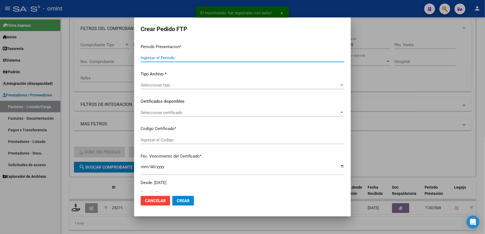
type input "202509"
type input "202508"
type input "$ 475.830,36"
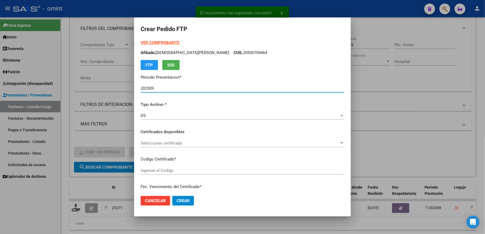
type input "3429649551"
type input "2026-06-30"
click at [177, 143] on span "Seleccionar certificado" at bounding box center [239, 143] width 199 height 5
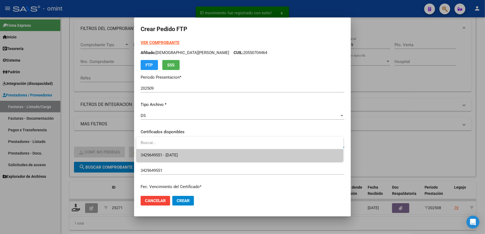
click at [183, 152] on span "3429649551 - 2026-06-30" at bounding box center [239, 155] width 198 height 12
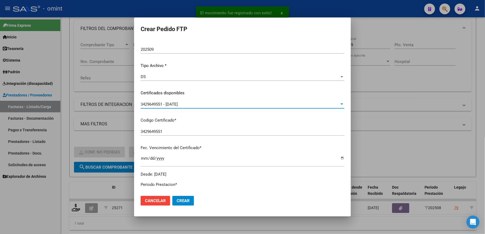
scroll to position [144, 0]
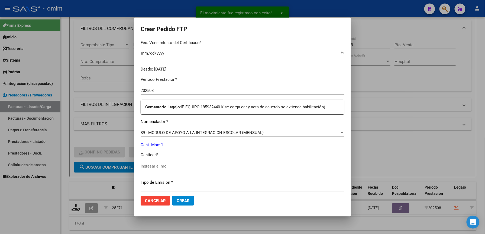
click at [165, 165] on input "Ingresar el nro" at bounding box center [242, 166] width 204 height 5
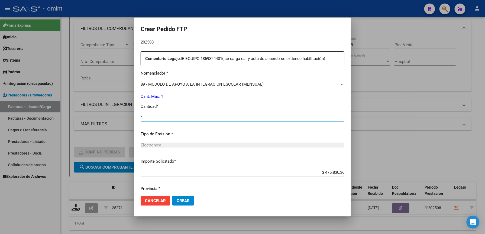
scroll to position [210, 0]
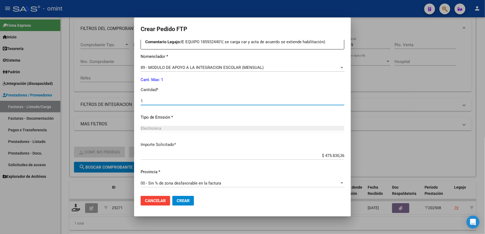
type input "1"
click at [184, 201] on span "Crear" at bounding box center [182, 201] width 13 height 5
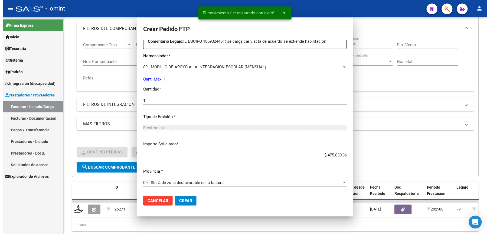
scroll to position [0, 0]
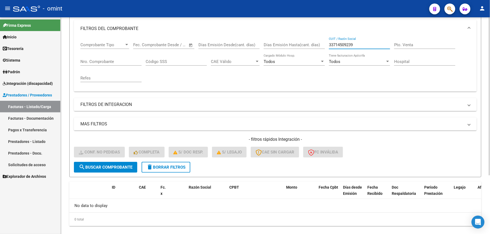
drag, startPoint x: 371, startPoint y: 44, endPoint x: 296, endPoint y: 44, distance: 74.4
click at [296, 44] on div "Comprobante Tipo Comprobante Tipo Fecha inicio – Fecha fin Fec. Comprobante Des…" at bounding box center [275, 62] width 390 height 50
paste input "0697586942"
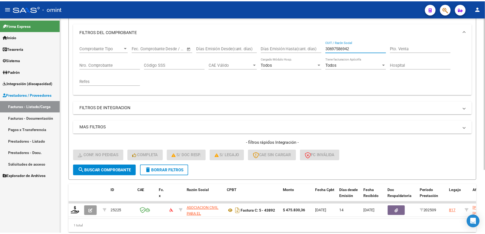
scroll to position [72, 0]
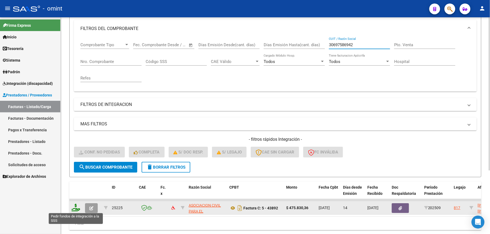
type input "30697586942"
click at [75, 209] on icon at bounding box center [75, 208] width 9 height 8
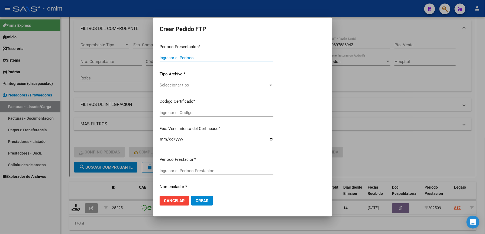
type input "202509"
type input "$ 475.830,36"
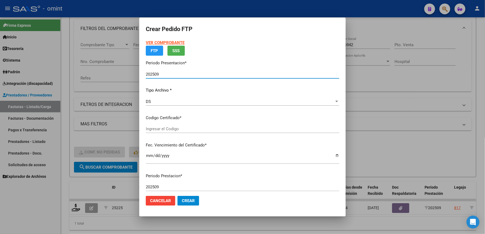
type input "4393542612"
type input "2027-03-15"
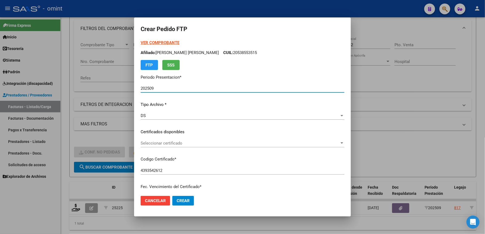
click at [171, 141] on span "Seleccionar certificado" at bounding box center [239, 143] width 199 height 5
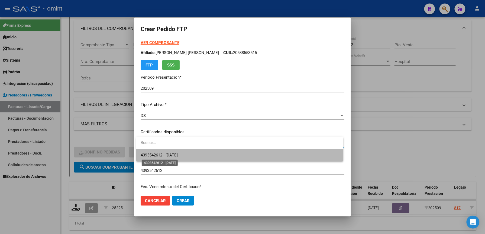
click at [172, 155] on span "4393542612 - 2027-03-15" at bounding box center [158, 155] width 37 height 5
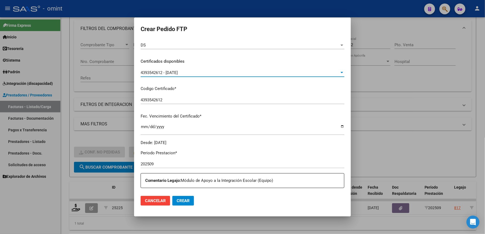
scroll to position [144, 0]
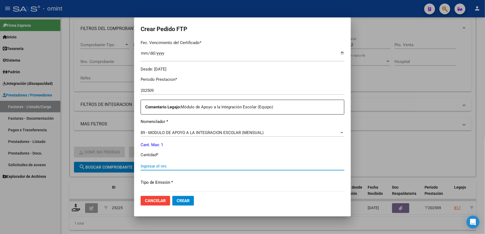
click at [158, 167] on input "Ingresar el nro" at bounding box center [242, 166] width 204 height 5
type input "1"
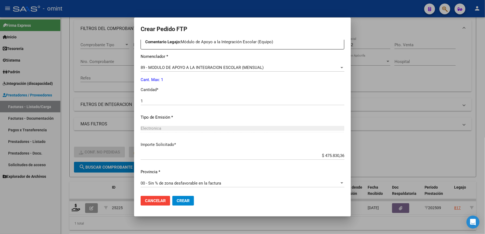
click at [183, 200] on span "Crear" at bounding box center [182, 201] width 13 height 5
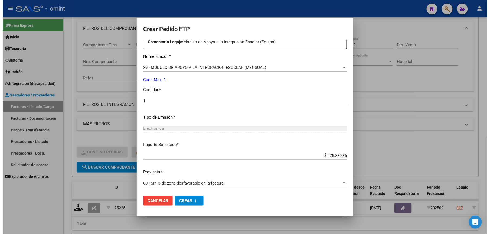
scroll to position [0, 0]
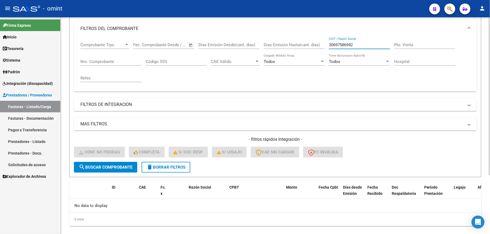
drag, startPoint x: 364, startPoint y: 42, endPoint x: 320, endPoint y: 44, distance: 43.9
click at [321, 44] on div "Comprobante Tipo Comprobante Tipo Fecha inicio – Fecha fin Fec. Comprobante Des…" at bounding box center [275, 62] width 390 height 50
paste input "27412639443"
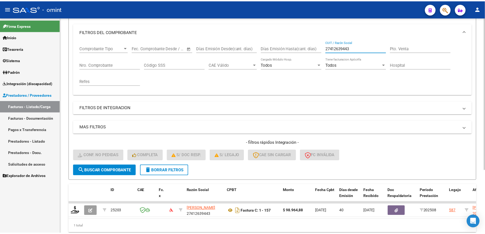
scroll to position [72, 0]
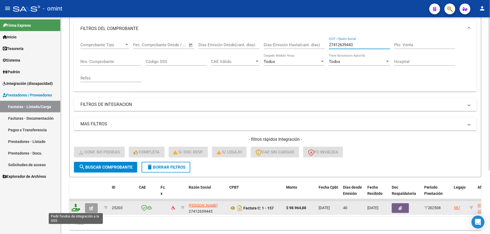
type input "27412639443"
click at [77, 205] on icon at bounding box center [75, 208] width 9 height 8
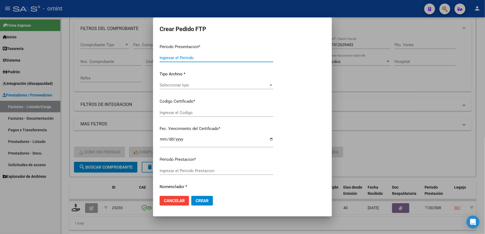
type input "202509"
type input "202508"
type input "$ 98.964,88"
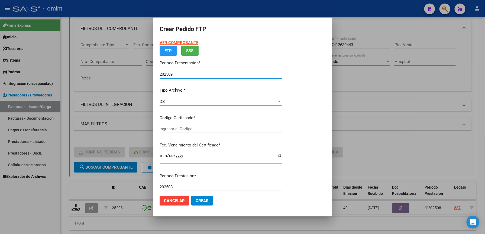
type input "1356249469"
type input "2029-06-30"
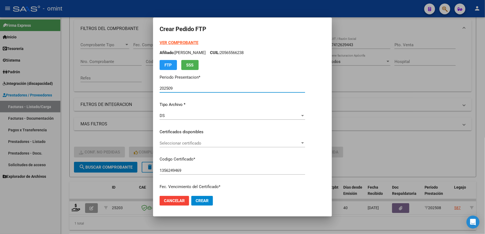
click at [182, 141] on span "Seleccionar certificado" at bounding box center [229, 143] width 140 height 5
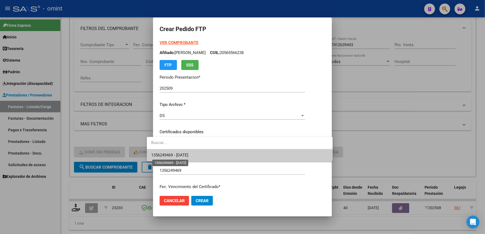
click at [180, 154] on span "1356249469 - 2029-06-30" at bounding box center [169, 155] width 37 height 5
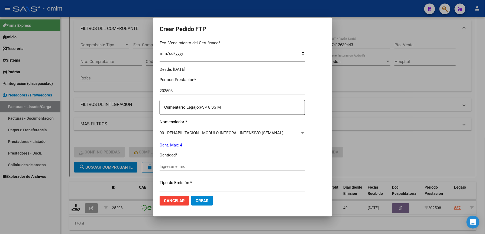
scroll to position [144, 0]
click at [178, 164] on input "Ingresar el nro" at bounding box center [231, 166] width 145 height 5
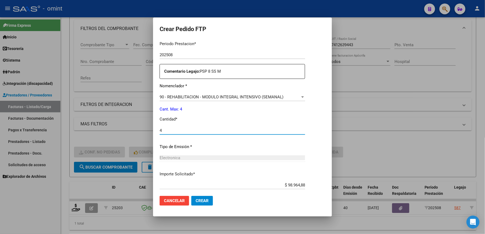
scroll to position [210, 0]
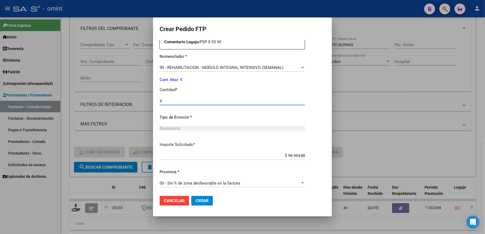
type input "4"
click at [195, 201] on span "Crear" at bounding box center [201, 201] width 13 height 5
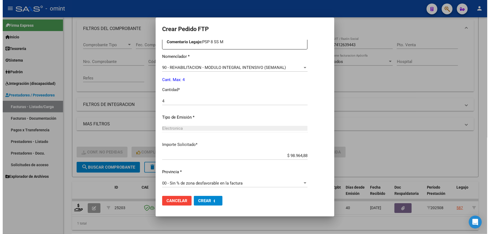
scroll to position [0, 0]
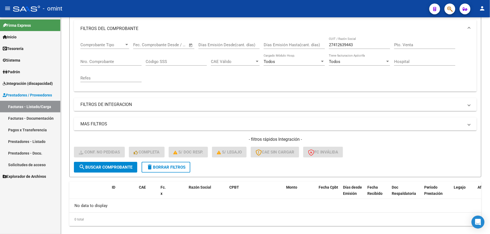
click at [31, 82] on span "Integración (discapacidad)" at bounding box center [28, 84] width 50 height 6
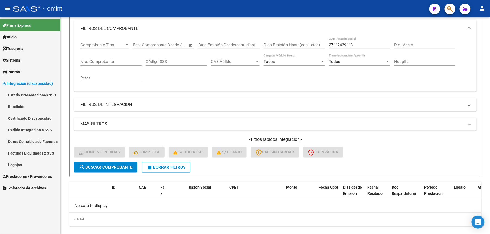
click at [23, 162] on link "Legajos" at bounding box center [30, 165] width 60 height 12
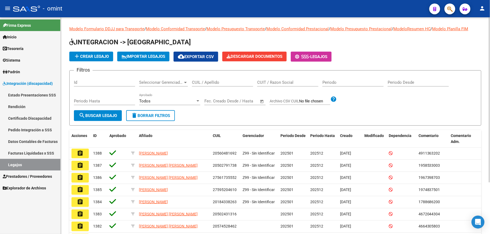
click at [218, 81] on input "CUIL / Apellido" at bounding box center [222, 82] width 61 height 5
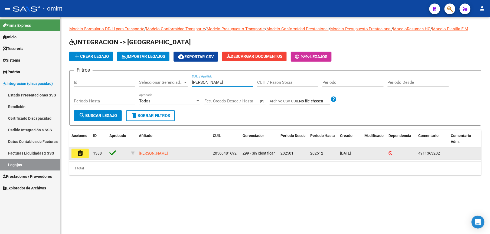
type input "fernandez s"
click at [80, 153] on mat-icon "assignment" at bounding box center [80, 153] width 6 height 6
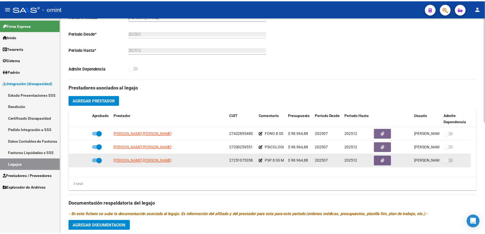
scroll to position [144, 0]
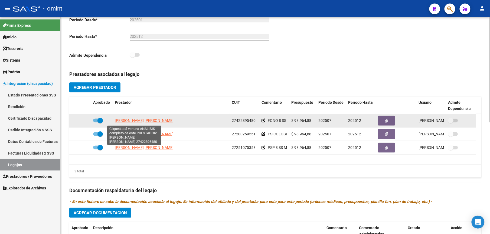
click at [144, 123] on span "MUÑOZ MARIA EMILIA" at bounding box center [144, 121] width 59 height 4
type textarea "27422895480"
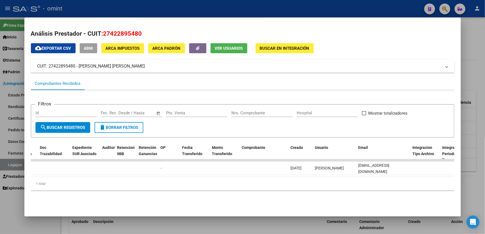
scroll to position [0, 0]
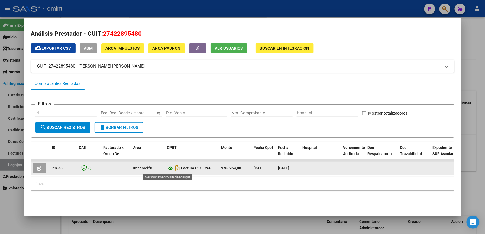
click at [168, 167] on icon at bounding box center [170, 168] width 7 height 6
click at [40, 166] on button "button" at bounding box center [39, 168] width 13 height 10
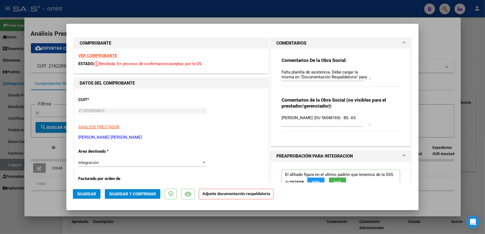
click at [296, 9] on div at bounding box center [242, 117] width 485 height 234
type input "$ 0,00"
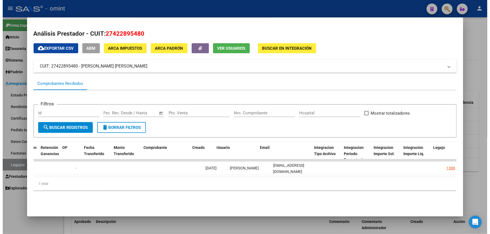
scroll to position [0, 461]
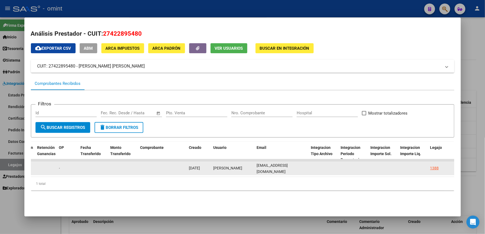
drag, startPoint x: 254, startPoint y: 168, endPoint x: 301, endPoint y: 168, distance: 46.8
click at [301, 168] on div "emiliamunioz@gmail.com" at bounding box center [282, 168] width 50 height 11
drag, startPoint x: 301, startPoint y: 168, endPoint x: 289, endPoint y: 169, distance: 12.8
copy span "emiliamunioz@gmail.com"
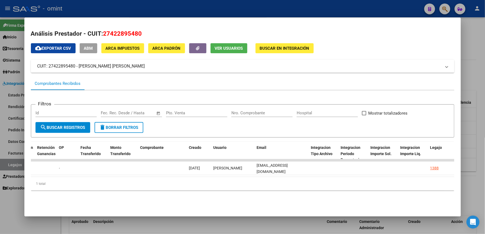
click at [307, 5] on div at bounding box center [242, 117] width 485 height 234
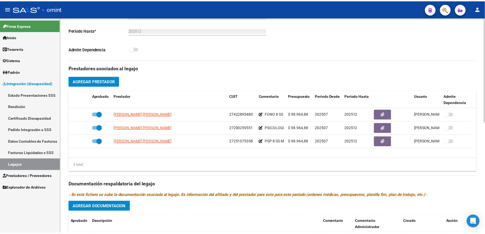
scroll to position [144, 0]
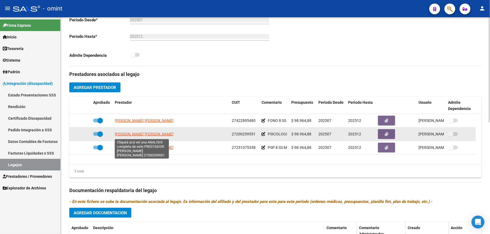
click at [154, 135] on span "BASILOTTA MARIA ALEJANDRA" at bounding box center [144, 134] width 59 height 4
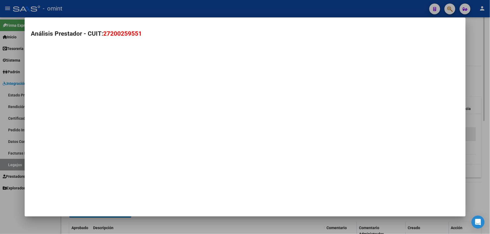
scroll to position [150, 0]
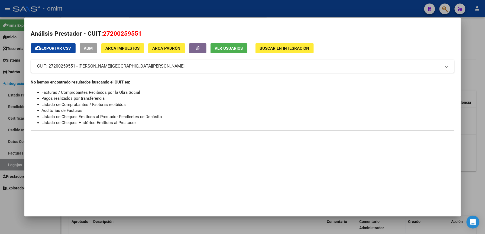
drag, startPoint x: 241, startPoint y: 8, endPoint x: 251, endPoint y: 28, distance: 22.6
click at [241, 9] on div at bounding box center [242, 117] width 485 height 234
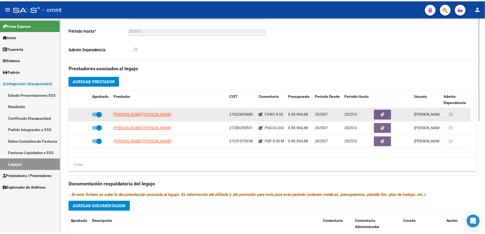
scroll to position [144, 0]
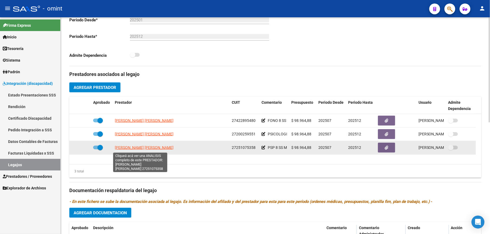
click at [155, 149] on span "MAFFIONI MARIA FLORENCIA" at bounding box center [144, 148] width 59 height 4
type textarea "27251075358"
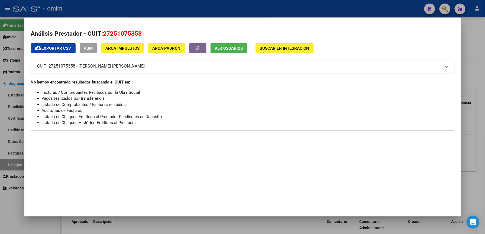
drag, startPoint x: 281, startPoint y: 4, endPoint x: 309, endPoint y: 55, distance: 59.0
click at [281, 4] on div at bounding box center [242, 117] width 485 height 234
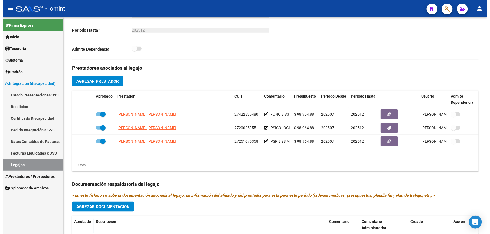
scroll to position [144, 0]
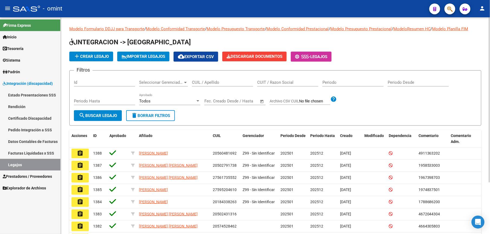
click at [207, 81] on input "CUIL / Apellido" at bounding box center [222, 82] width 61 height 5
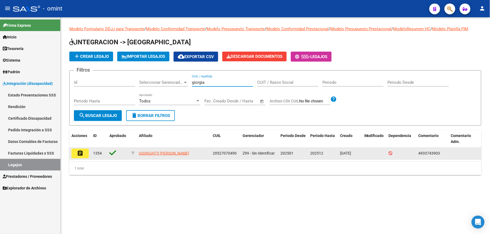
type input "giorgia"
click at [80, 151] on mat-icon "assignment" at bounding box center [80, 153] width 6 height 6
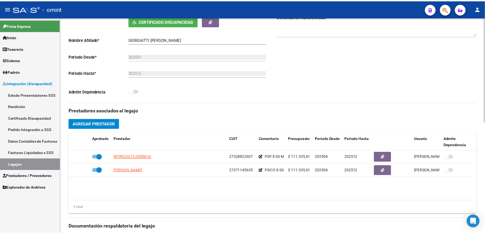
scroll to position [108, 0]
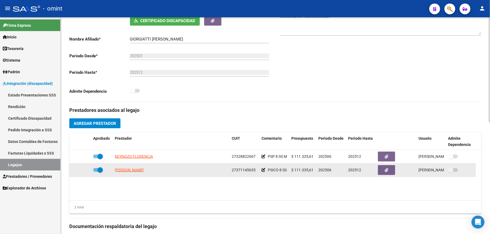
drag, startPoint x: 232, startPoint y: 171, endPoint x: 256, endPoint y: 170, distance: 23.3
click at [256, 170] on div "27371145635" at bounding box center [244, 170] width 25 height 6
drag, startPoint x: 256, startPoint y: 170, endPoint x: 252, endPoint y: 170, distance: 3.8
copy span "27371145635"
click at [137, 171] on span "ANTONIK FLORENCIA ANTONELLA" at bounding box center [129, 170] width 29 height 4
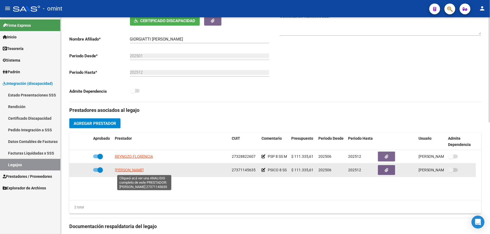
type textarea "27371145635"
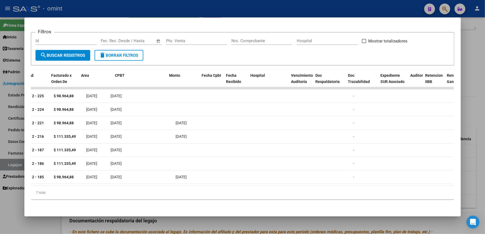
scroll to position [0, 0]
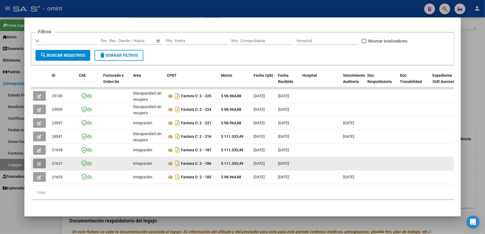
click at [38, 162] on icon "button" at bounding box center [39, 164] width 4 height 4
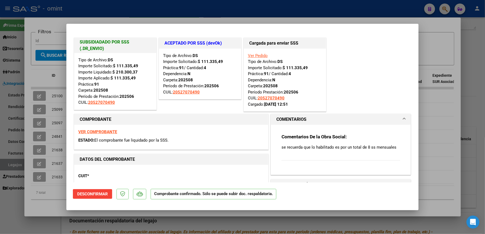
drag, startPoint x: 363, startPoint y: 14, endPoint x: 267, endPoint y: 212, distance: 220.1
click at [363, 17] on div at bounding box center [242, 117] width 485 height 234
type input "$ 0,00"
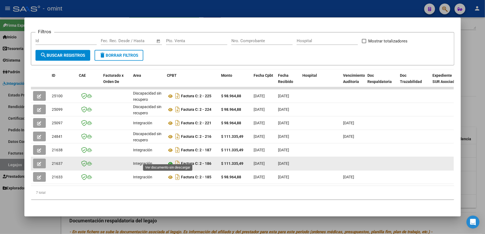
click at [169, 161] on icon at bounding box center [170, 164] width 7 height 6
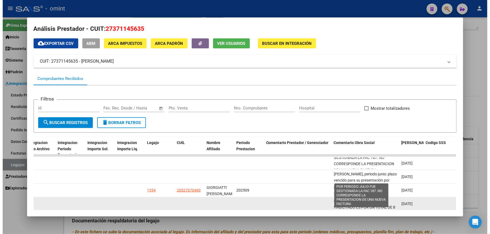
scroll to position [13, 0]
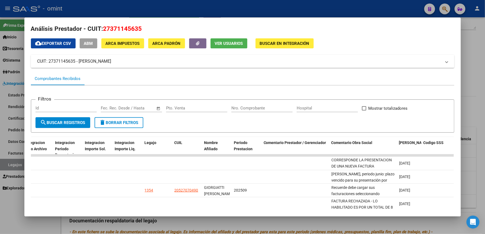
click at [241, 5] on div at bounding box center [242, 117] width 485 height 234
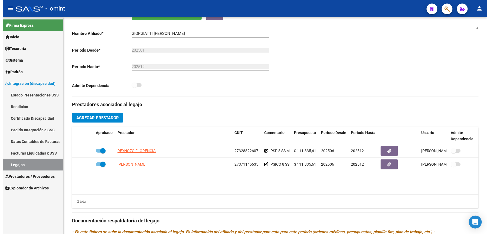
scroll to position [108, 0]
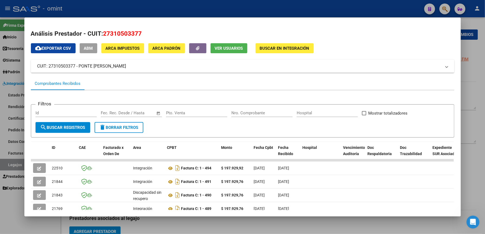
scroll to position [77, 0]
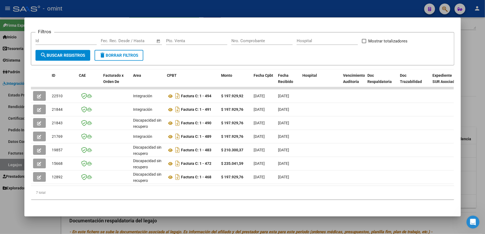
click at [187, 8] on div at bounding box center [242, 117] width 485 height 234
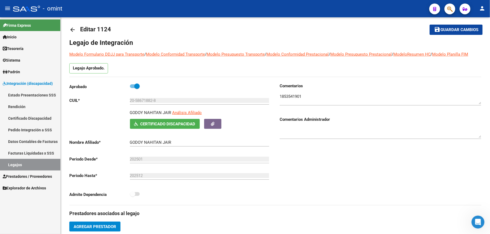
scroll to position [0, 0]
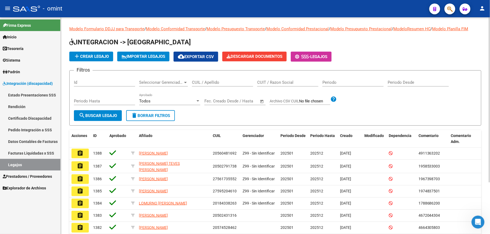
click at [208, 83] on input "CUIL / Apellido" at bounding box center [222, 82] width 61 height 5
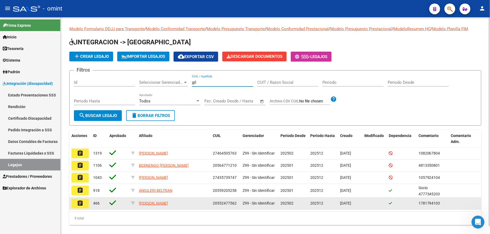
type input "gil"
click at [80, 202] on mat-icon "assignment" at bounding box center [80, 203] width 6 height 6
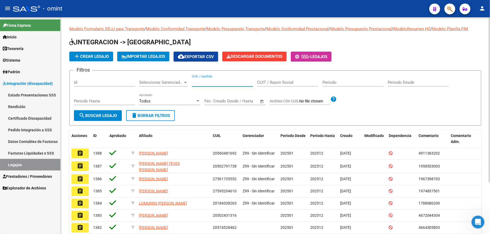
click at [230, 82] on input "CUIL / Apellido" at bounding box center [222, 82] width 61 height 5
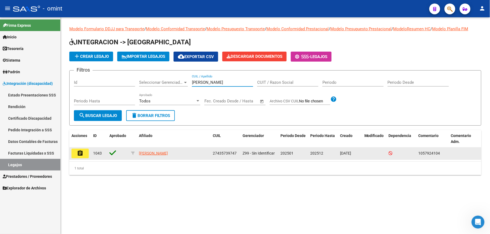
type input "gil candela"
click at [81, 152] on mat-icon "assignment" at bounding box center [80, 153] width 6 height 6
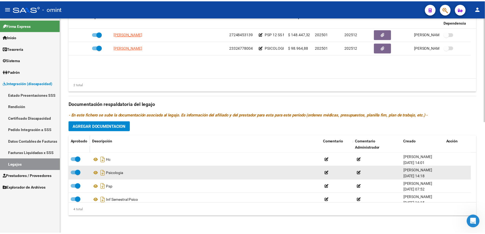
scroll to position [5, 0]
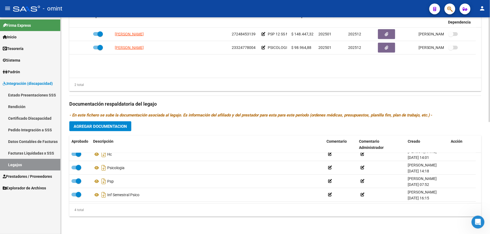
click at [107, 123] on button "Agregar Documentacion" at bounding box center [100, 127] width 62 height 10
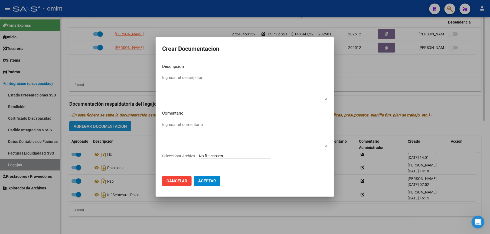
scroll to position [237, 0]
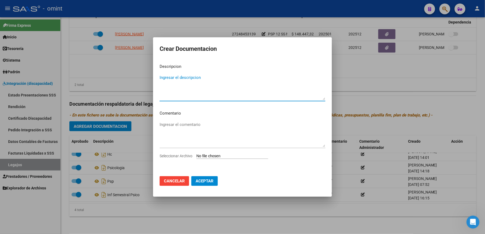
click at [206, 75] on textarea "Ingresar el descripcion" at bounding box center [242, 87] width 166 height 25
type textarea "i"
type textarea "INF SEMESTRAL PSP"
click at [177, 157] on span "Seleccionar Archivo" at bounding box center [175, 156] width 33 height 4
click at [196, 157] on input "Seleccionar Archivo" at bounding box center [232, 156] width 72 height 5
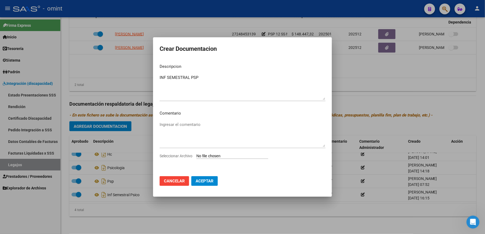
type input "C:\fakepath\048 psp.pdf"
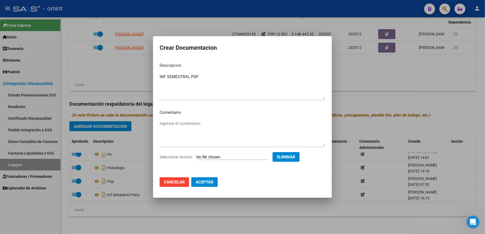
click at [208, 181] on span "Aceptar" at bounding box center [204, 182] width 18 height 5
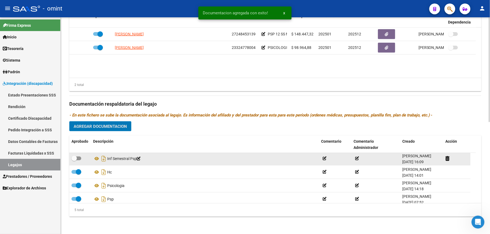
scroll to position [0, 0]
click at [80, 159] on span at bounding box center [76, 160] width 10 height 4
click at [74, 162] on input "checkbox" at bounding box center [74, 162] width 0 height 0
checkbox input "true"
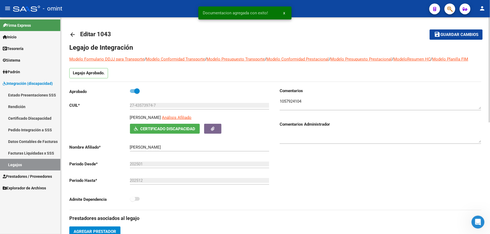
click at [461, 33] on span "Guardar cambios" at bounding box center [459, 34] width 38 height 5
